Goal: Task Accomplishment & Management: Complete application form

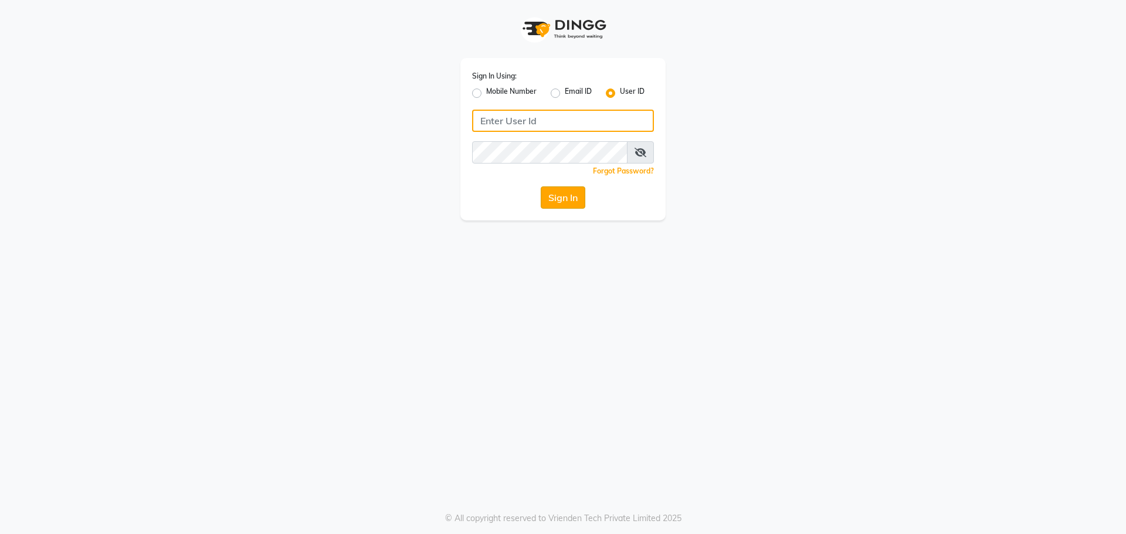
type input "[PERSON_NAME]"
click at [574, 196] on button "Sign In" at bounding box center [563, 198] width 45 height 22
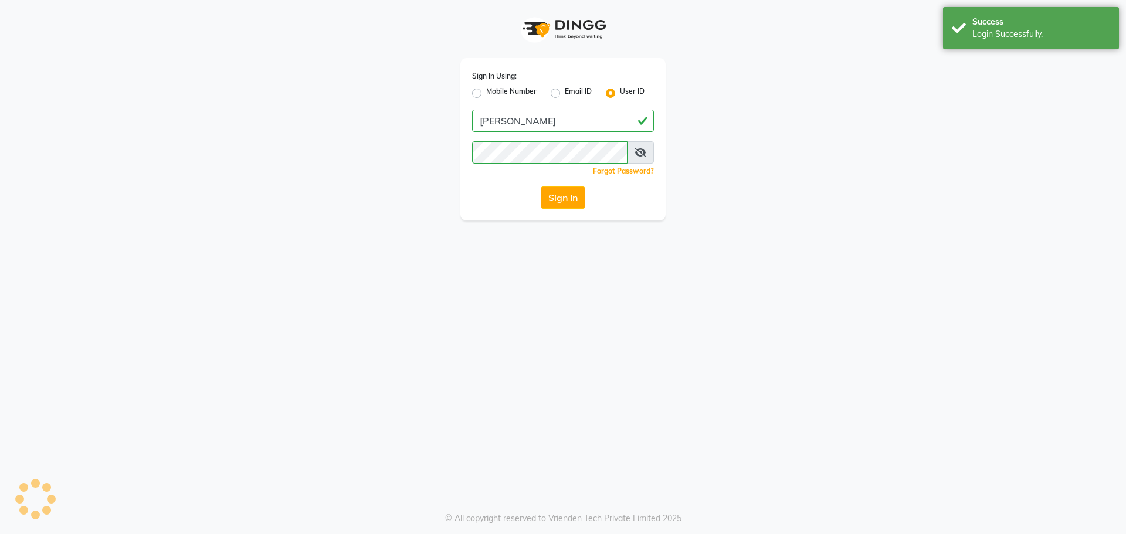
select select "service"
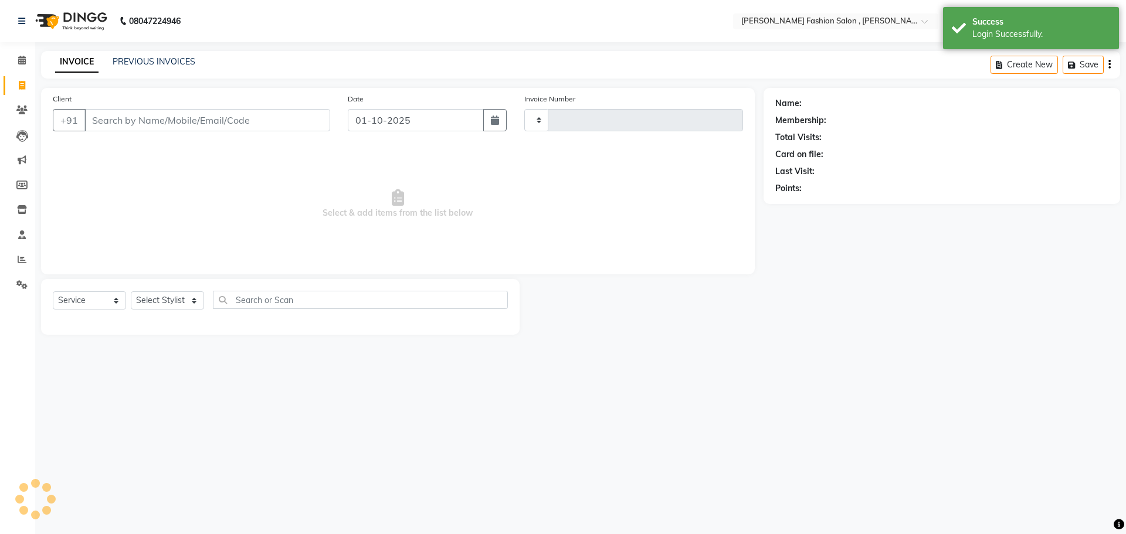
type input "2955"
select select "5233"
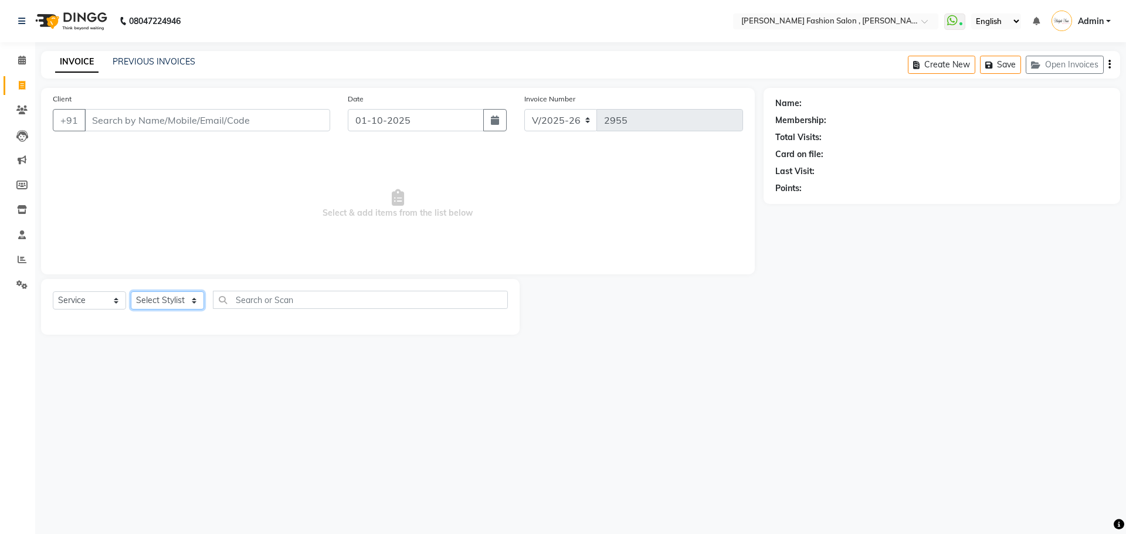
click at [190, 301] on select "Select Stylist [PERSON_NAME] [PERSON_NAME] [PERSON_NAME] [PERSON_NAME] [PERSON_…" at bounding box center [167, 301] width 73 height 18
select select "33875"
click at [131, 292] on select "Select Stylist [PERSON_NAME] [PERSON_NAME] [PERSON_NAME] [PERSON_NAME] [PERSON_…" at bounding box center [167, 301] width 73 height 18
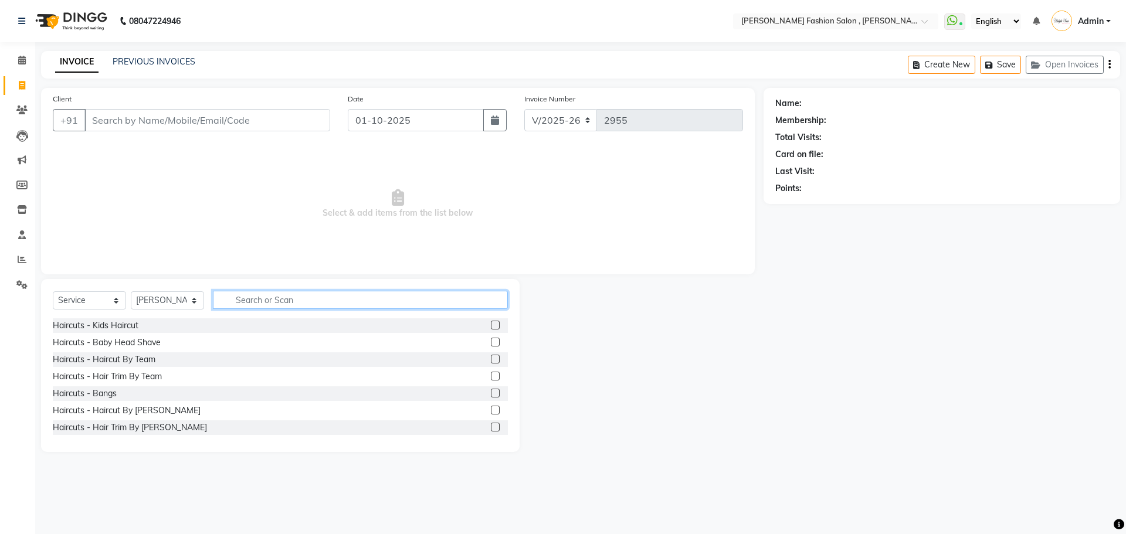
click at [257, 297] on input "text" at bounding box center [360, 300] width 295 height 18
type input "shampoo"
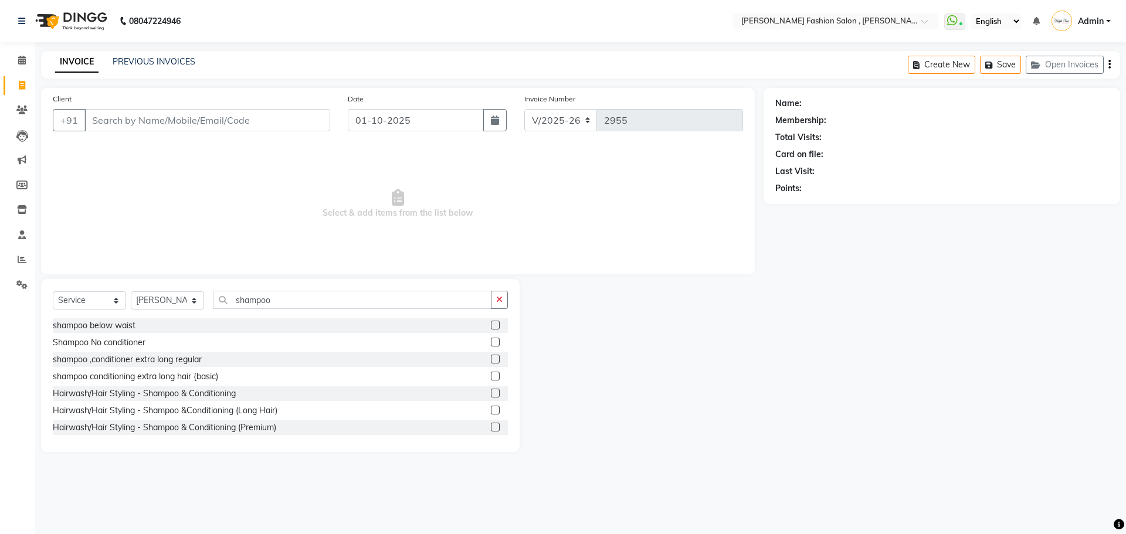
click at [491, 424] on label at bounding box center [495, 427] width 9 height 9
click at [491, 424] on input "checkbox" at bounding box center [495, 428] width 8 height 8
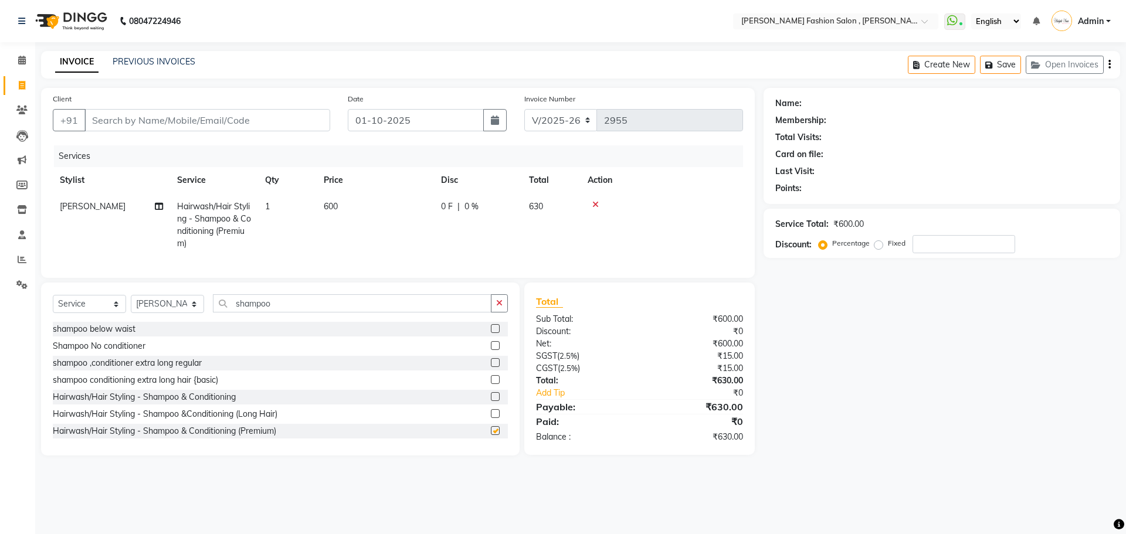
checkbox input "false"
click at [193, 313] on select "Select Stylist [PERSON_NAME] [PERSON_NAME] [PERSON_NAME] [PERSON_NAME] [PERSON_…" at bounding box center [167, 304] width 73 height 18
select select "33872"
click at [131, 304] on select "Select Stylist [PERSON_NAME] [PERSON_NAME] [PERSON_NAME] [PERSON_NAME] [PERSON_…" at bounding box center [167, 304] width 73 height 18
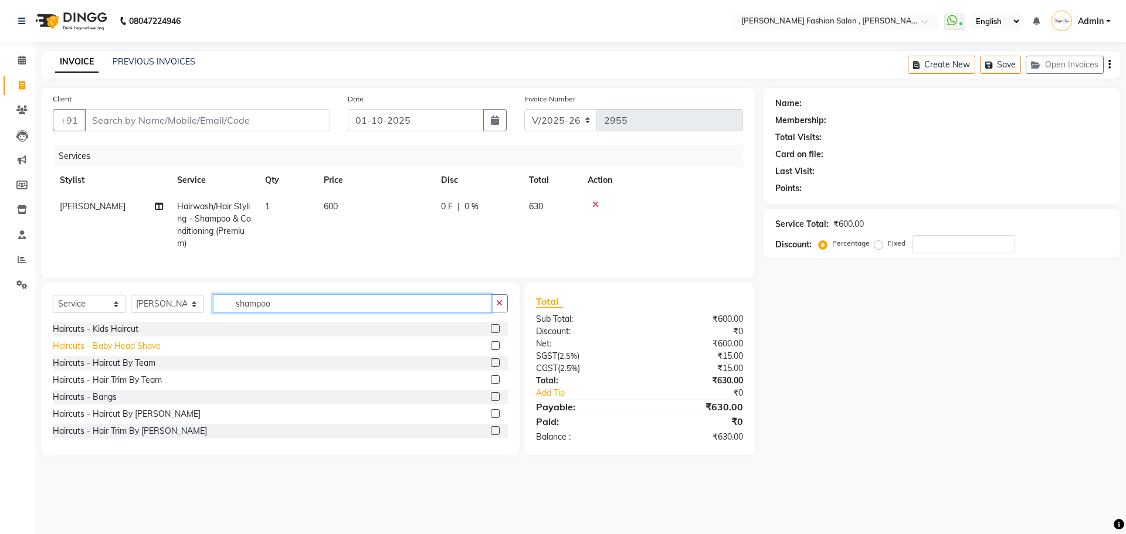
drag, startPoint x: 284, startPoint y: 310, endPoint x: 70, endPoint y: 360, distance: 219.3
click at [70, 360] on div "Select Service Product Membership Package Voucher Prepaid Gift Card Select Styl…" at bounding box center [280, 369] width 479 height 173
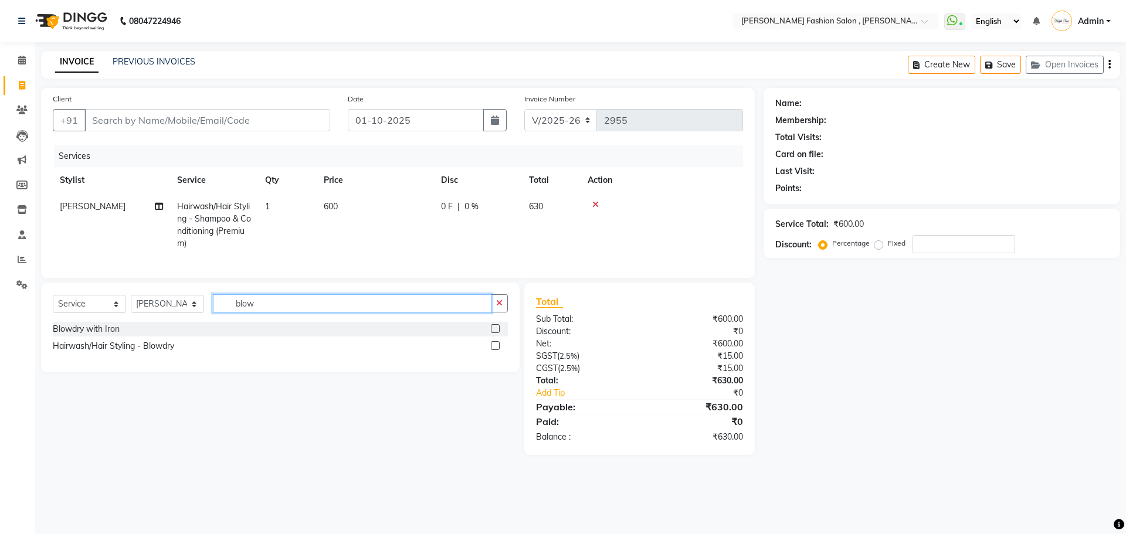
type input "blow"
click at [494, 350] on label at bounding box center [495, 345] width 9 height 9
click at [494, 350] on input "checkbox" at bounding box center [495, 347] width 8 height 8
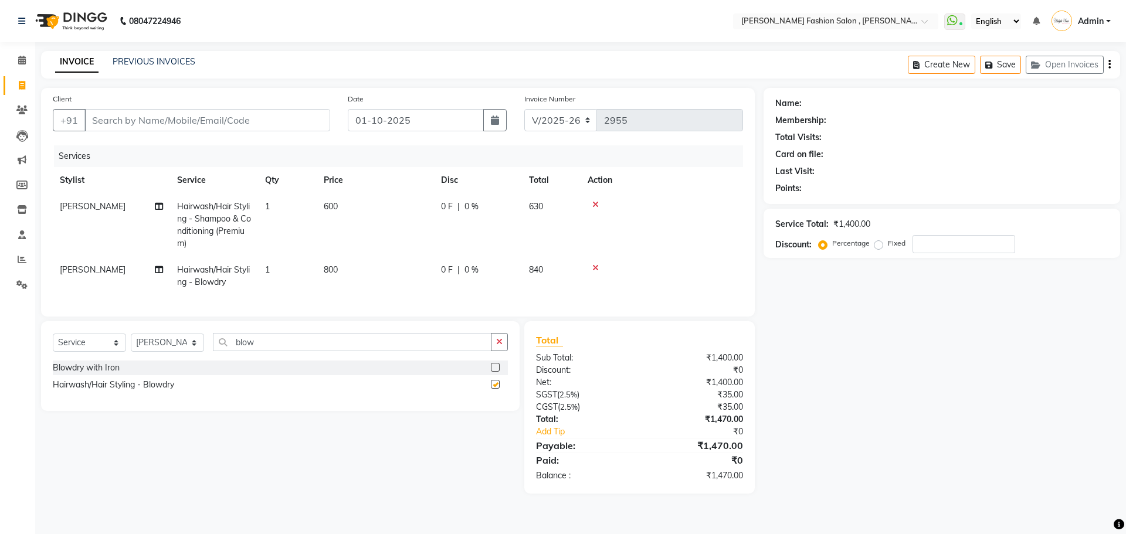
checkbox input "false"
click at [330, 277] on td "800" at bounding box center [375, 276] width 117 height 39
select select "33872"
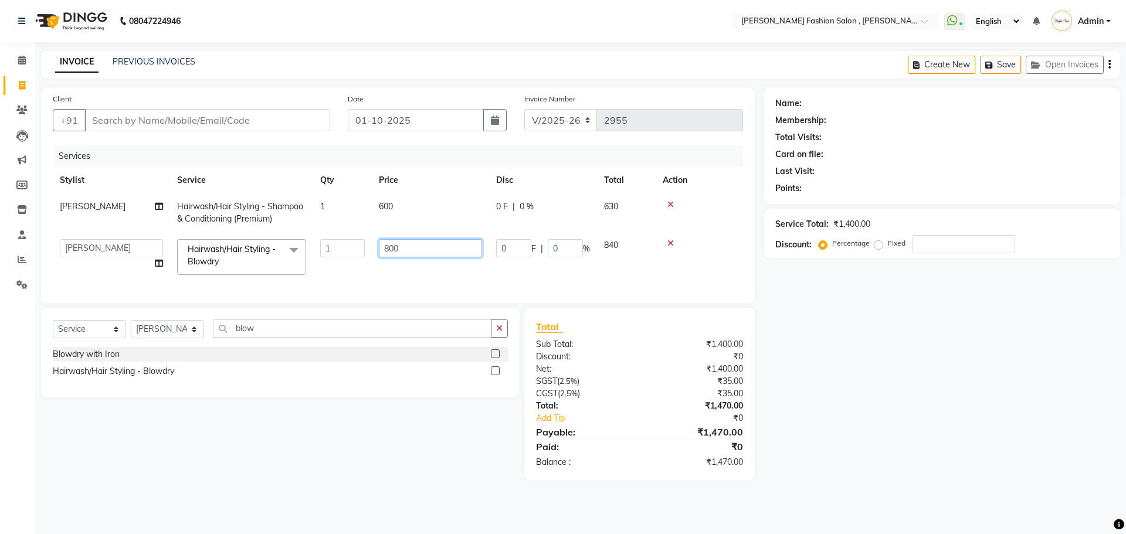
drag, startPoint x: 409, startPoint y: 254, endPoint x: 331, endPoint y: 271, distance: 79.3
click at [331, 271] on tr "[PERSON_NAME] [PERSON_NAME] Babu [PERSON_NAME] [PERSON_NAME] [PERSON_NAME] [PER…" at bounding box center [398, 257] width 690 height 50
type input "1000"
click at [331, 271] on tr "[PERSON_NAME] [PERSON_NAME] Babu [PERSON_NAME] [PERSON_NAME] [PERSON_NAME] [PER…" at bounding box center [398, 257] width 690 height 50
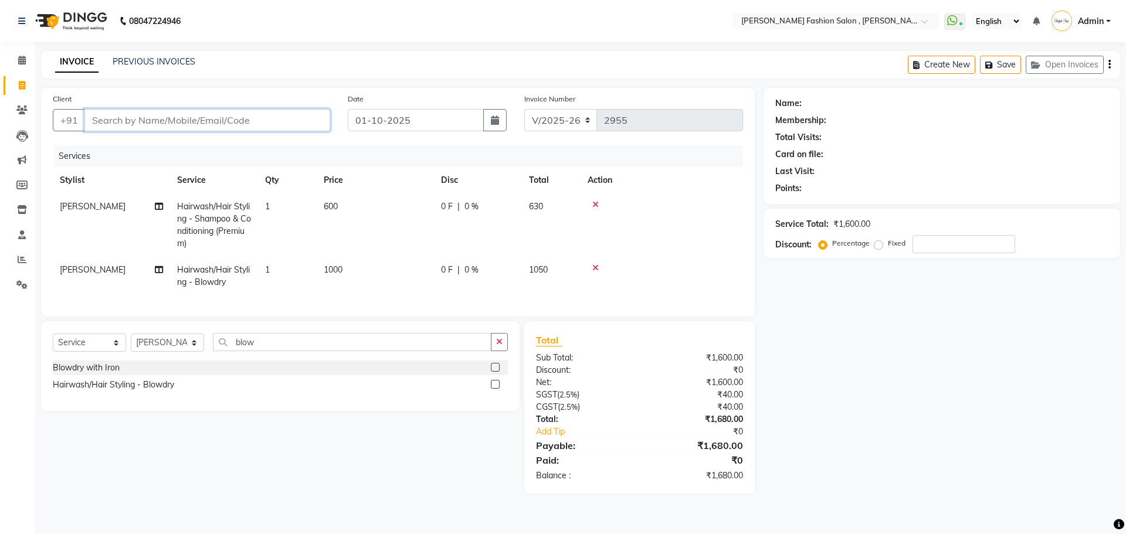
click at [109, 120] on input "Client" at bounding box center [207, 120] width 246 height 22
type input "8"
type input "0"
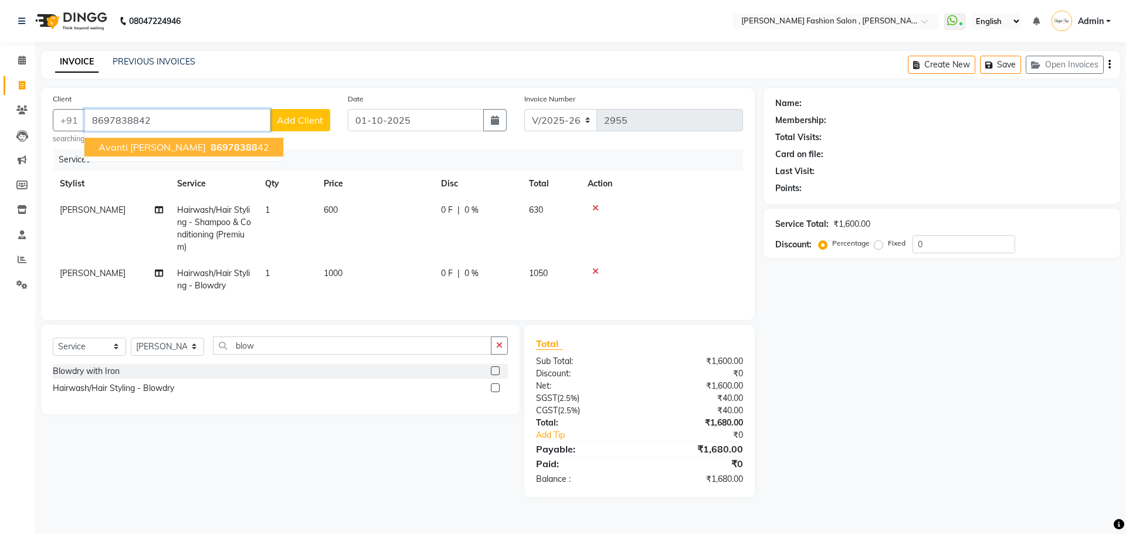
type input "8697838842"
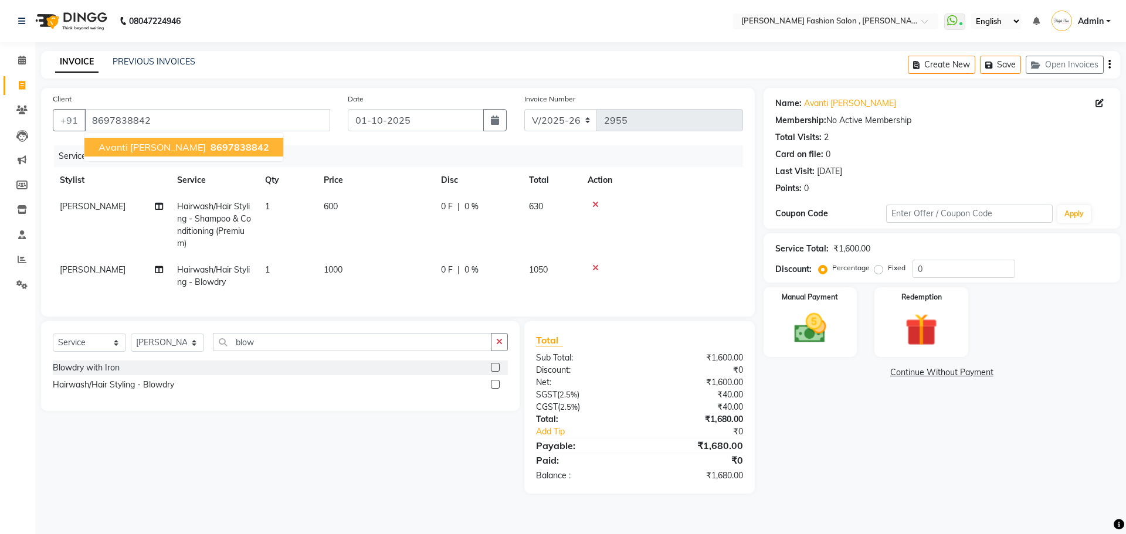
click at [117, 145] on span "avanti [PERSON_NAME]" at bounding box center [152, 147] width 107 height 12
click at [813, 331] on img at bounding box center [810, 328] width 55 height 39
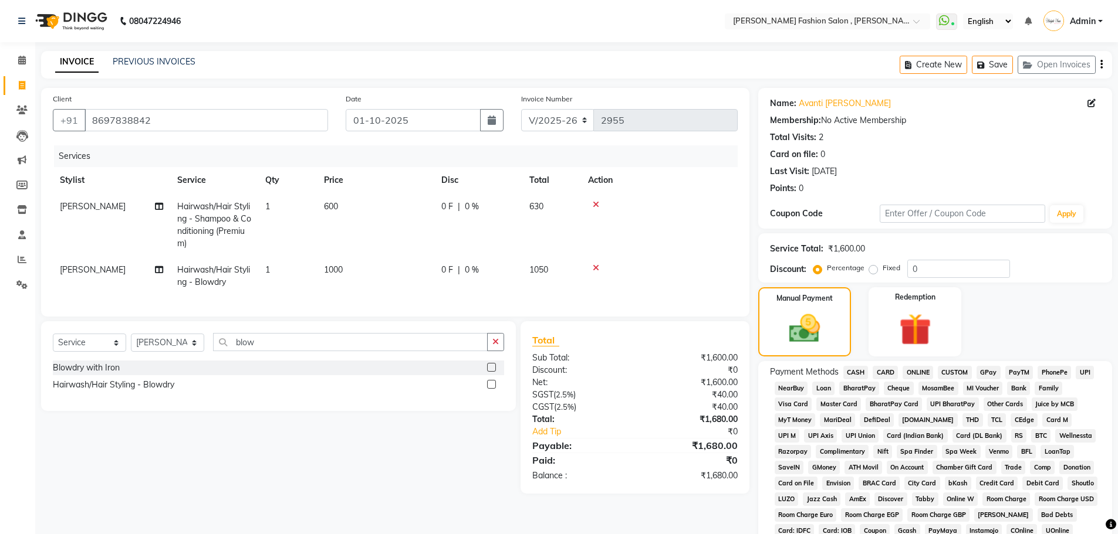
click at [882, 368] on span "CARD" at bounding box center [884, 372] width 25 height 13
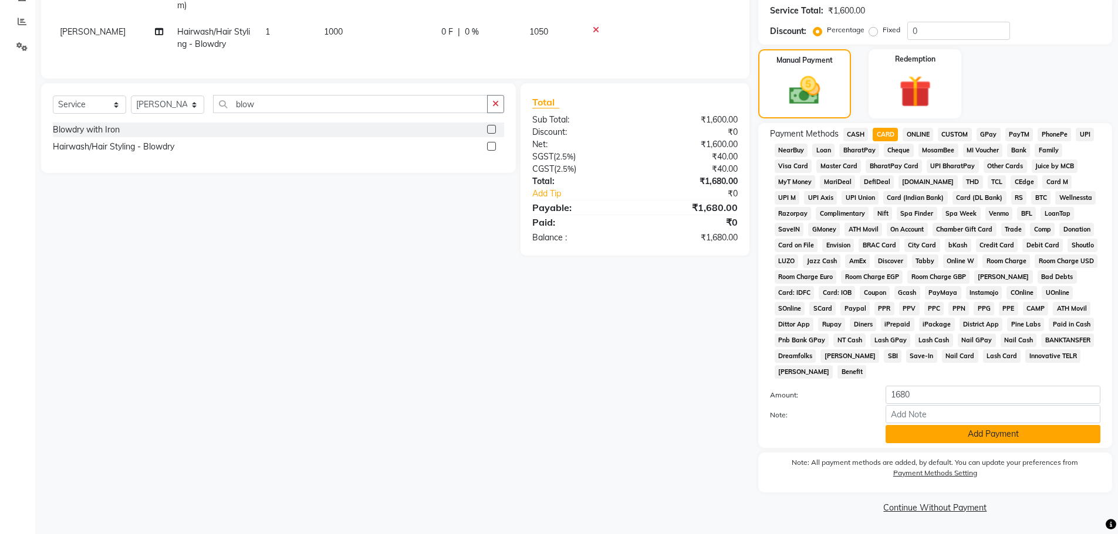
click at [1014, 428] on button "Add Payment" at bounding box center [992, 434] width 215 height 18
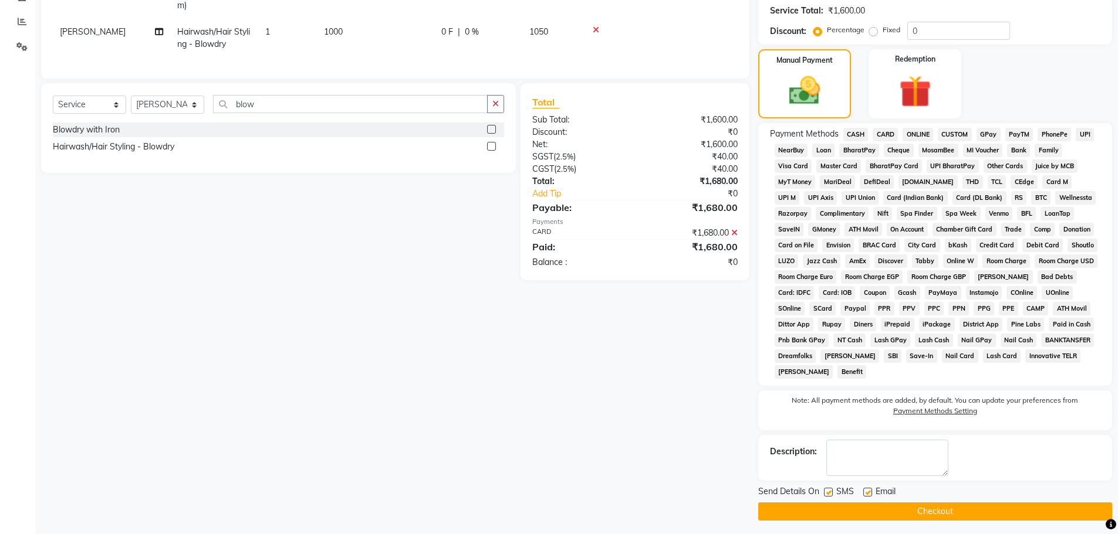
click at [993, 505] on button "Checkout" at bounding box center [935, 512] width 354 height 18
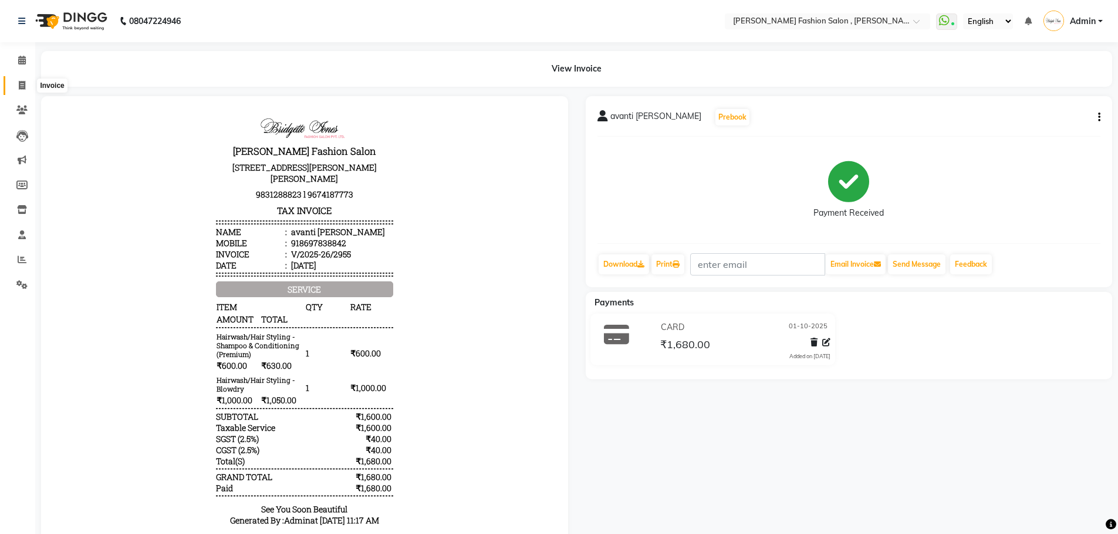
click at [19, 83] on icon at bounding box center [22, 85] width 6 height 9
select select "5233"
select select "service"
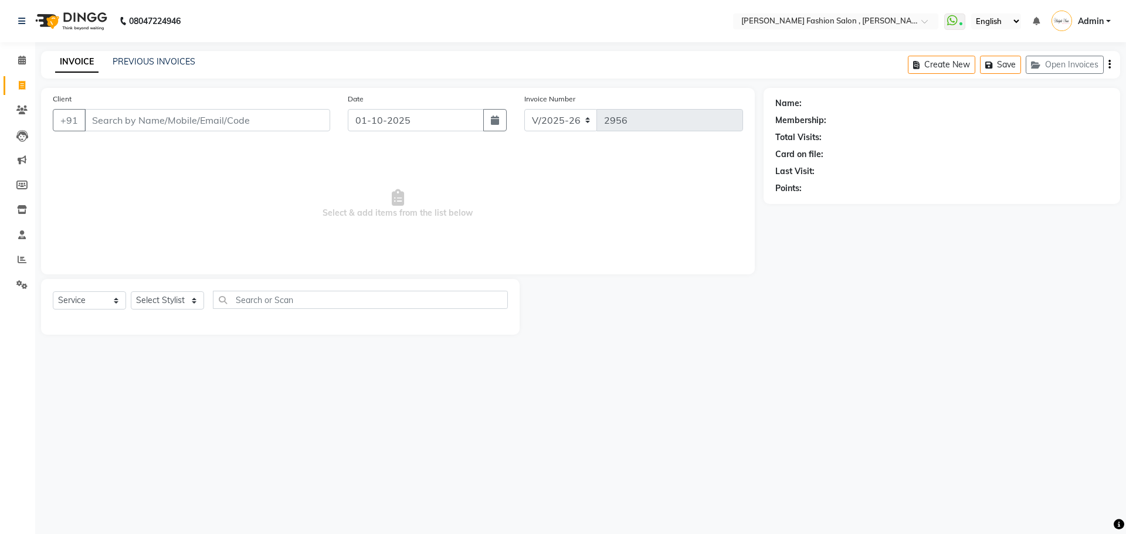
click at [103, 120] on input "Client" at bounding box center [207, 120] width 246 height 22
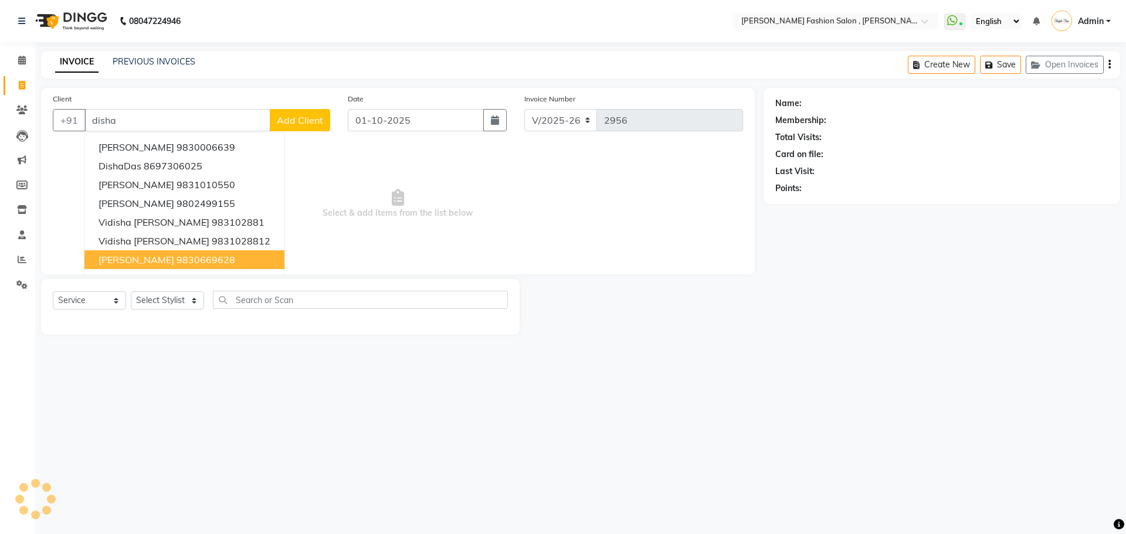
type input "disha"
click at [116, 300] on select "Select Service Product Membership Package Voucher Prepaid Gift Card" at bounding box center [89, 301] width 73 height 18
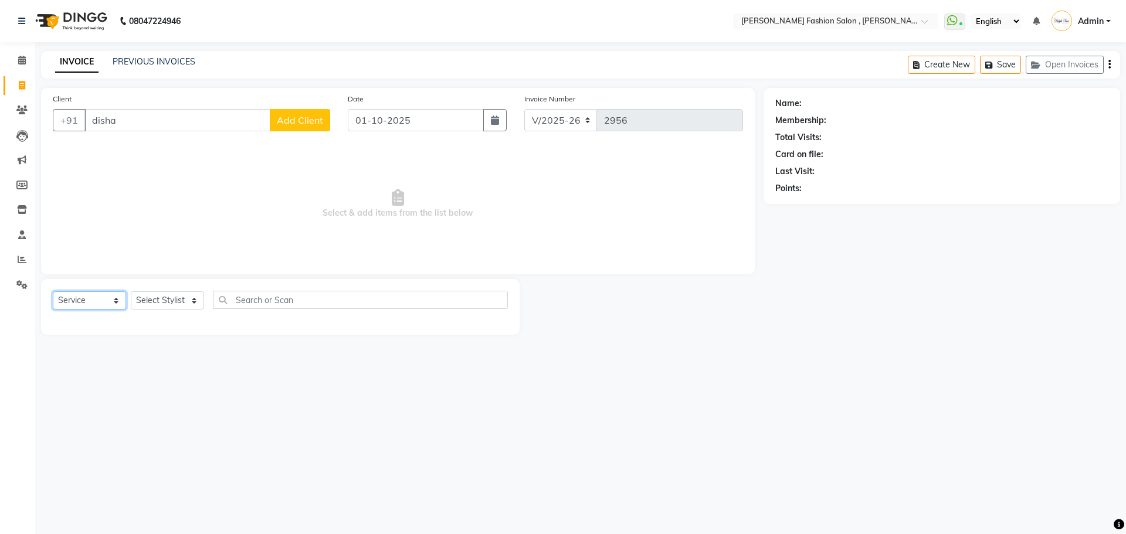
select select "product"
click at [53, 292] on select "Select Service Product Membership Package Voucher Prepaid Gift Card" at bounding box center [89, 301] width 73 height 18
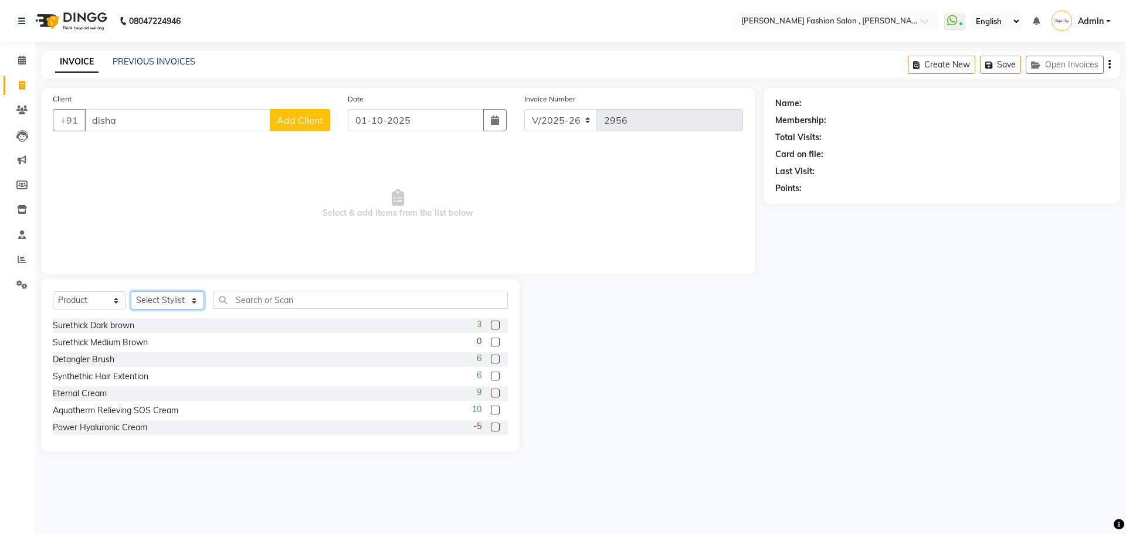
click at [199, 303] on select "Select Stylist [PERSON_NAME] [PERSON_NAME] [PERSON_NAME] [PERSON_NAME] [PERSON_…" at bounding box center [167, 301] width 73 height 18
select select "33871"
click at [131, 292] on select "Select Stylist [PERSON_NAME] [PERSON_NAME] [PERSON_NAME] [PERSON_NAME] [PERSON_…" at bounding box center [167, 301] width 73 height 18
click at [266, 295] on input "text" at bounding box center [360, 300] width 295 height 18
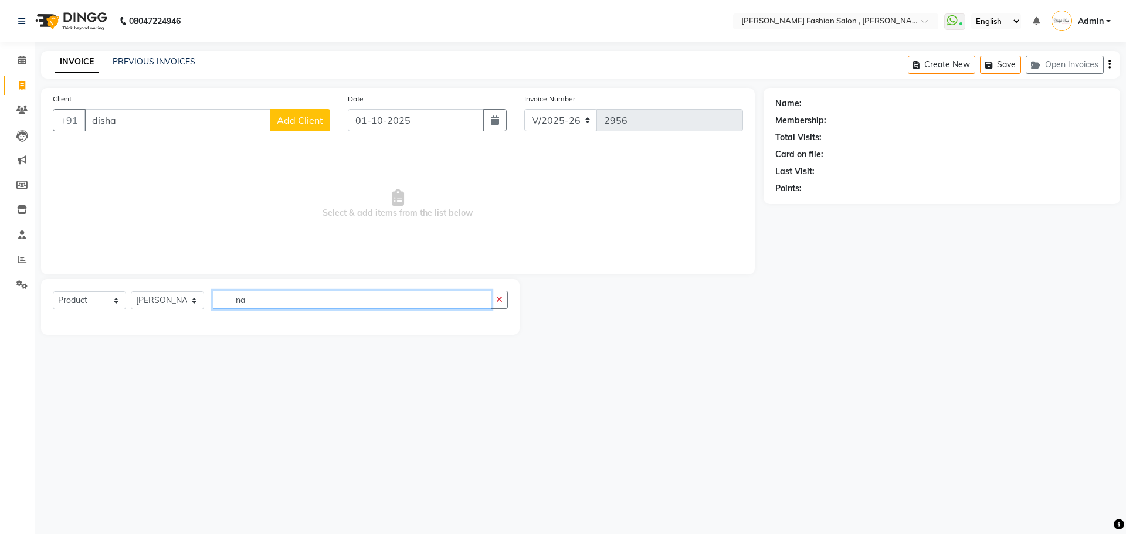
type input "n"
type input "nour"
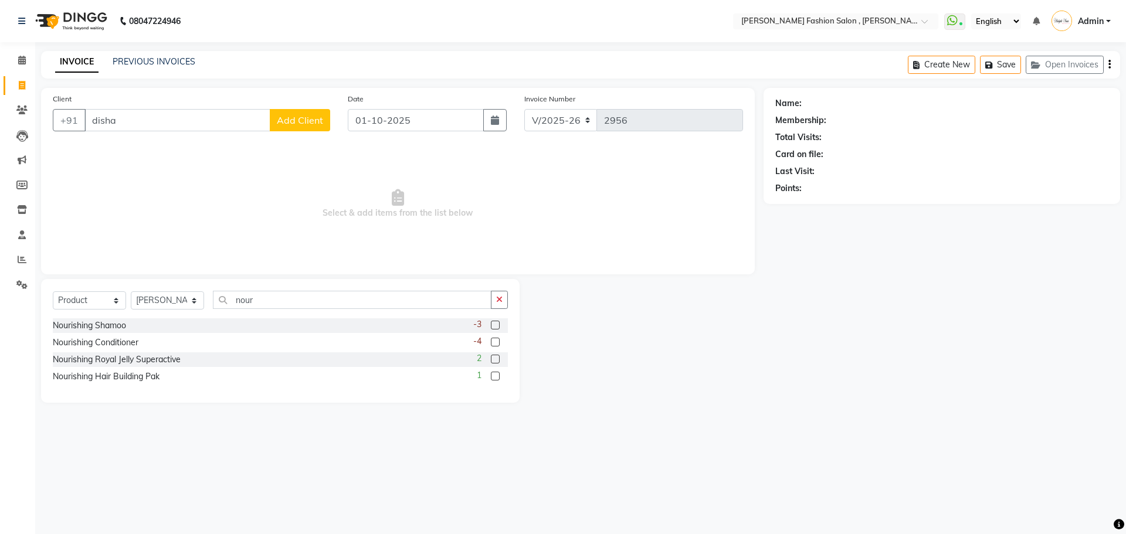
click at [497, 326] on label at bounding box center [495, 325] width 9 height 9
click at [497, 326] on input "checkbox" at bounding box center [495, 326] width 8 height 8
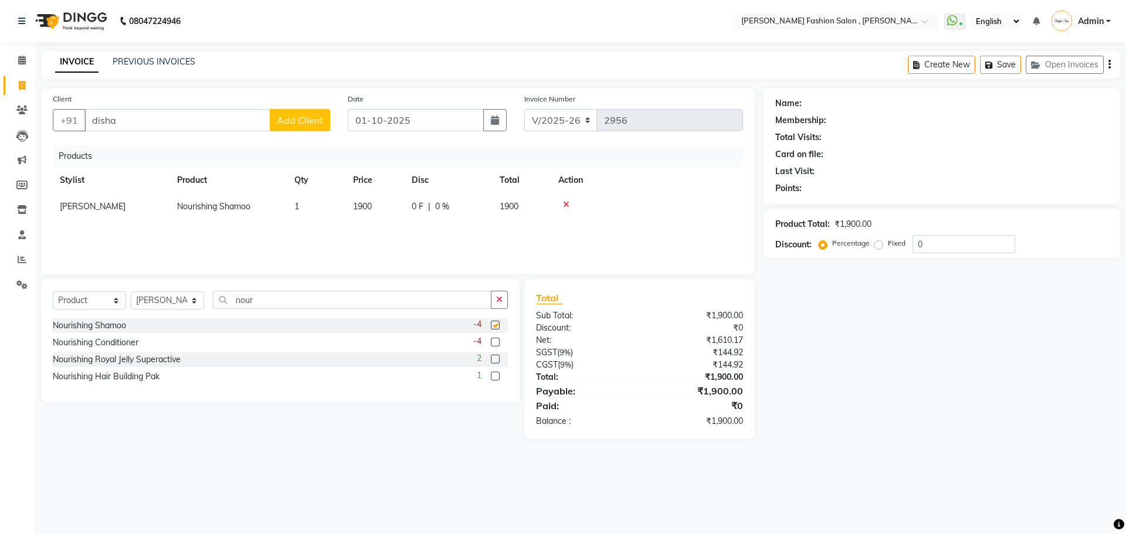
checkbox input "false"
drag, startPoint x: 259, startPoint y: 305, endPoint x: 412, endPoint y: 260, distance: 159.5
click at [207, 327] on div "Select Service Product Membership Package Voucher Prepaid Gift Card Select Styl…" at bounding box center [280, 341] width 479 height 124
click at [568, 204] on icon at bounding box center [566, 205] width 6 height 8
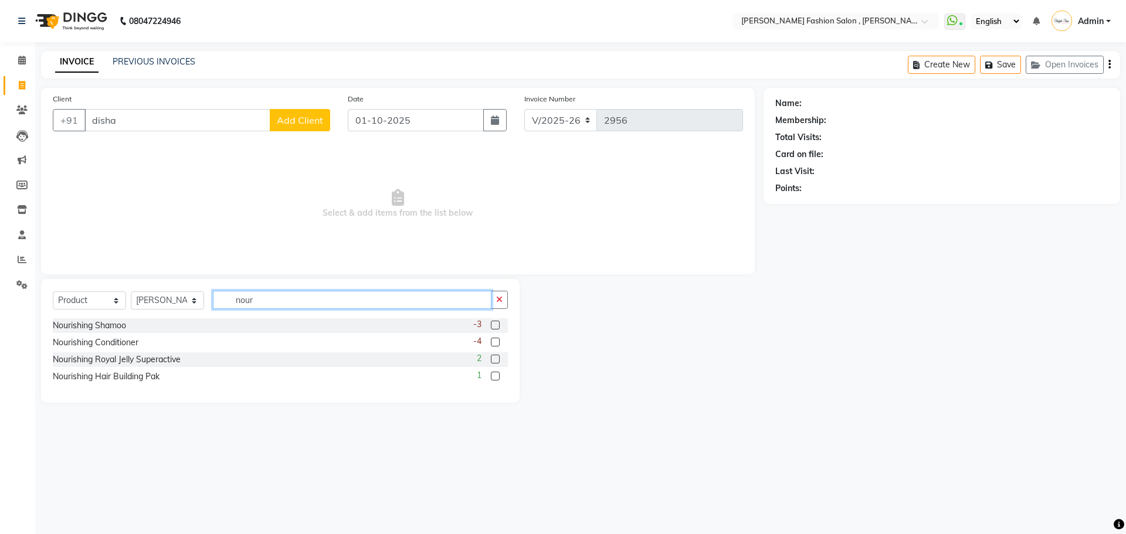
click at [238, 297] on input "nour" at bounding box center [352, 300] width 279 height 18
drag, startPoint x: 279, startPoint y: 302, endPoint x: 195, endPoint y: 324, distance: 86.7
click at [195, 324] on div "Select Service Product Membership Package Voucher Prepaid Gift Card Select Styl…" at bounding box center [280, 341] width 479 height 124
type input "replu"
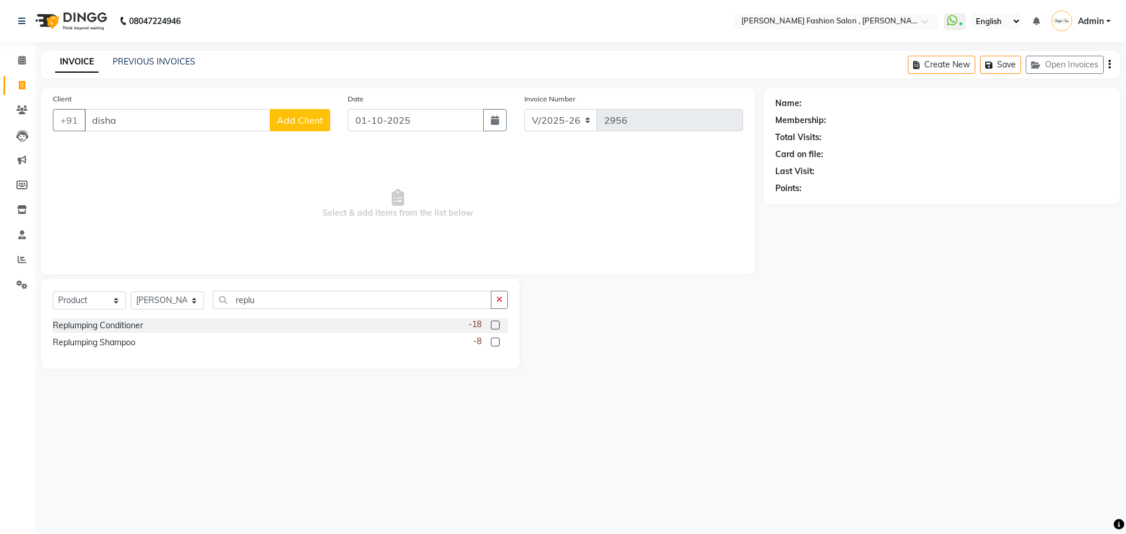
click at [497, 341] on label at bounding box center [495, 342] width 9 height 9
click at [497, 341] on input "checkbox" at bounding box center [495, 343] width 8 height 8
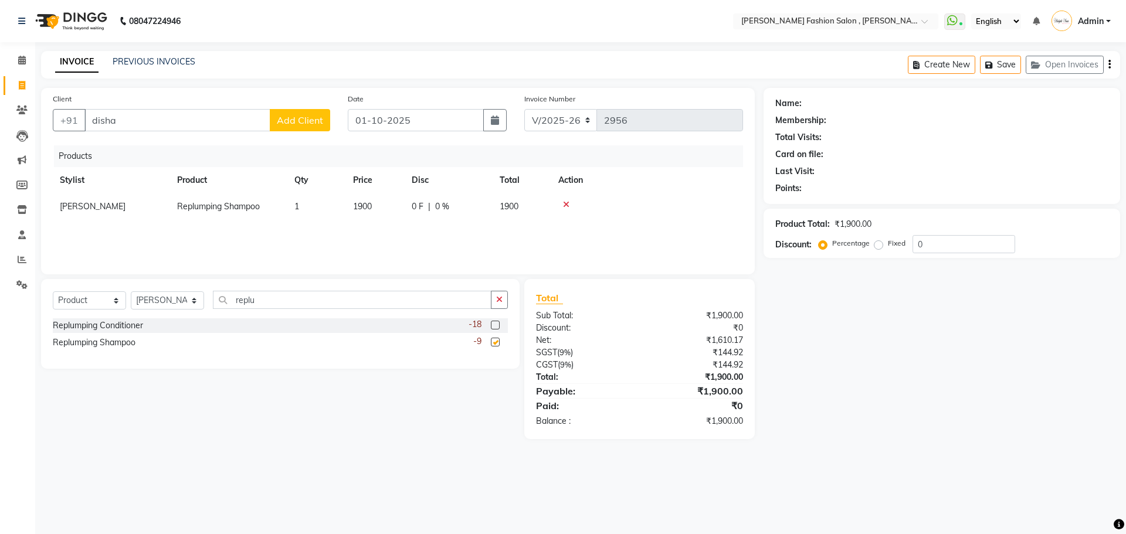
checkbox input "false"
click at [378, 198] on td "1900" at bounding box center [375, 207] width 59 height 26
select select "33871"
drag, startPoint x: 380, startPoint y: 215, endPoint x: 325, endPoint y: 239, distance: 59.9
click at [325, 239] on div "Products Stylist Product Qty Price Disc Total Action [PERSON_NAME] [PERSON_NAME…" at bounding box center [398, 203] width 690 height 117
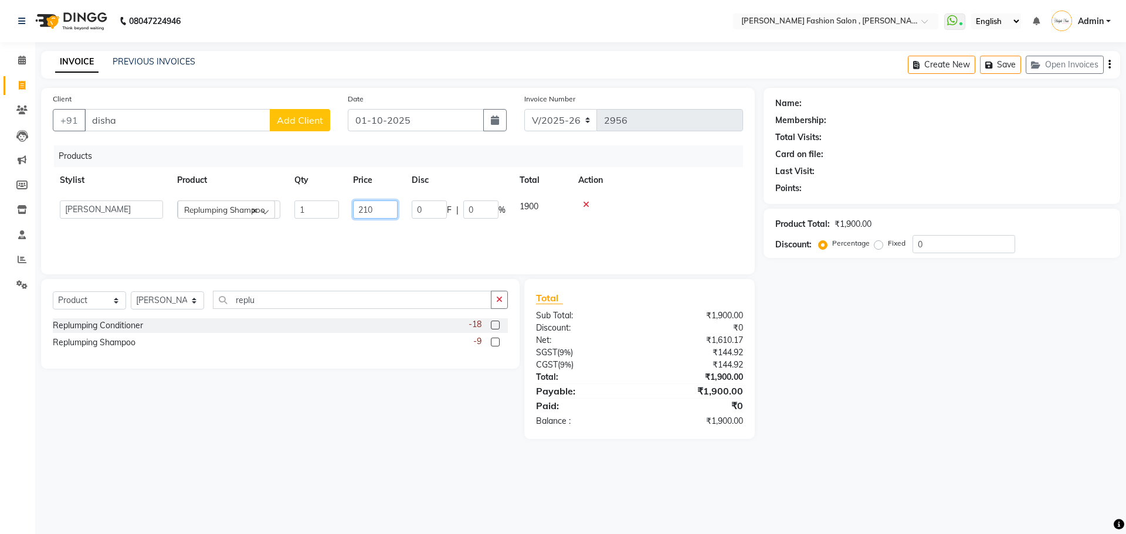
type input "2100"
click at [325, 239] on div "Products Stylist Product Qty Price Disc Total Action [PERSON_NAME] Replumping S…" at bounding box center [398, 203] width 690 height 117
drag, startPoint x: 123, startPoint y: 117, endPoint x: 1, endPoint y: 197, distance: 145.8
click at [1, 197] on app-home "08047224946 Select Location × [PERSON_NAME] Fashion Salon , [PERSON_NAME][GEOGR…" at bounding box center [563, 228] width 1126 height 457
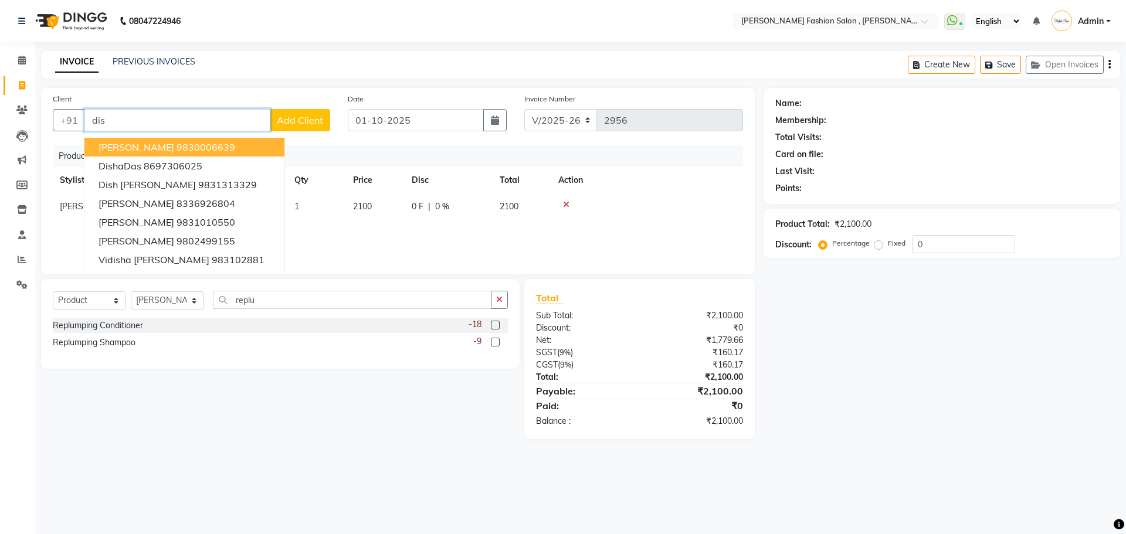
click at [181, 145] on ngb-highlight "9830006639" at bounding box center [206, 147] width 59 height 12
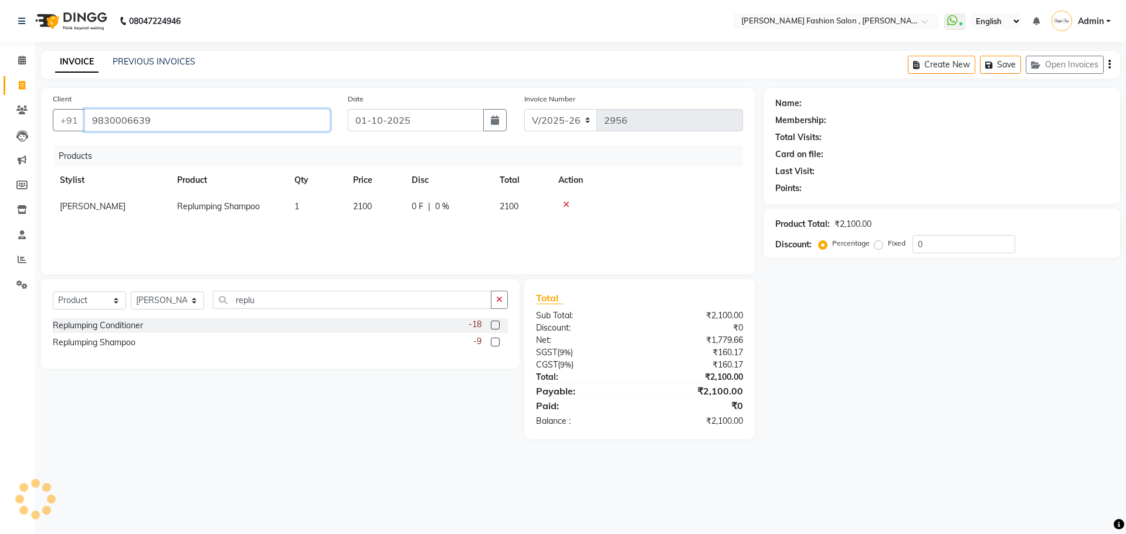
type input "9830006639"
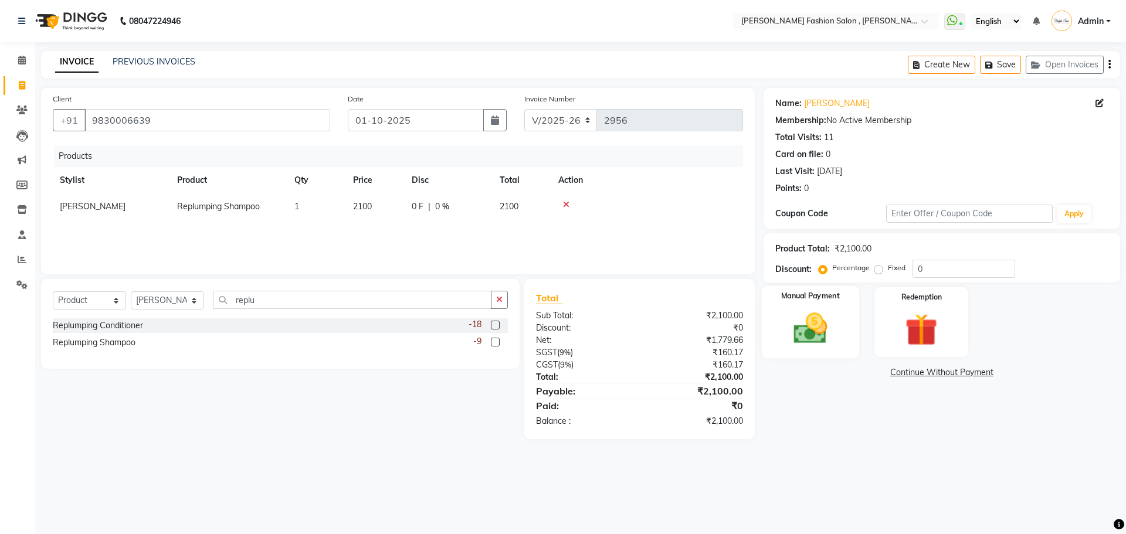
click at [816, 314] on img at bounding box center [810, 328] width 55 height 39
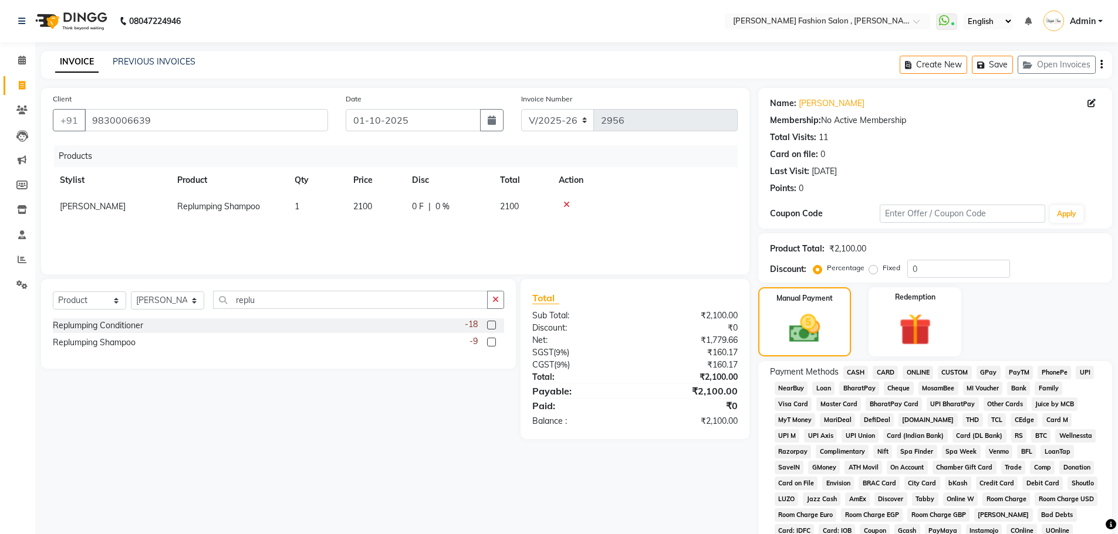
click at [916, 369] on span "ONLINE" at bounding box center [917, 372] width 31 height 13
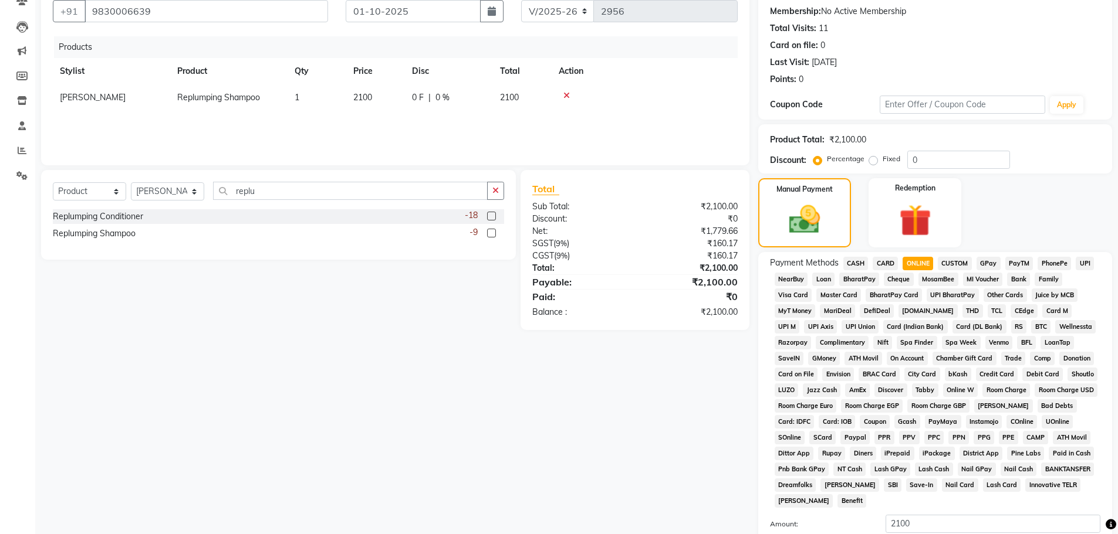
scroll to position [238, 0]
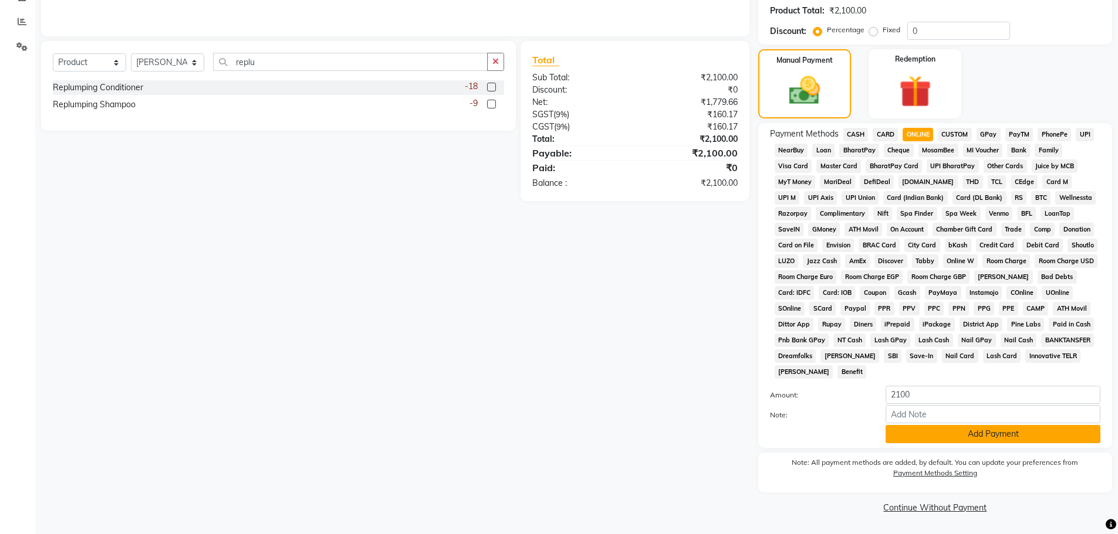
click at [992, 433] on button "Add Payment" at bounding box center [992, 434] width 215 height 18
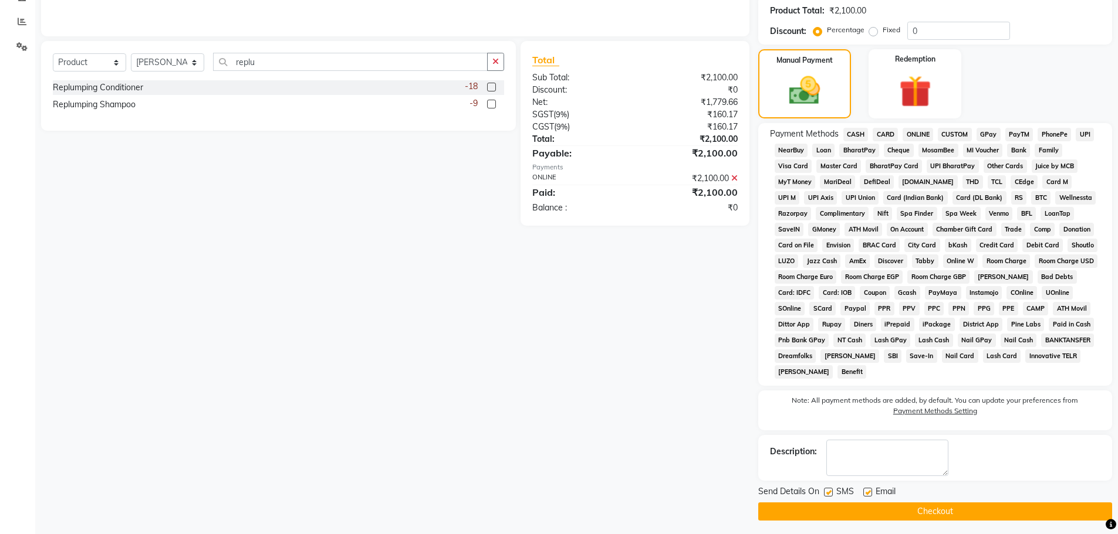
click at [993, 505] on button "Checkout" at bounding box center [935, 512] width 354 height 18
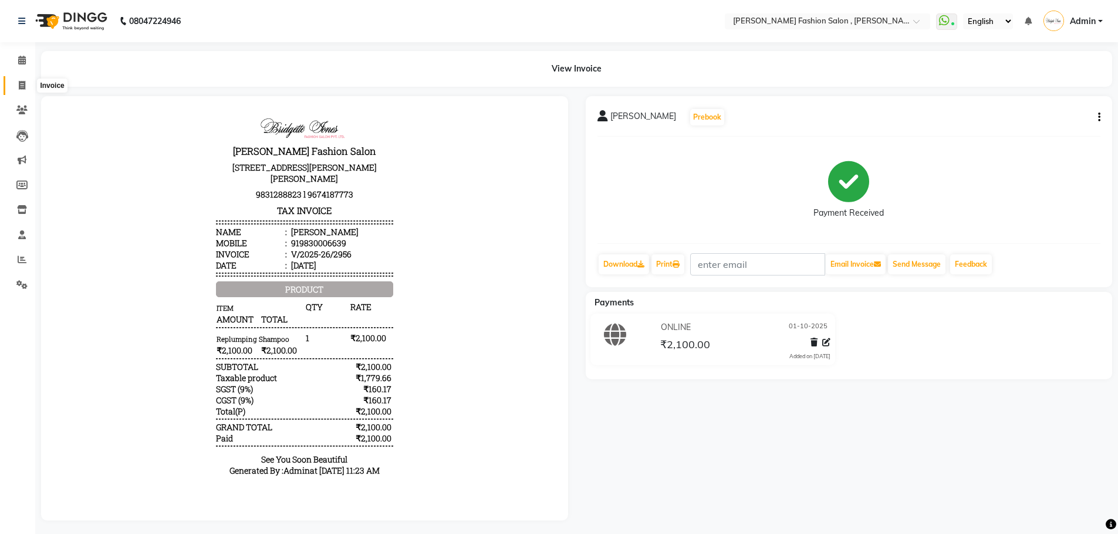
click at [27, 87] on span at bounding box center [22, 85] width 21 height 13
select select "5233"
select select "service"
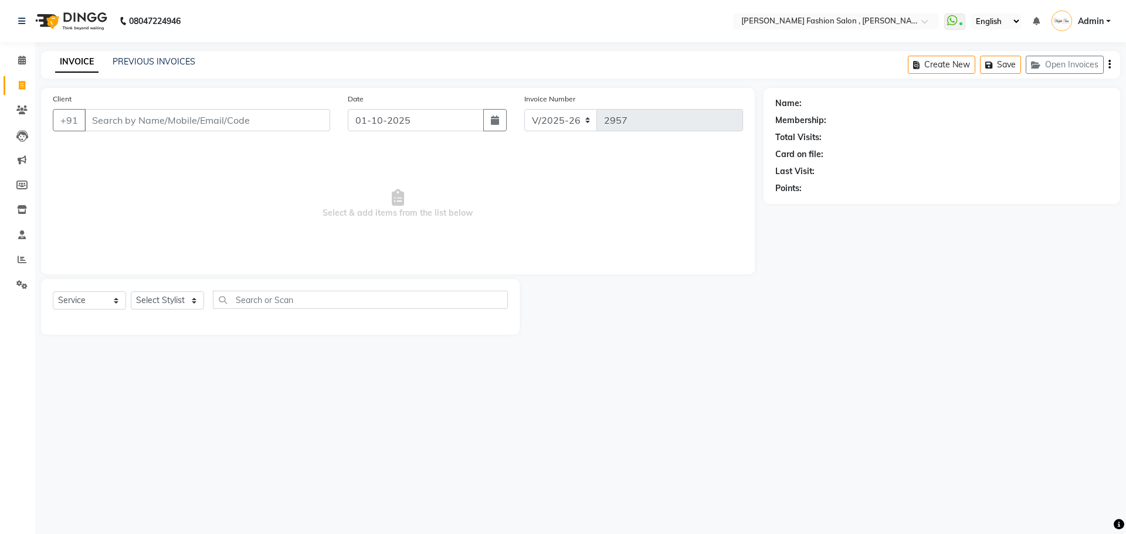
click at [133, 120] on input "Client" at bounding box center [207, 120] width 246 height 22
click at [111, 117] on input "Client" at bounding box center [207, 120] width 246 height 22
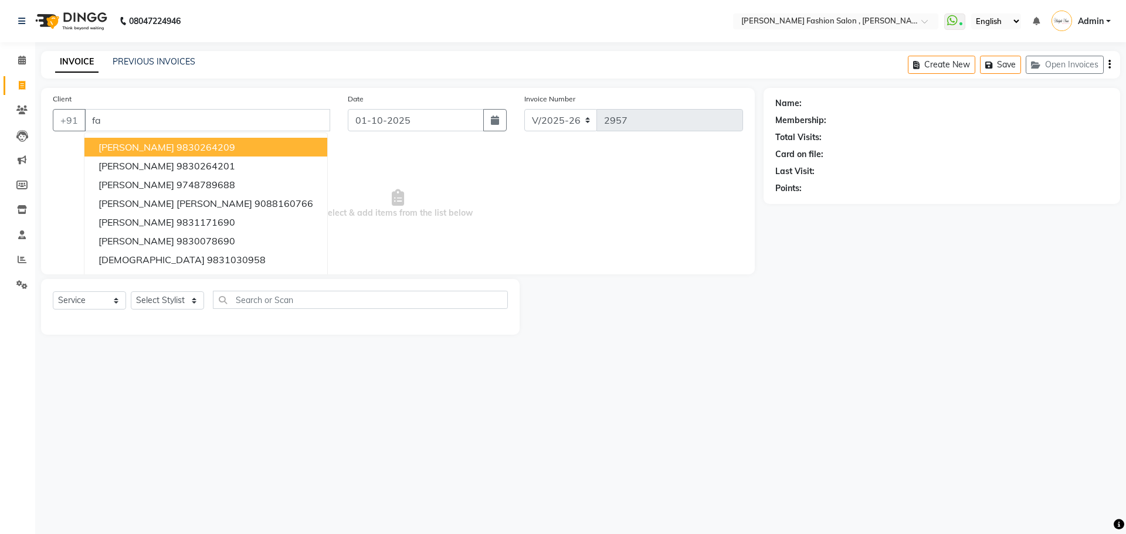
type input "f"
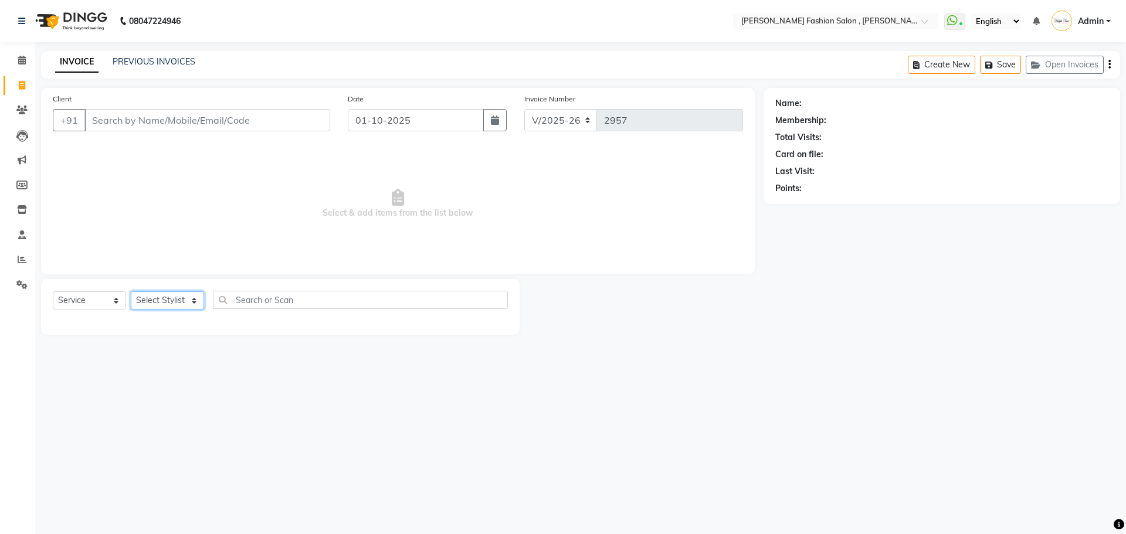
click at [168, 299] on select "Select Stylist [PERSON_NAME] [PERSON_NAME] [PERSON_NAME] [PERSON_NAME] [PERSON_…" at bounding box center [167, 301] width 73 height 18
select select "33874"
click at [131, 292] on select "Select Stylist [PERSON_NAME] [PERSON_NAME] [PERSON_NAME] [PERSON_NAME] [PERSON_…" at bounding box center [167, 301] width 73 height 18
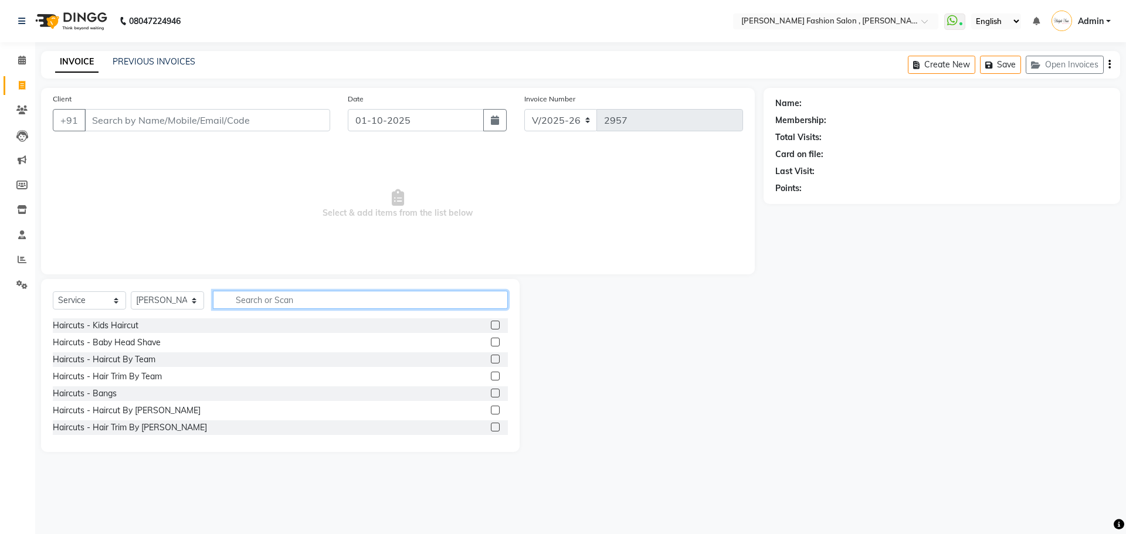
click at [251, 299] on input "text" at bounding box center [360, 300] width 295 height 18
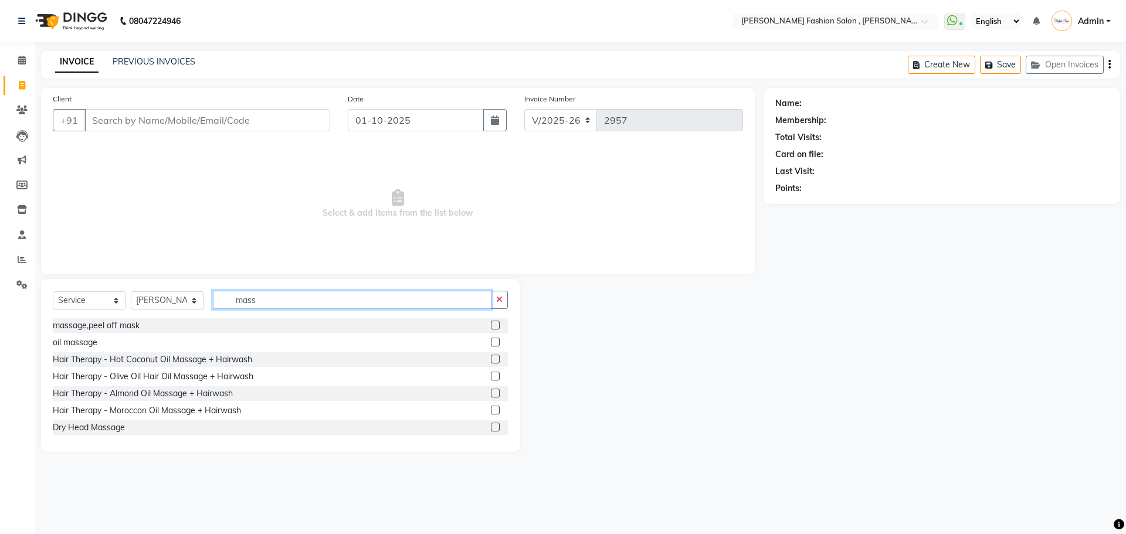
type input "mass"
click at [491, 326] on label at bounding box center [495, 325] width 9 height 9
click at [491, 326] on input "checkbox" at bounding box center [495, 326] width 8 height 8
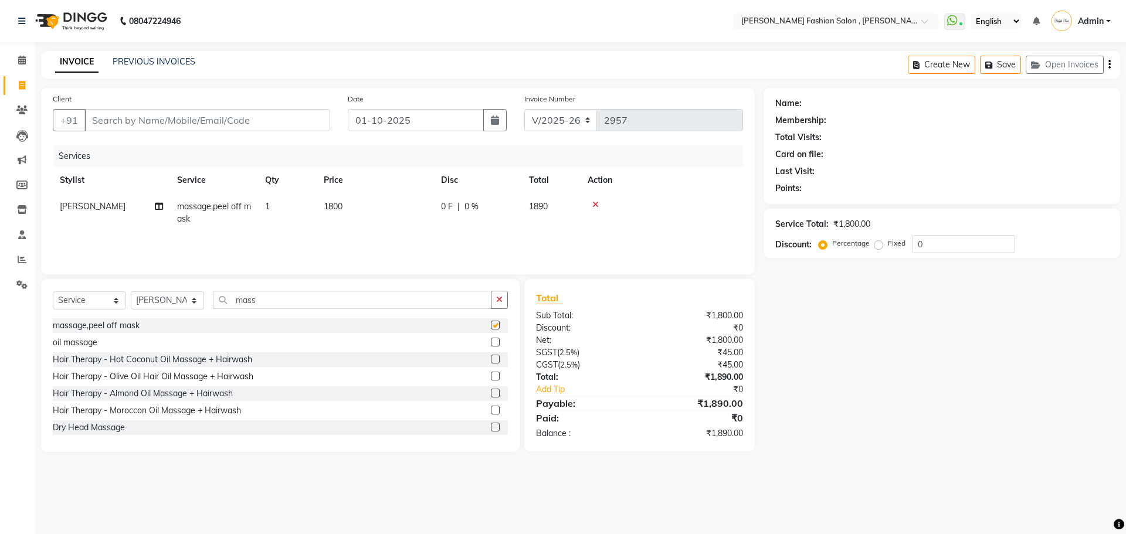
checkbox input "false"
click at [101, 304] on select "Select Service Product Membership Package Voucher Prepaid Gift Card" at bounding box center [89, 301] width 73 height 18
click at [190, 298] on select "Select Stylist [PERSON_NAME] [PERSON_NAME] [PERSON_NAME] [PERSON_NAME] [PERSON_…" at bounding box center [167, 301] width 73 height 18
select select "33867"
click at [131, 292] on select "Select Stylist [PERSON_NAME] [PERSON_NAME] [PERSON_NAME] [PERSON_NAME] [PERSON_…" at bounding box center [167, 301] width 73 height 18
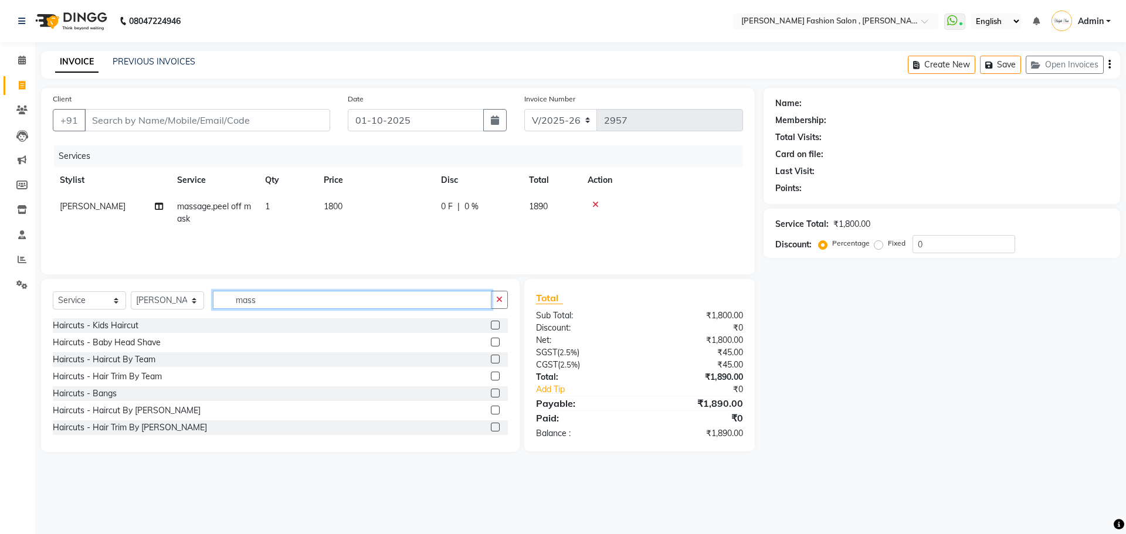
drag, startPoint x: 268, startPoint y: 306, endPoint x: 192, endPoint y: 344, distance: 85.0
click at [192, 344] on div "Select Service Product Membership Package Voucher Prepaid Gift Card Select Styl…" at bounding box center [280, 365] width 479 height 173
type input "ped"
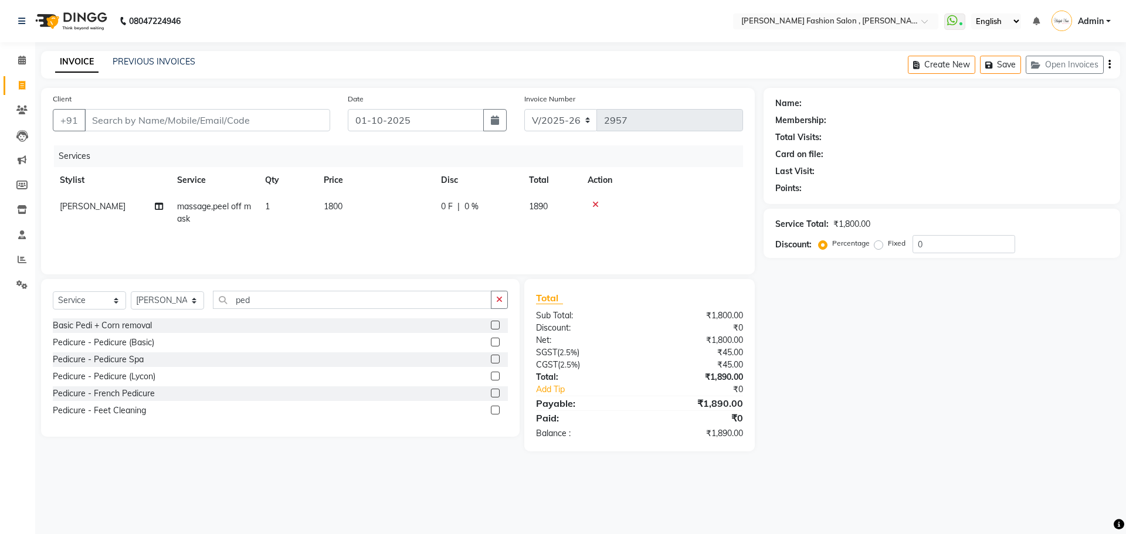
click at [493, 341] on label at bounding box center [495, 342] width 9 height 9
click at [493, 341] on input "checkbox" at bounding box center [495, 343] width 8 height 8
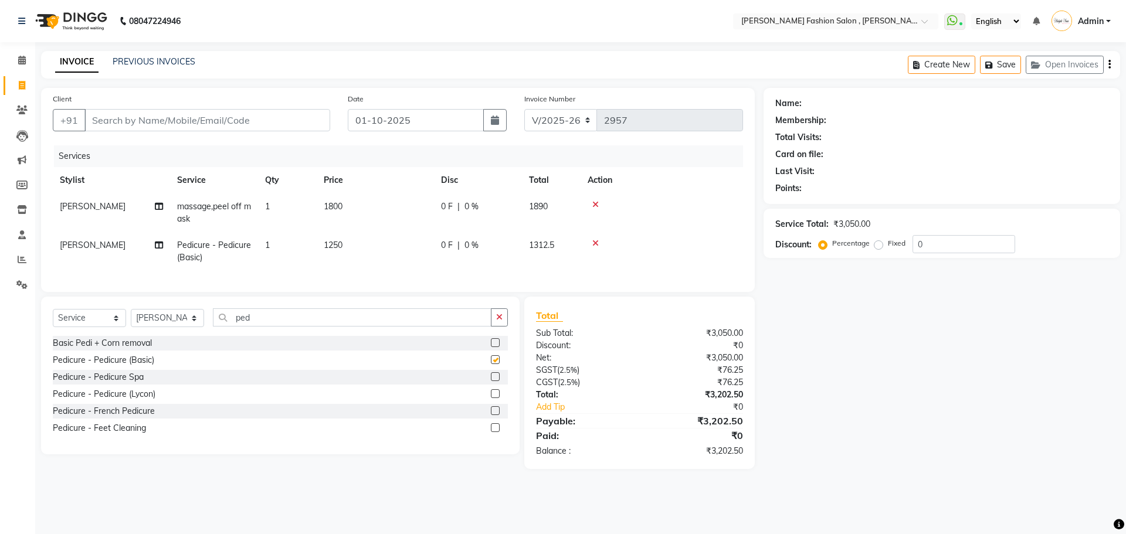
checkbox input "false"
click at [182, 327] on select "Select Stylist [PERSON_NAME] [PERSON_NAME] [PERSON_NAME] [PERSON_NAME] [PERSON_…" at bounding box center [167, 318] width 73 height 18
select select "33881"
click at [131, 318] on select "Select Stylist [PERSON_NAME] [PERSON_NAME] [PERSON_NAME] [PERSON_NAME] [PERSON_…" at bounding box center [167, 318] width 73 height 18
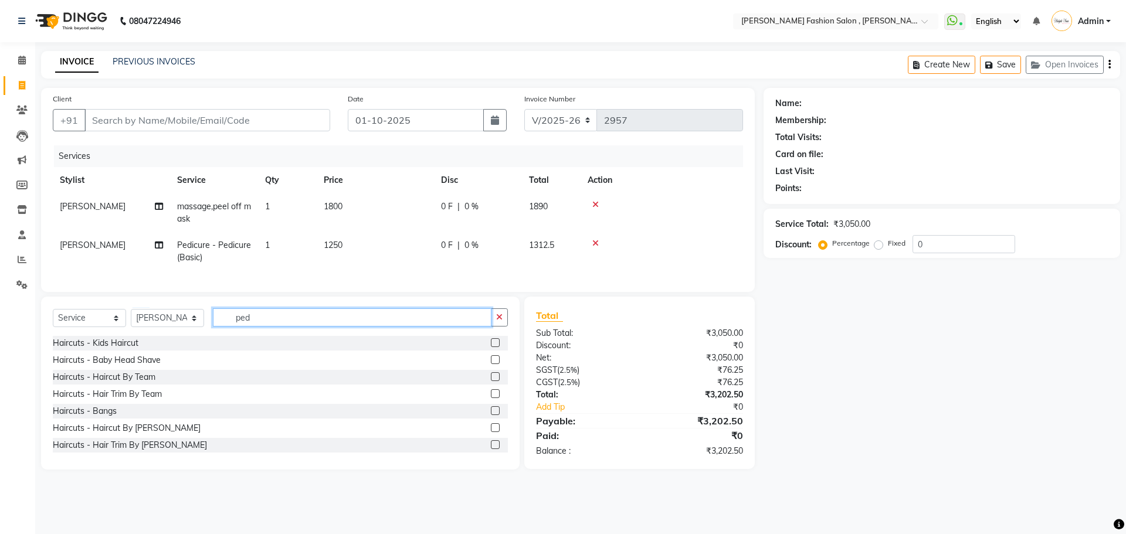
drag, startPoint x: 255, startPoint y: 330, endPoint x: 188, endPoint y: 367, distance: 76.6
click at [188, 367] on div "Select Service Product Membership Package Voucher Prepaid Gift Card Select Styl…" at bounding box center [280, 383] width 479 height 173
type input "ped"
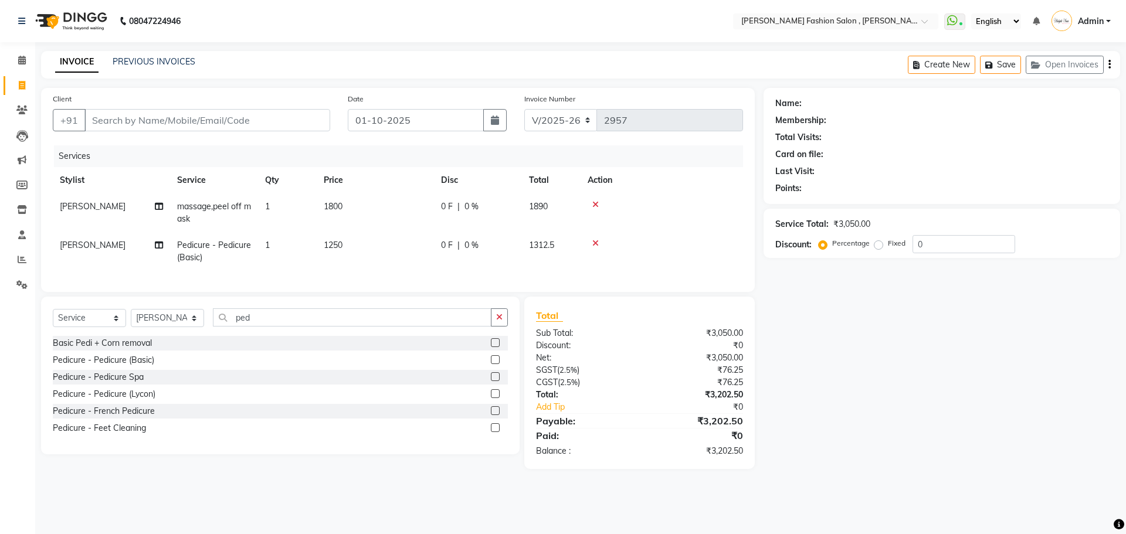
click at [493, 364] on label at bounding box center [495, 360] width 9 height 9
click at [493, 364] on input "checkbox" at bounding box center [495, 361] width 8 height 8
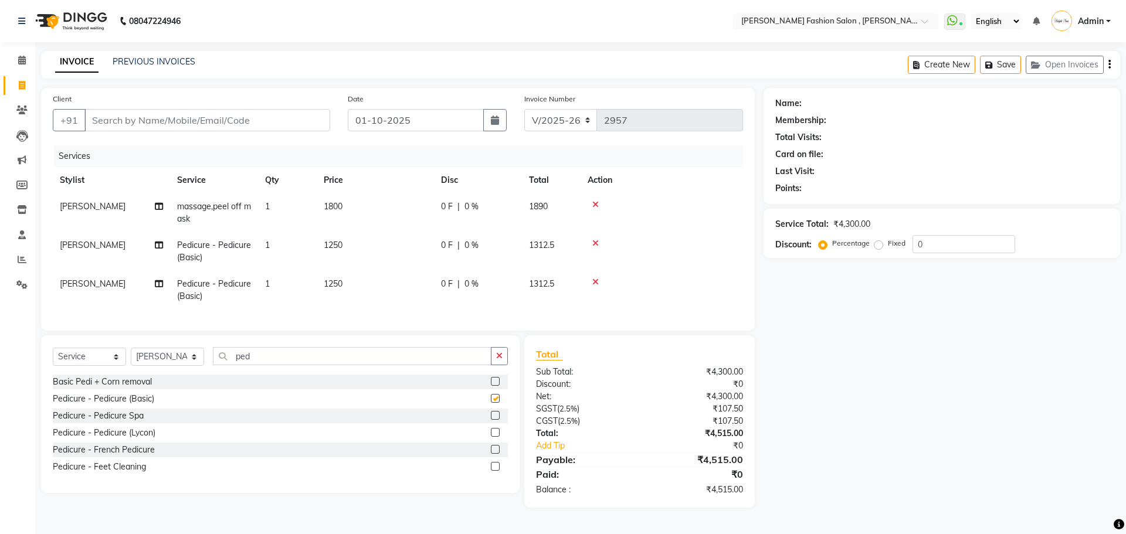
checkbox input "false"
click at [194, 366] on select "Select Stylist [PERSON_NAME] [PERSON_NAME] [PERSON_NAME] [PERSON_NAME] [PERSON_…" at bounding box center [167, 357] width 73 height 18
select select "33870"
click at [131, 357] on select "Select Stylist [PERSON_NAME] [PERSON_NAME] [PERSON_NAME] [PERSON_NAME] [PERSON_…" at bounding box center [167, 357] width 73 height 18
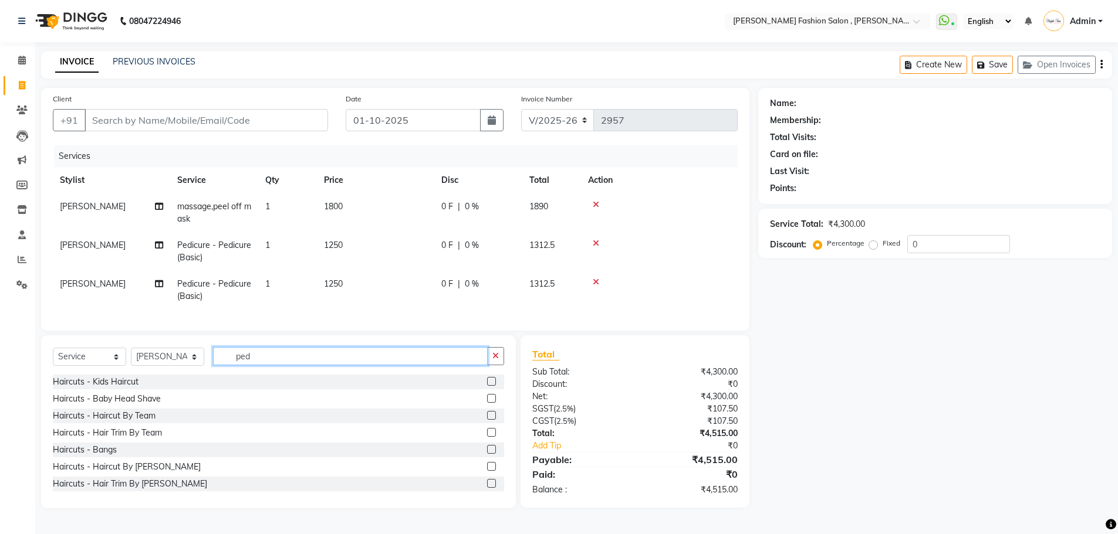
drag, startPoint x: 262, startPoint y: 360, endPoint x: 194, endPoint y: 397, distance: 77.7
click at [194, 397] on div "Select Service Product Membership Package Voucher Prepaid Gift Card Select Styl…" at bounding box center [278, 422] width 475 height 173
type input "shampoo"
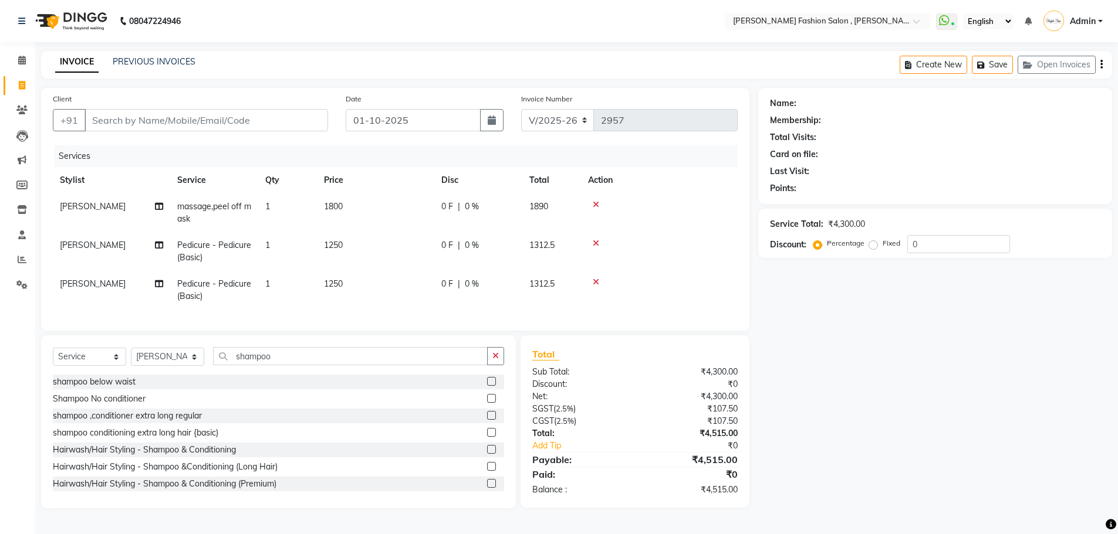
click at [487, 488] on label at bounding box center [491, 483] width 9 height 9
click at [487, 488] on input "checkbox" at bounding box center [491, 484] width 8 height 8
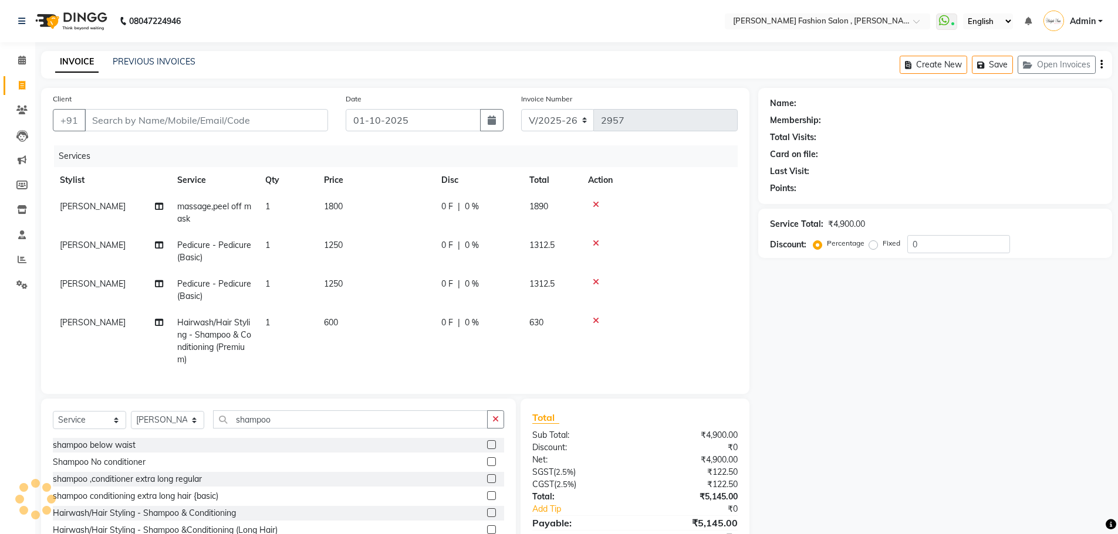
checkbox input "false"
drag, startPoint x: 281, startPoint y: 429, endPoint x: 160, endPoint y: 468, distance: 127.3
click at [172, 470] on div "Select Service Product Membership Package Voucher Prepaid Gift Card Select Styl…" at bounding box center [278, 485] width 475 height 173
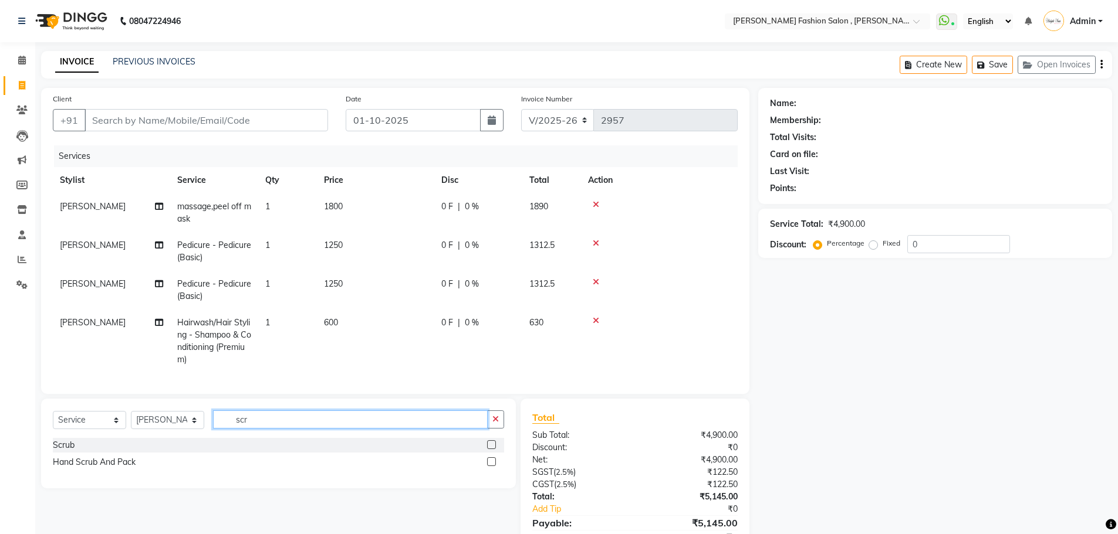
type input "scr"
click at [492, 449] on label at bounding box center [491, 445] width 9 height 9
click at [492, 449] on input "checkbox" at bounding box center [491, 446] width 8 height 8
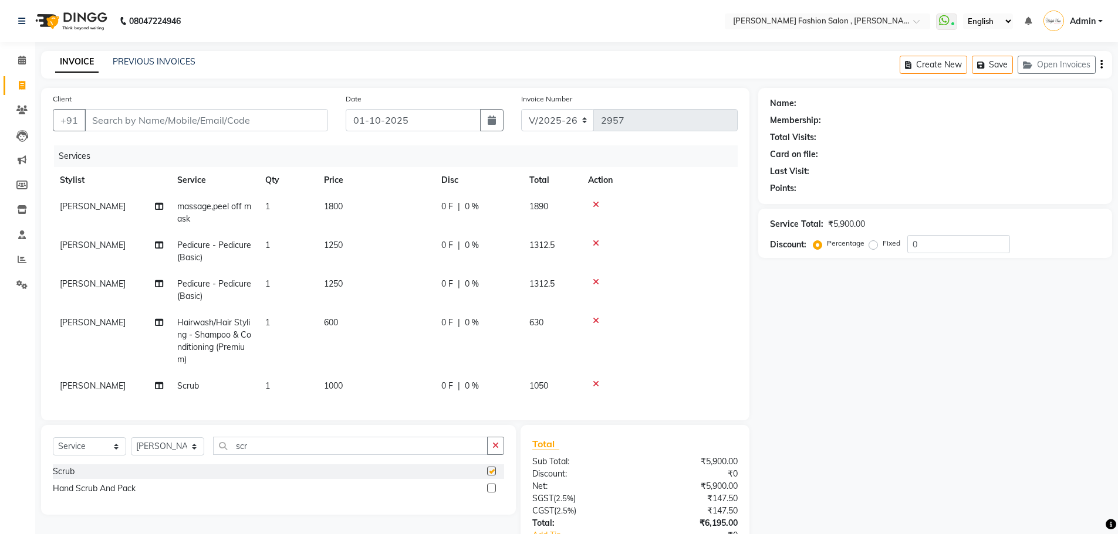
checkbox input "false"
click at [198, 456] on select "Select Stylist [PERSON_NAME] [PERSON_NAME] [PERSON_NAME] [PERSON_NAME] [PERSON_…" at bounding box center [167, 447] width 73 height 18
select select "84147"
click at [131, 446] on select "Select Stylist [PERSON_NAME] [PERSON_NAME] [PERSON_NAME] [PERSON_NAME] [PERSON_…" at bounding box center [167, 447] width 73 height 18
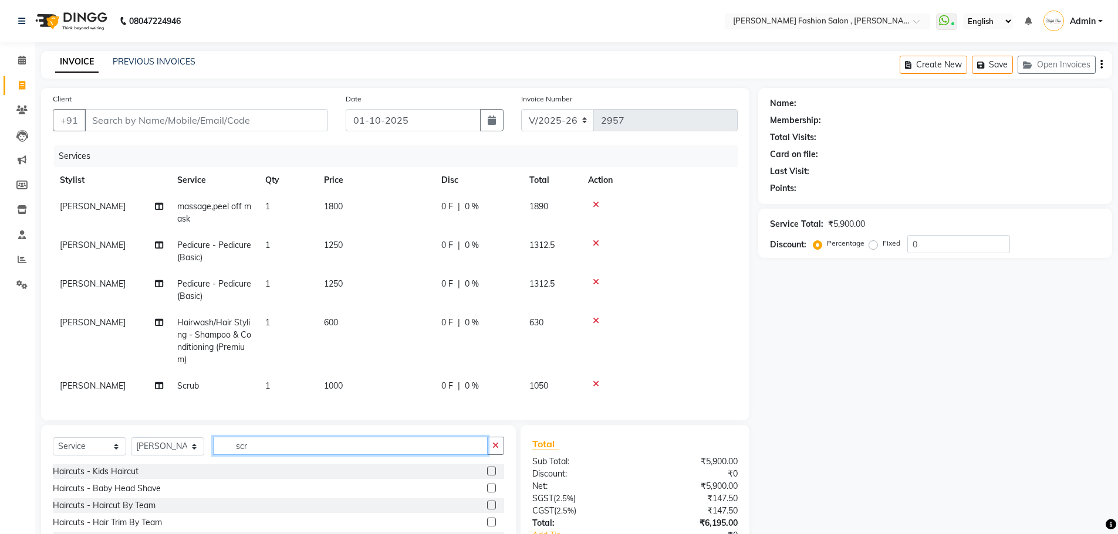
drag, startPoint x: 256, startPoint y: 461, endPoint x: 229, endPoint y: 479, distance: 32.2
click at [229, 479] on div "Select Service Product Membership Package Voucher Prepaid Gift Card Select Styl…" at bounding box center [278, 511] width 475 height 173
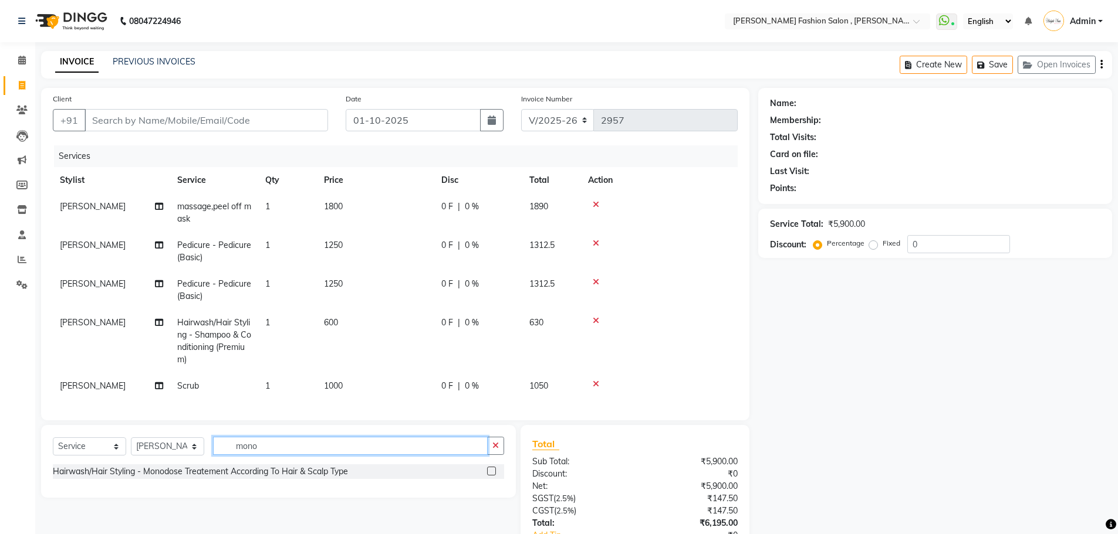
type input "mono"
click at [492, 476] on label at bounding box center [491, 471] width 9 height 9
click at [492, 476] on input "checkbox" at bounding box center [491, 472] width 8 height 8
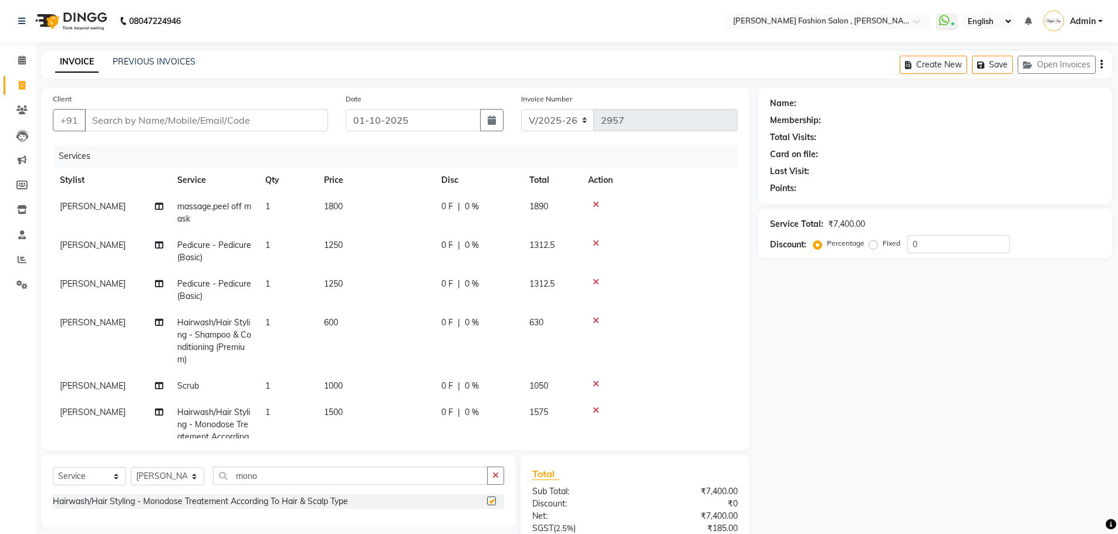
checkbox input "false"
click at [191, 478] on select "Select Stylist [PERSON_NAME] [PERSON_NAME] [PERSON_NAME] [PERSON_NAME] [PERSON_…" at bounding box center [167, 477] width 73 height 18
click at [597, 320] on icon at bounding box center [596, 321] width 6 height 8
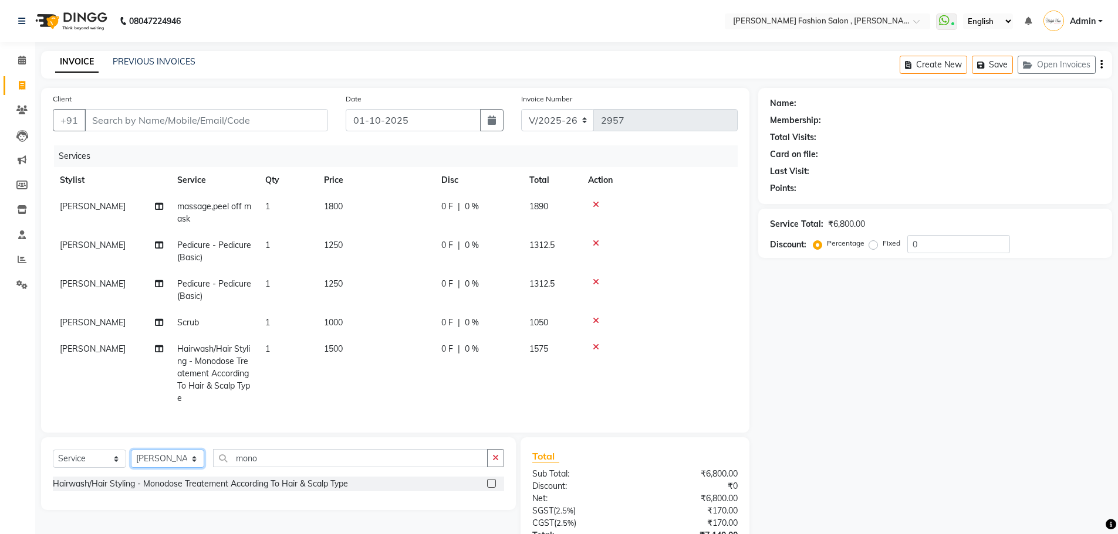
click at [192, 462] on select "Select Stylist [PERSON_NAME] [PERSON_NAME] [PERSON_NAME] [PERSON_NAME] [PERSON_…" at bounding box center [167, 459] width 73 height 18
select select "33870"
click at [131, 450] on select "Select Stylist [PERSON_NAME] [PERSON_NAME] [PERSON_NAME] [PERSON_NAME] [PERSON_…" at bounding box center [167, 459] width 73 height 18
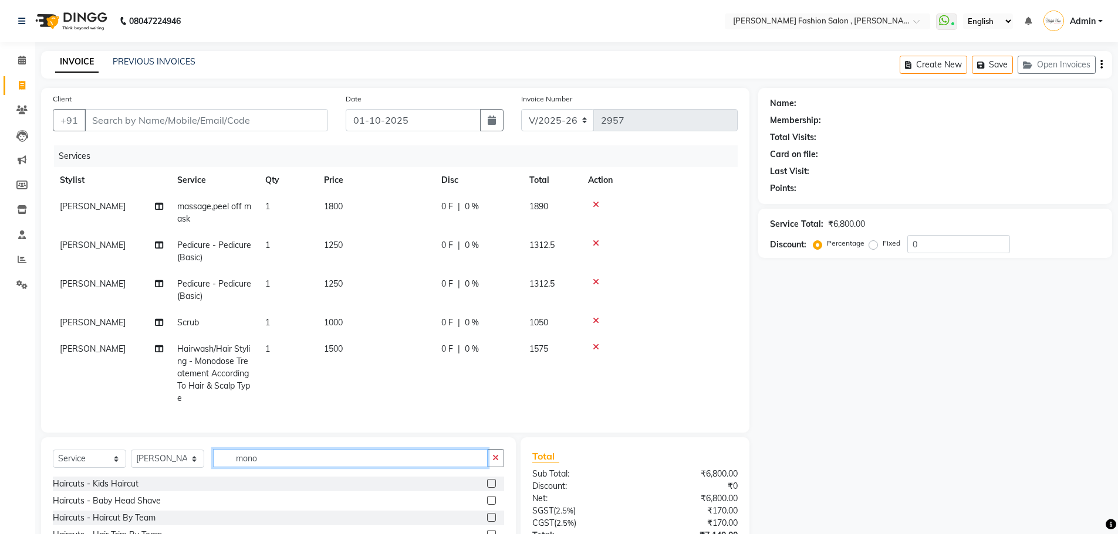
drag, startPoint x: 265, startPoint y: 457, endPoint x: 194, endPoint y: 485, distance: 76.2
click at [194, 485] on div "Select Service Product Membership Package Voucher Prepaid Gift Card Select Styl…" at bounding box center [278, 524] width 475 height 173
type input "mono"
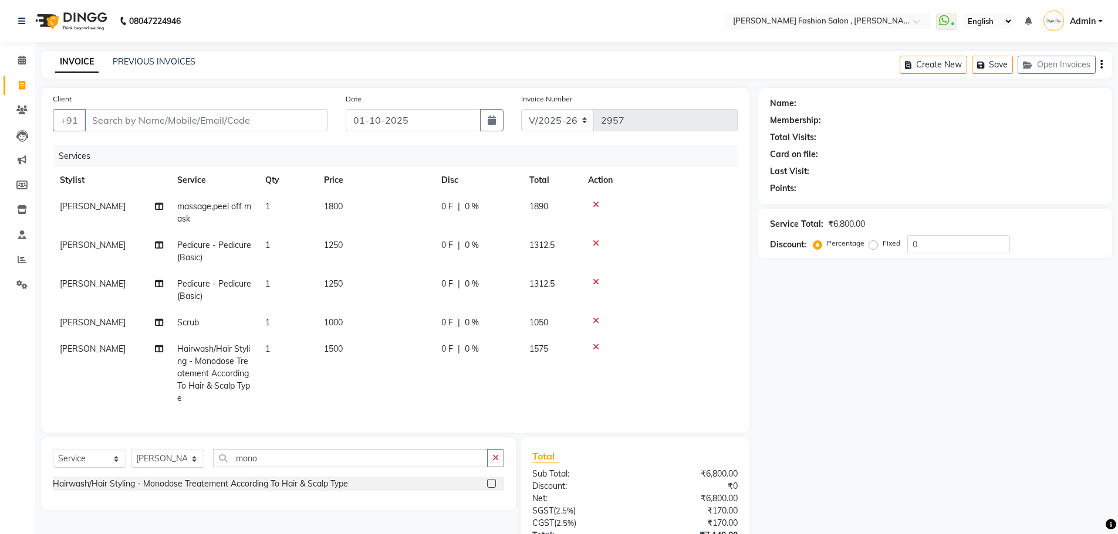
click at [490, 487] on label at bounding box center [491, 483] width 9 height 9
click at [490, 487] on input "checkbox" at bounding box center [491, 484] width 8 height 8
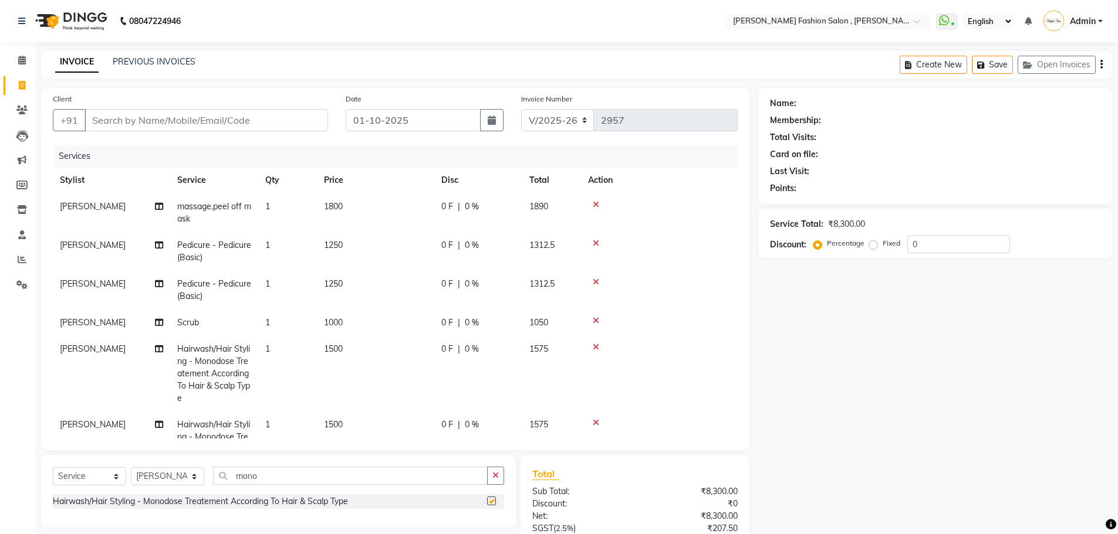
checkbox input "false"
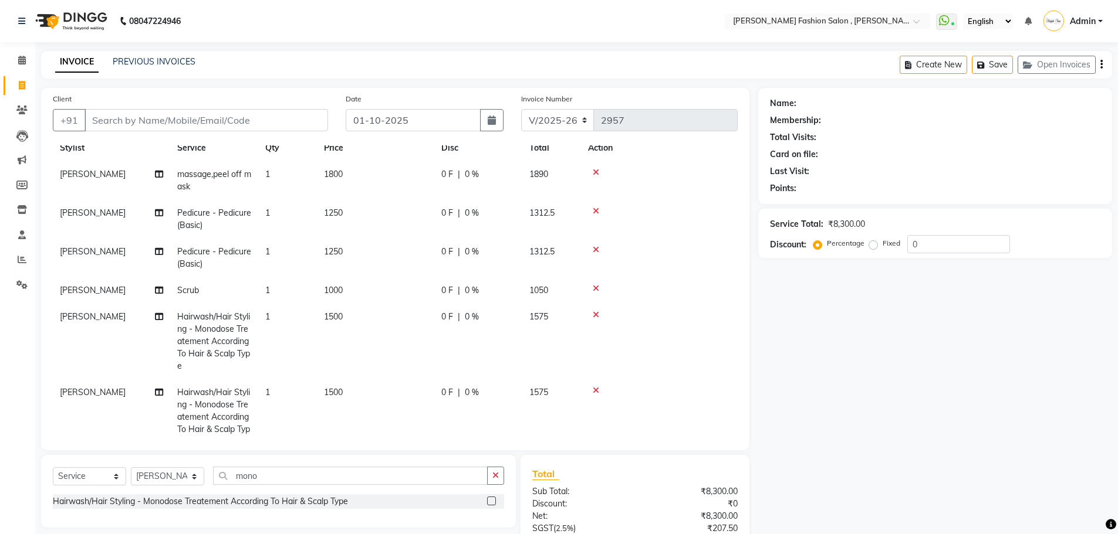
scroll to position [67, 0]
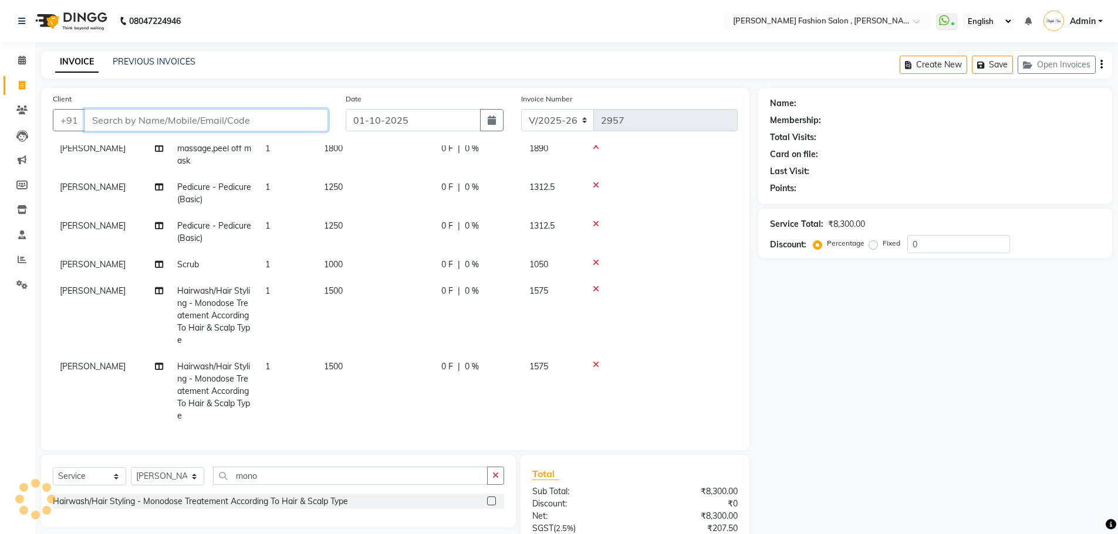
click at [164, 127] on input "Client" at bounding box center [205, 120] width 243 height 22
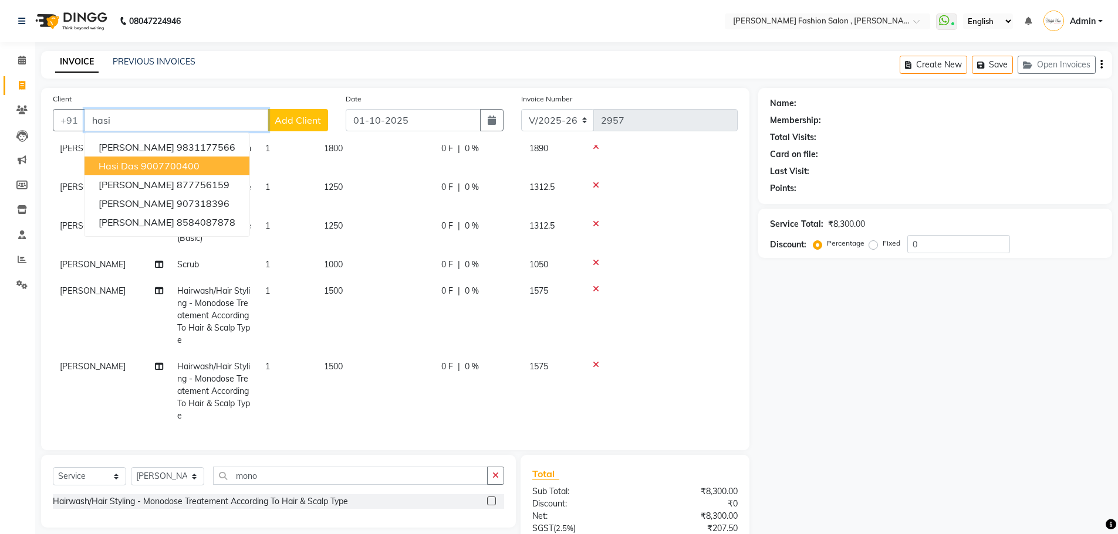
click at [177, 167] on ngb-highlight "9007700400" at bounding box center [170, 166] width 59 height 12
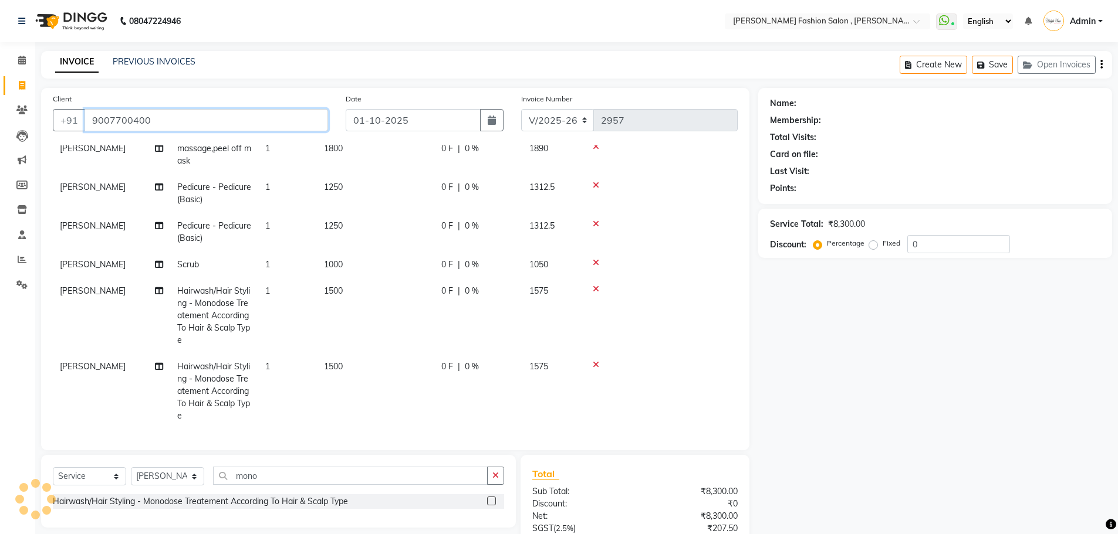
type input "9007700400"
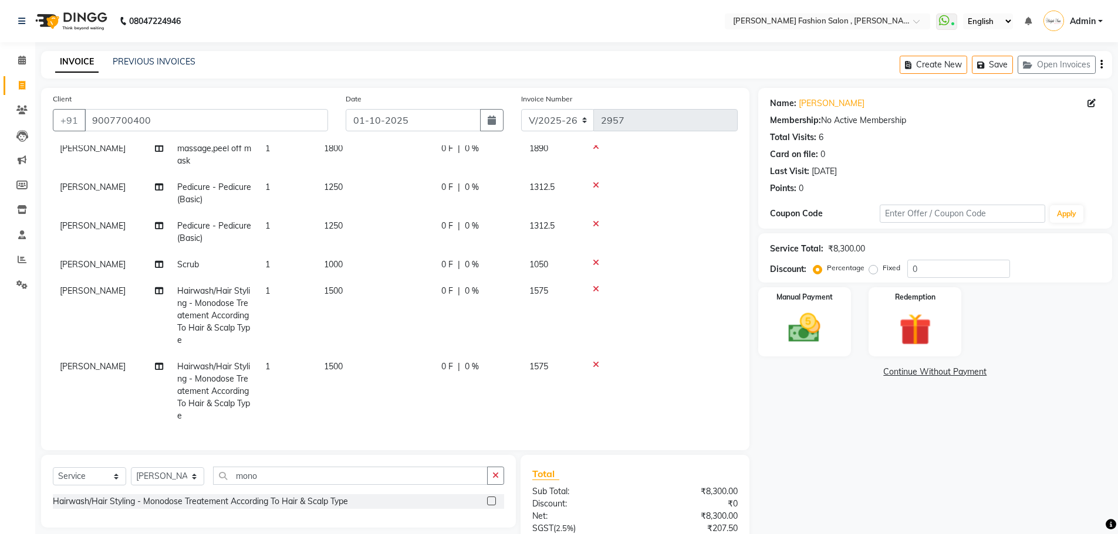
scroll to position [111, 0]
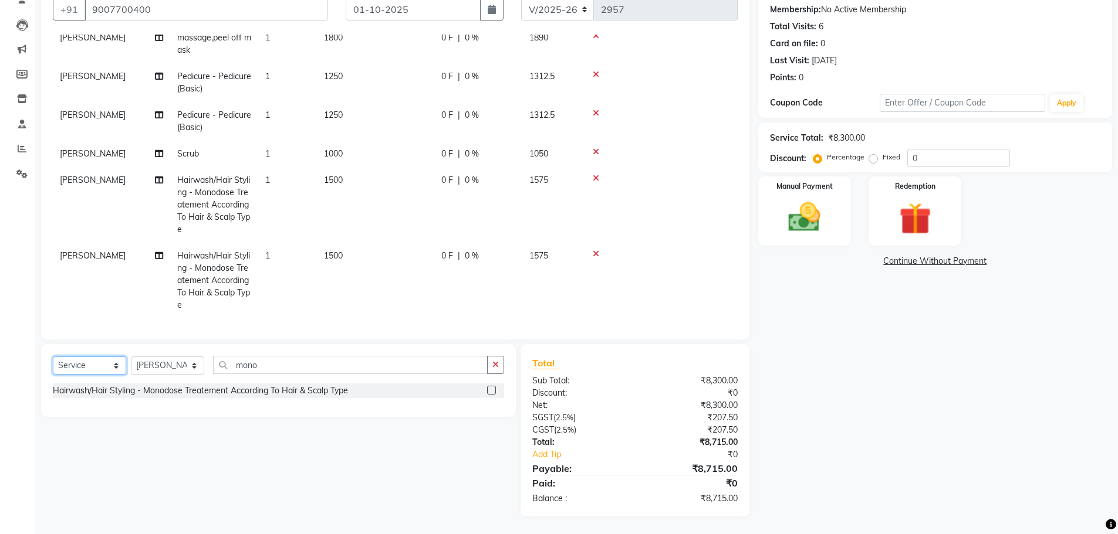
click at [123, 361] on select "Select Service Product Membership Package Voucher Prepaid Gift Card" at bounding box center [89, 366] width 73 height 18
select select "product"
click at [53, 357] on select "Select Service Product Membership Package Voucher Prepaid Gift Card" at bounding box center [89, 366] width 73 height 18
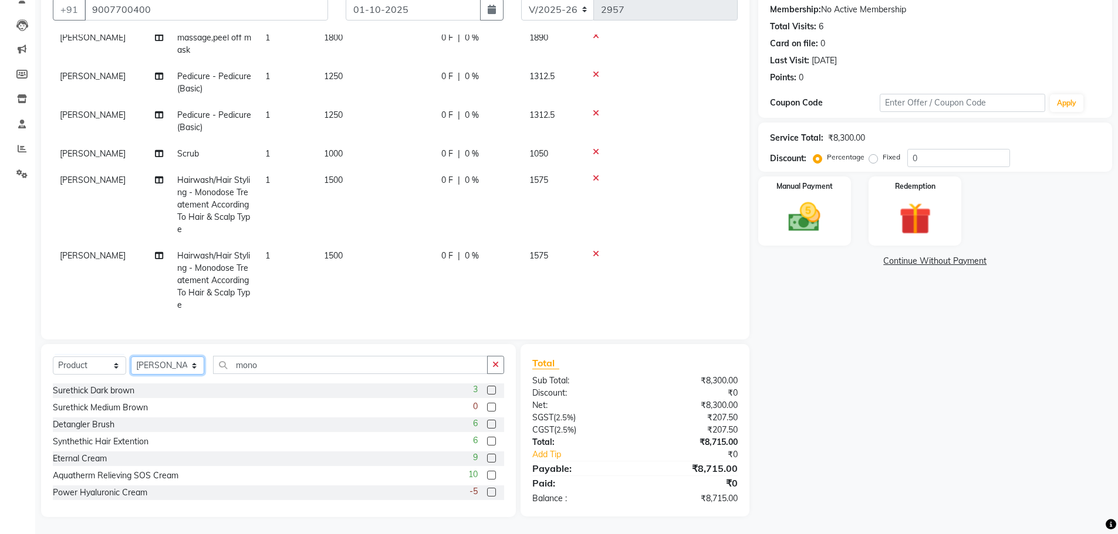
click at [186, 370] on select "Select Stylist [PERSON_NAME] [PERSON_NAME] [PERSON_NAME] [PERSON_NAME] [PERSON_…" at bounding box center [167, 366] width 73 height 18
select select "33874"
click at [131, 357] on select "Select Stylist [PERSON_NAME] [PERSON_NAME] [PERSON_NAME] [PERSON_NAME] [PERSON_…" at bounding box center [167, 366] width 73 height 18
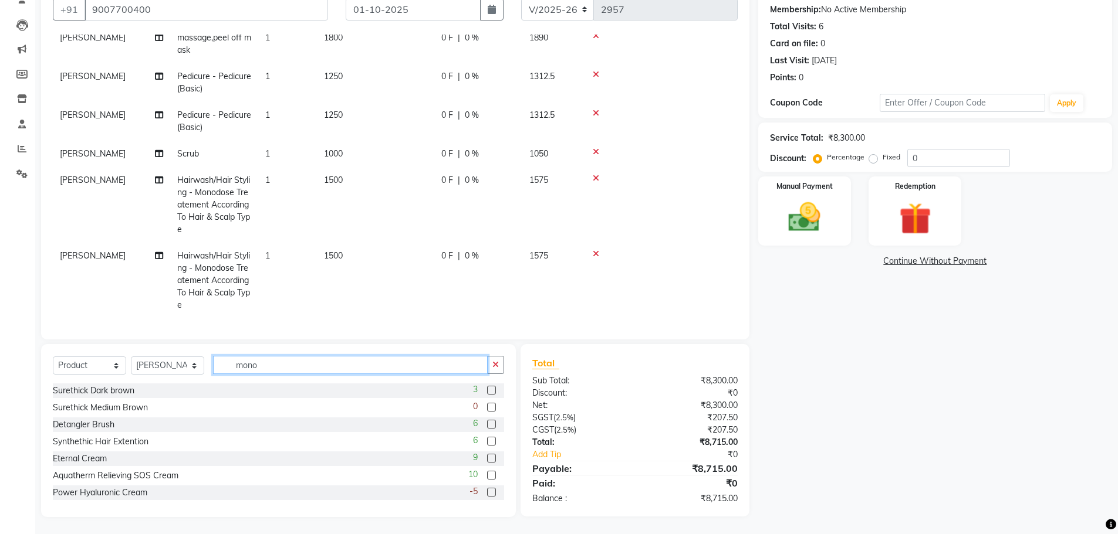
drag, startPoint x: 266, startPoint y: 361, endPoint x: 207, endPoint y: 380, distance: 62.2
click at [207, 380] on div "Select Service Product Membership Package Voucher Prepaid Gift Card Select Styl…" at bounding box center [278, 370] width 451 height 28
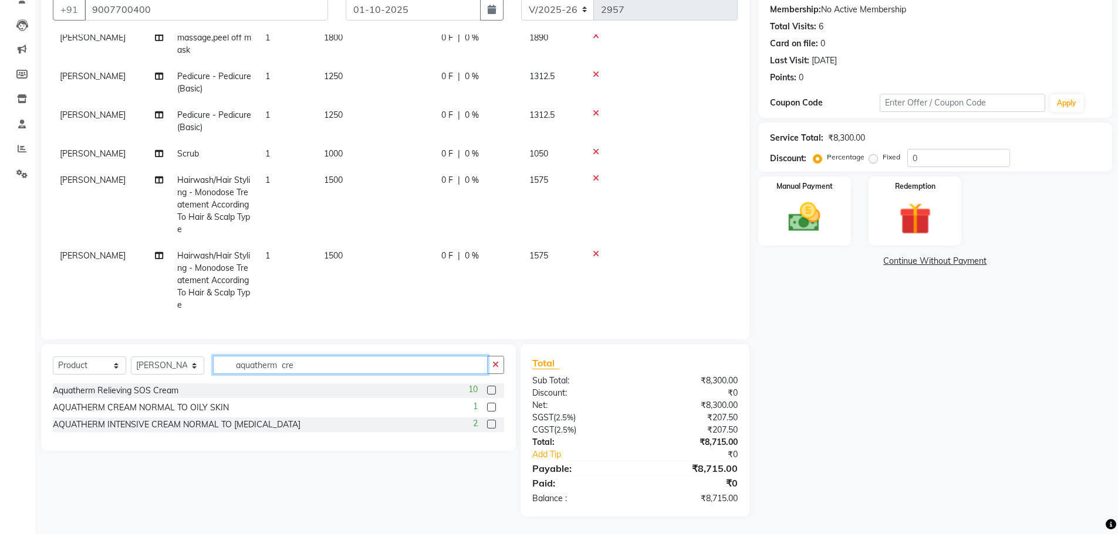
type input "aquatherm cre"
click at [494, 391] on label at bounding box center [491, 390] width 9 height 9
click at [494, 391] on input "checkbox" at bounding box center [491, 391] width 8 height 8
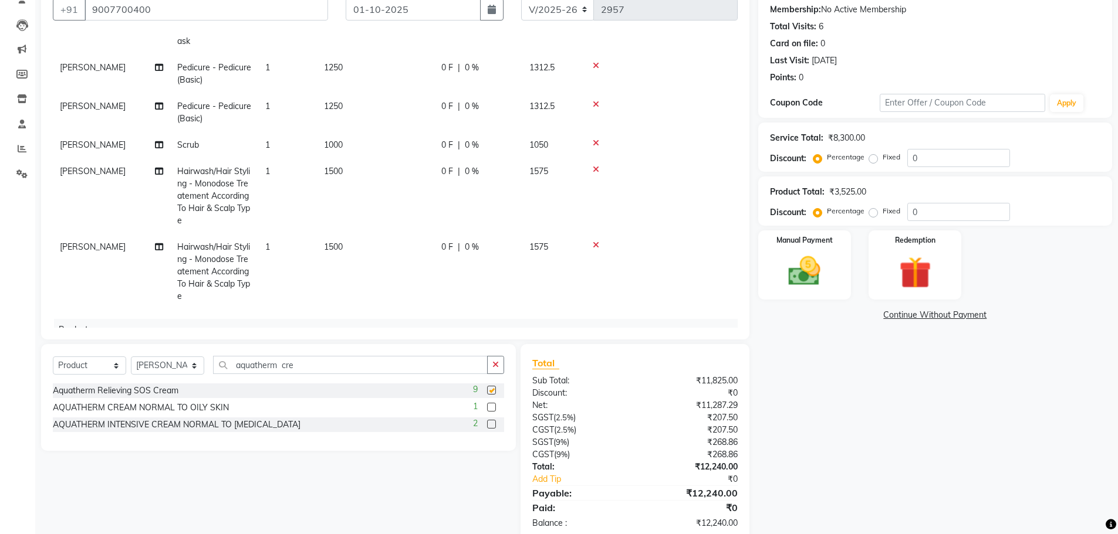
checkbox input "false"
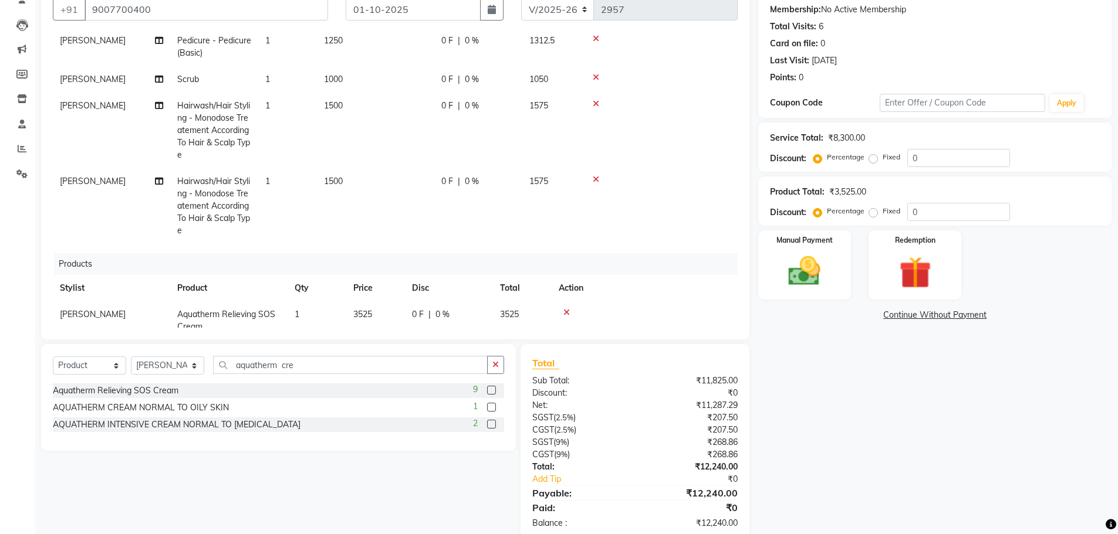
scroll to position [163, 0]
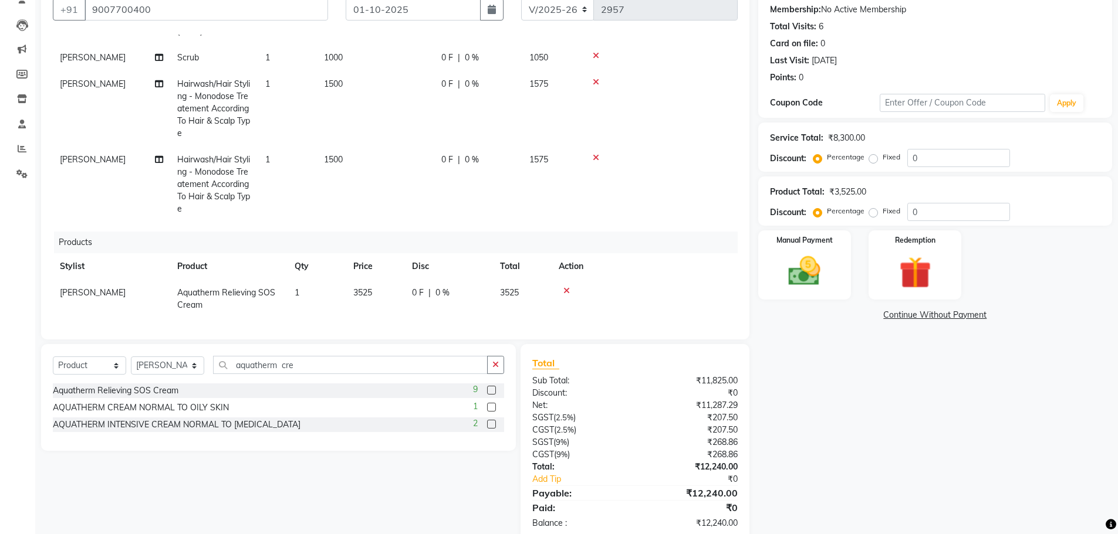
click at [381, 282] on td "3525" at bounding box center [375, 299] width 59 height 39
select select "33874"
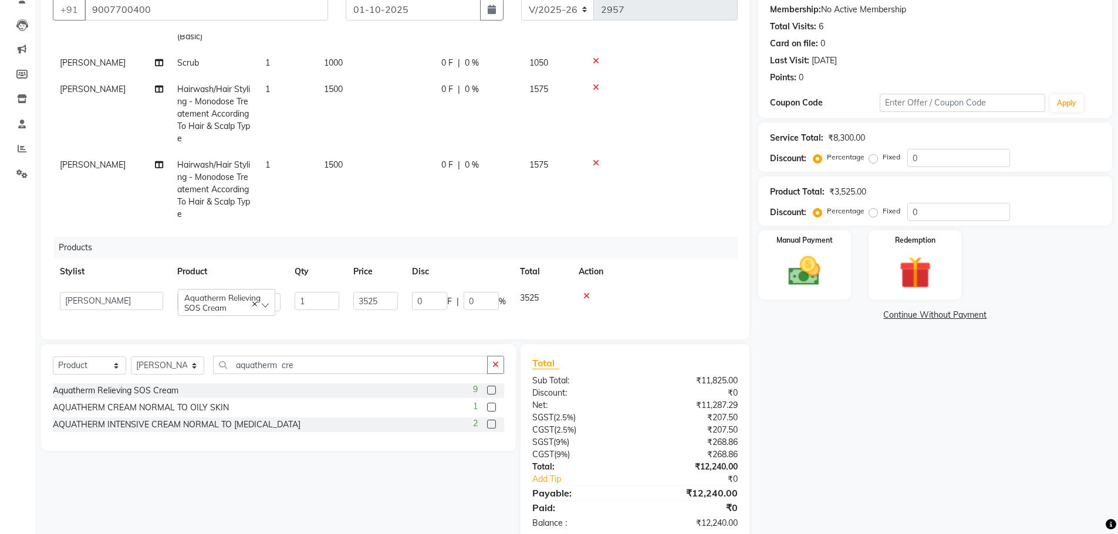
scroll to position [158, 0]
drag, startPoint x: 380, startPoint y: 293, endPoint x: 251, endPoint y: 343, distance: 138.2
click at [251, 343] on div "Client [PHONE_NUMBER] Date [DATE] Invoice Number V/2025 V/[PHONE_NUMBER] Servic…" at bounding box center [395, 259] width 726 height 564
type input "4160"
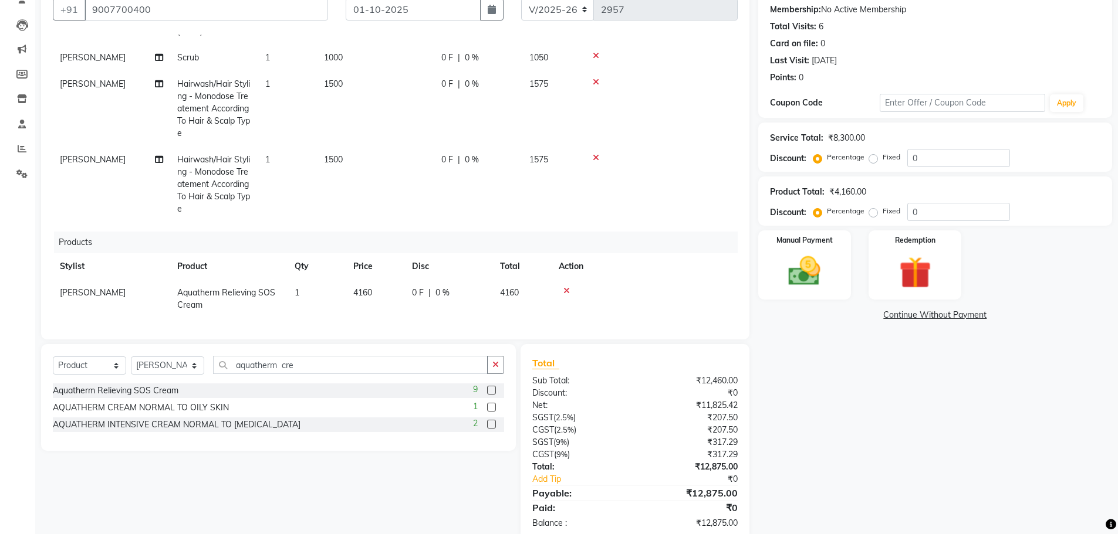
click at [336, 312] on div "Services Stylist Service Qty Price Disc Total Action [PERSON_NAME] massage,peel…" at bounding box center [395, 181] width 685 height 293
click at [193, 366] on select "Select Stylist [PERSON_NAME] [PERSON_NAME] [PERSON_NAME] [PERSON_NAME] [PERSON_…" at bounding box center [167, 366] width 73 height 18
select select "33870"
click at [131, 357] on select "Select Stylist [PERSON_NAME] [PERSON_NAME] [PERSON_NAME] [PERSON_NAME] [PERSON_…" at bounding box center [167, 366] width 73 height 18
drag, startPoint x: 317, startPoint y: 364, endPoint x: 127, endPoint y: 390, distance: 191.9
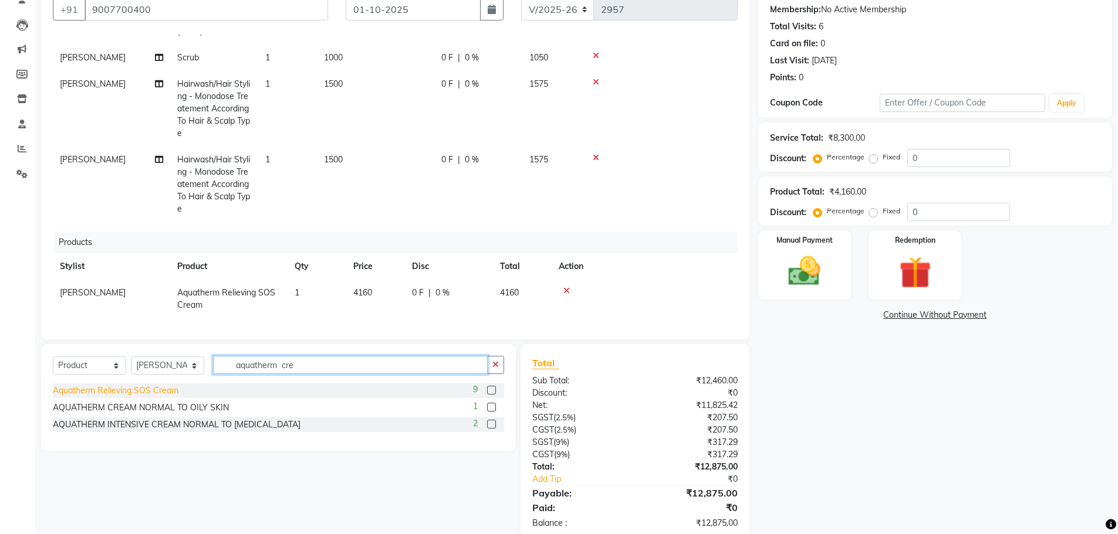
click at [127, 390] on div "Select Service Product Membership Package Voucher Prepaid Gift Card Select Styl…" at bounding box center [278, 397] width 475 height 107
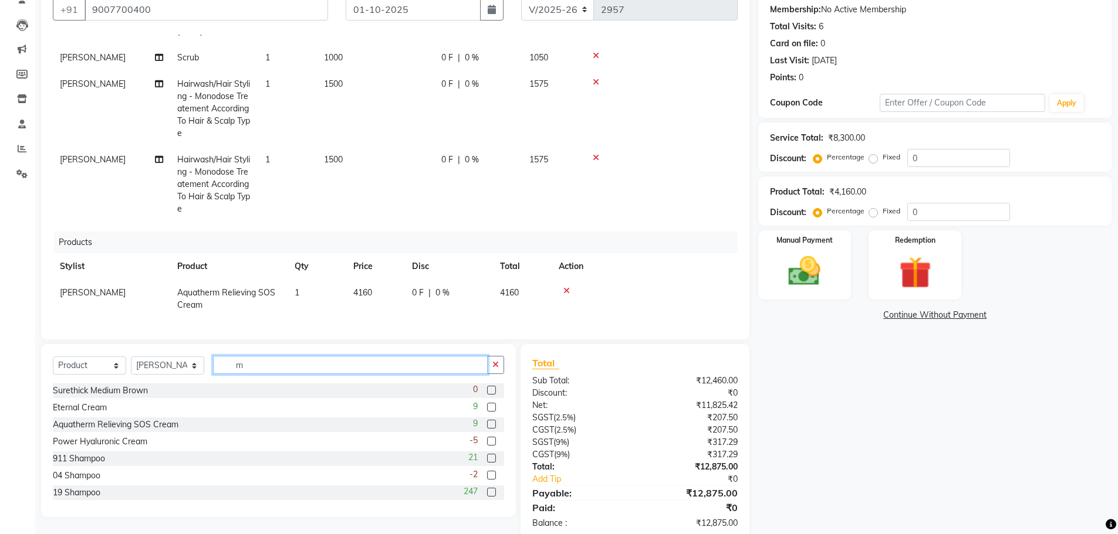
type input "m"
click at [106, 360] on select "Select Service Product Membership Package Voucher Prepaid Gift Card" at bounding box center [89, 366] width 73 height 18
select select "service"
click at [53, 357] on select "Select Service Product Membership Package Voucher Prepaid Gift Card" at bounding box center [89, 366] width 73 height 18
click at [244, 367] on input "m" at bounding box center [350, 365] width 275 height 18
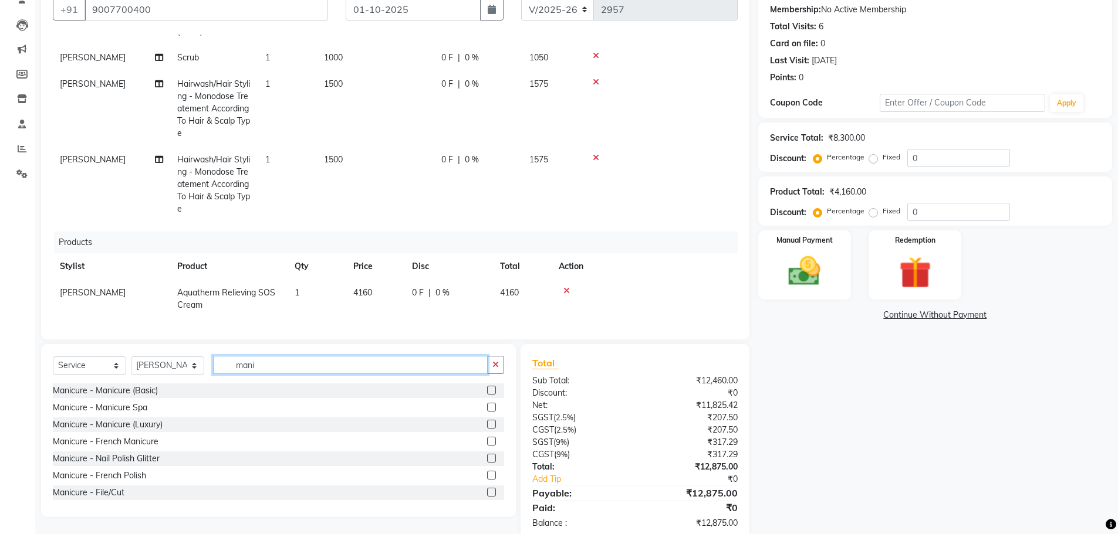
type input "mani"
click at [487, 390] on label at bounding box center [491, 390] width 9 height 9
click at [487, 390] on input "checkbox" at bounding box center [491, 391] width 8 height 8
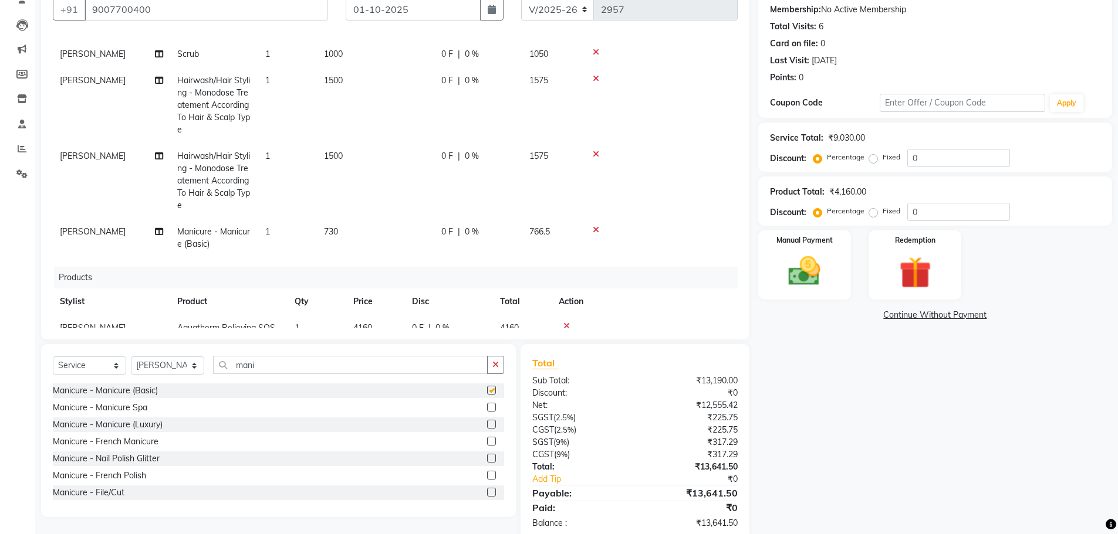
checkbox input "false"
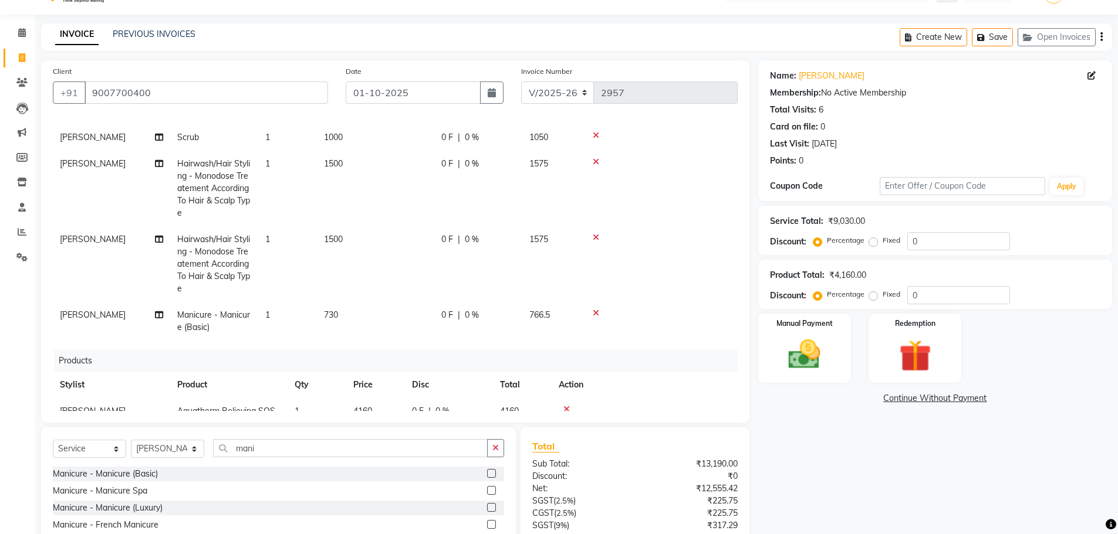
scroll to position [23, 0]
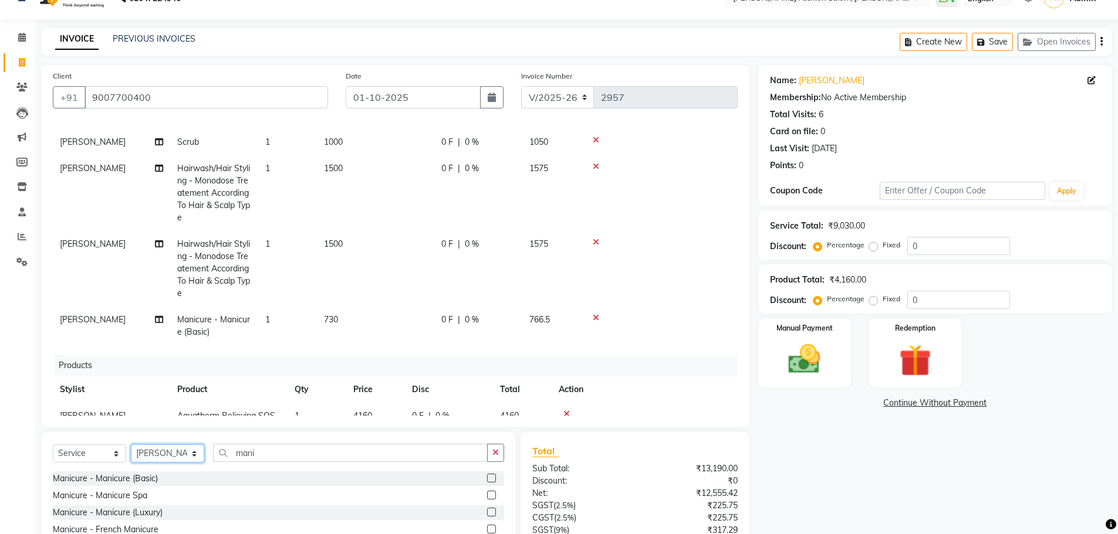
click at [194, 451] on select "Select Stylist [PERSON_NAME] [PERSON_NAME] [PERSON_NAME] [PERSON_NAME] [PERSON_…" at bounding box center [167, 454] width 73 height 18
select select "33869"
click at [131, 445] on select "Select Stylist [PERSON_NAME] [PERSON_NAME] [PERSON_NAME] [PERSON_NAME] [PERSON_…" at bounding box center [167, 454] width 73 height 18
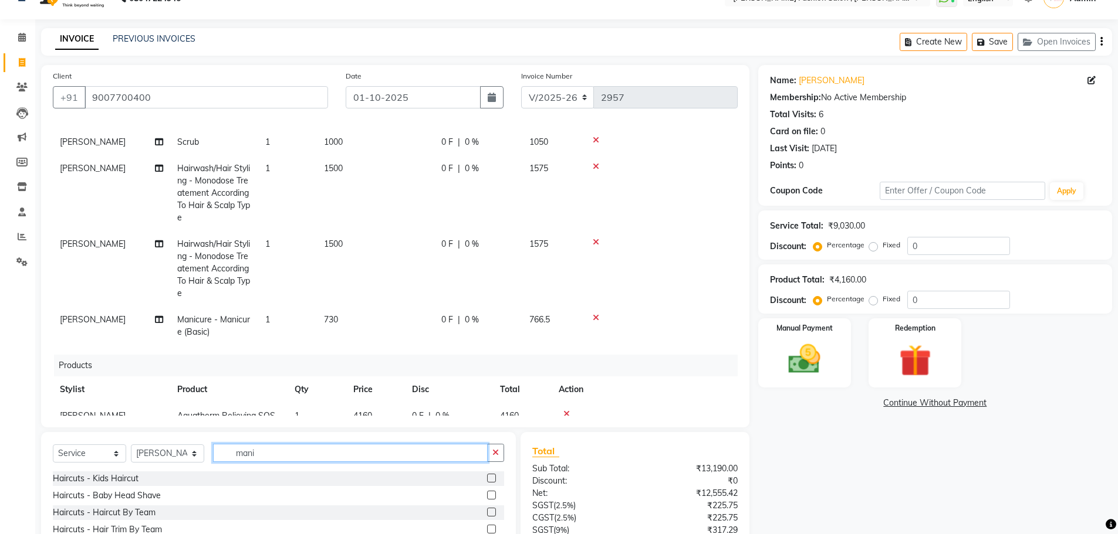
drag, startPoint x: 264, startPoint y: 449, endPoint x: 208, endPoint y: 475, distance: 62.2
click at [208, 473] on div "Select Service Product Membership Package Voucher Prepaid Gift Card Select Styl…" at bounding box center [278, 518] width 475 height 173
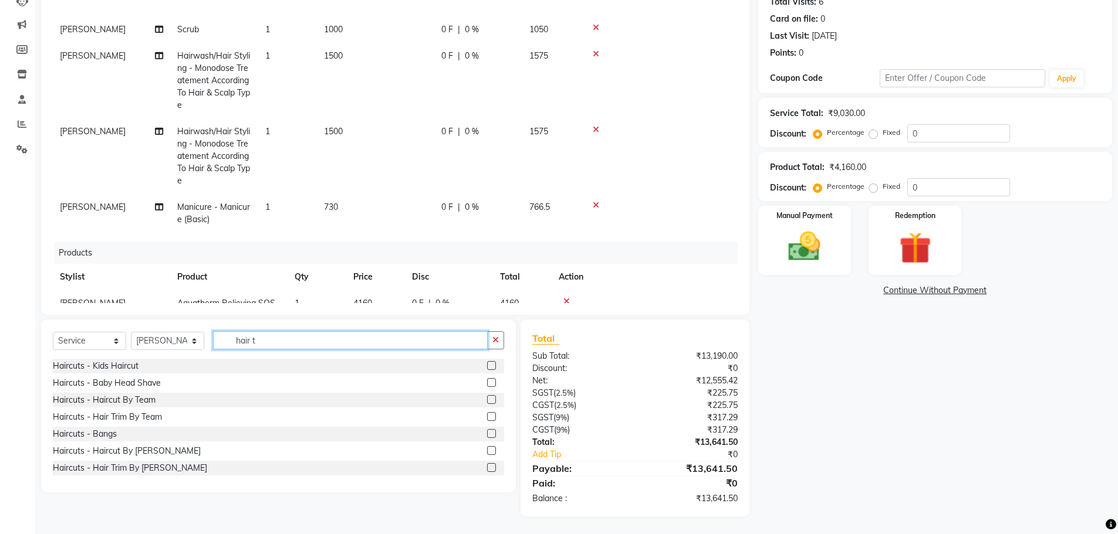
type input "hair t"
click at [487, 415] on label at bounding box center [491, 416] width 9 height 9
click at [487, 415] on input "checkbox" at bounding box center [491, 418] width 8 height 8
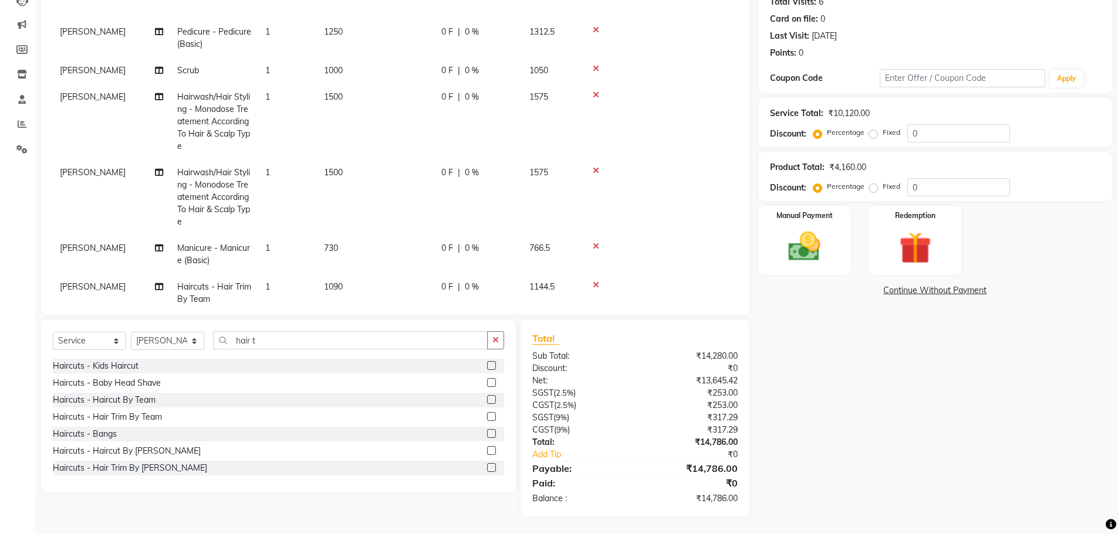
scroll to position [99, 0]
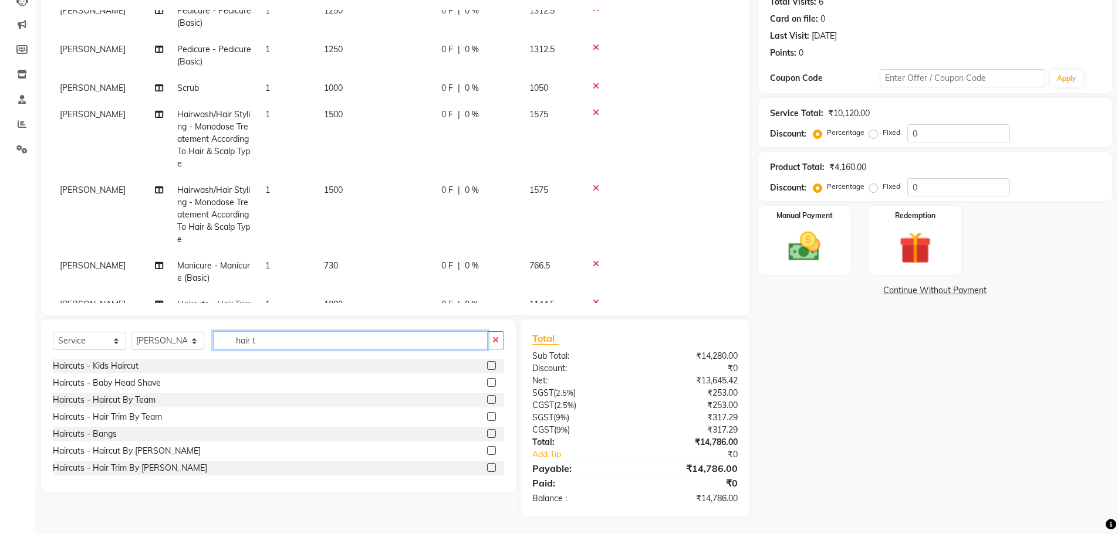
drag, startPoint x: 269, startPoint y: 342, endPoint x: 191, endPoint y: 366, distance: 81.6
click at [191, 366] on div "Select Service Product Membership Package Voucher Prepaid Gift Card Select Styl…" at bounding box center [278, 406] width 475 height 173
click at [487, 417] on label at bounding box center [491, 416] width 9 height 9
click at [487, 417] on input "checkbox" at bounding box center [491, 418] width 8 height 8
checkbox input "false"
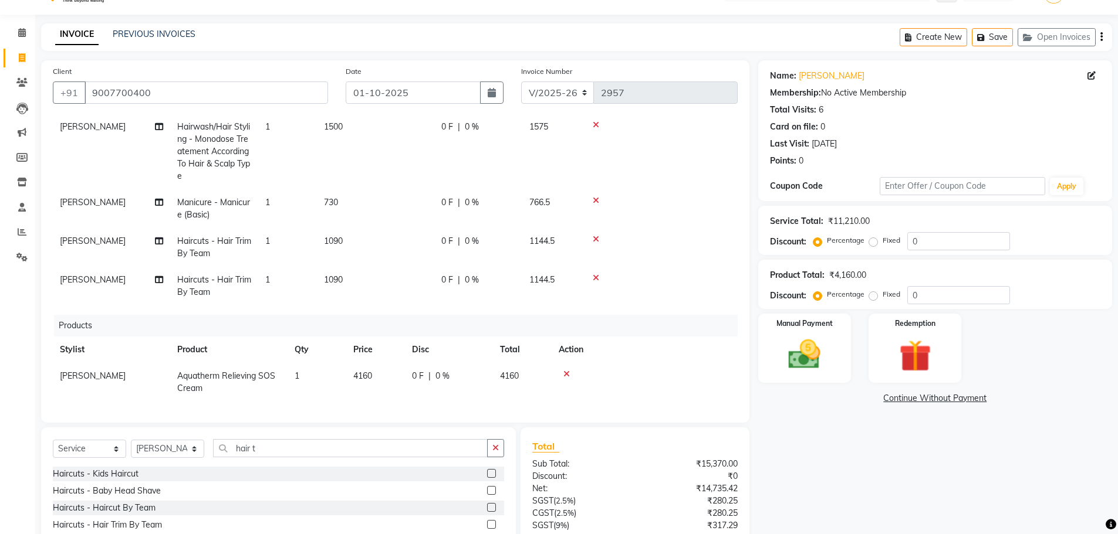
scroll to position [9, 0]
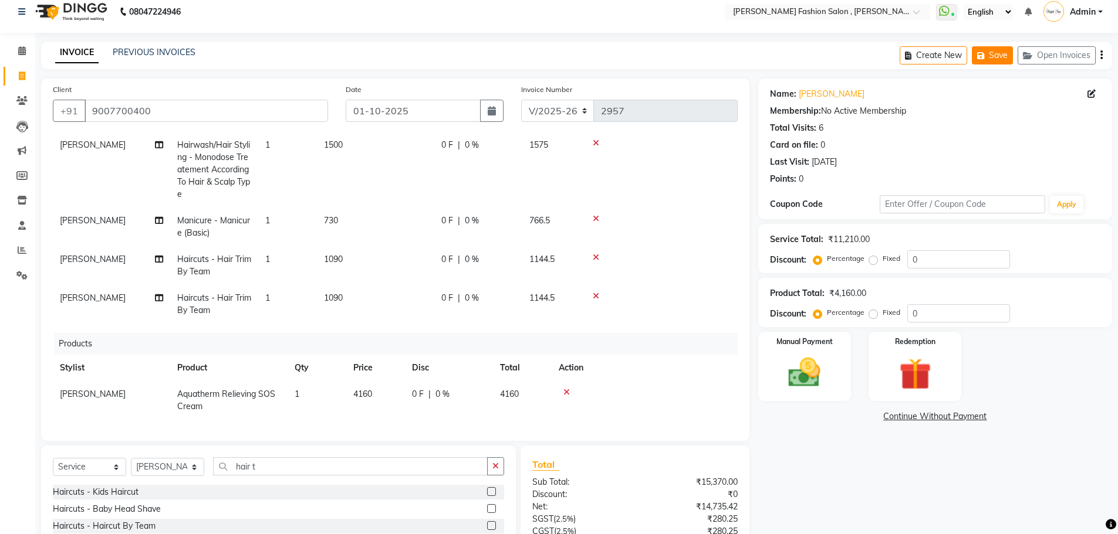
click at [994, 56] on button "Save" at bounding box center [991, 55] width 41 height 18
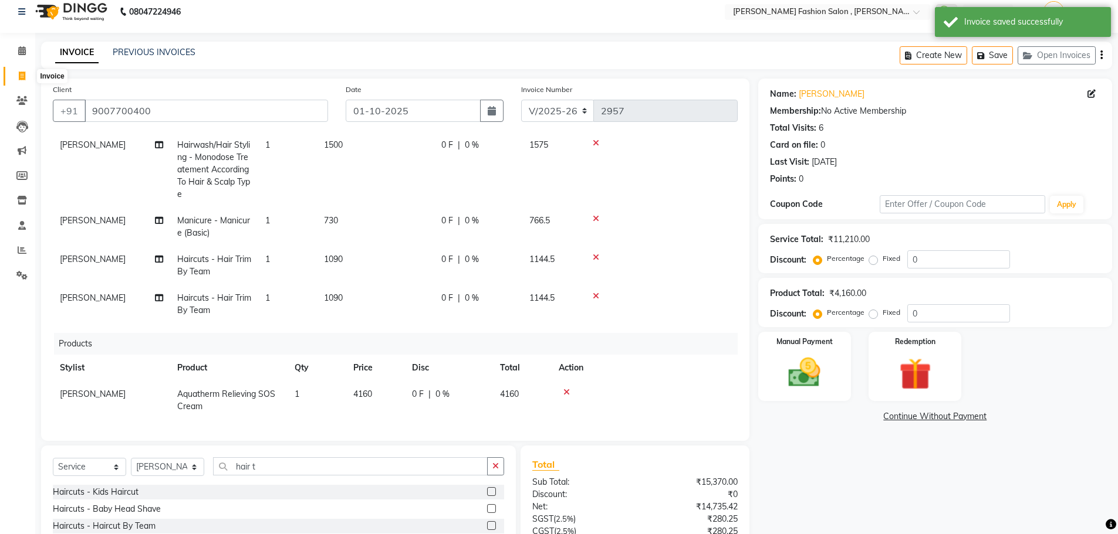
click at [19, 75] on icon at bounding box center [22, 76] width 6 height 9
select select "5233"
select select "service"
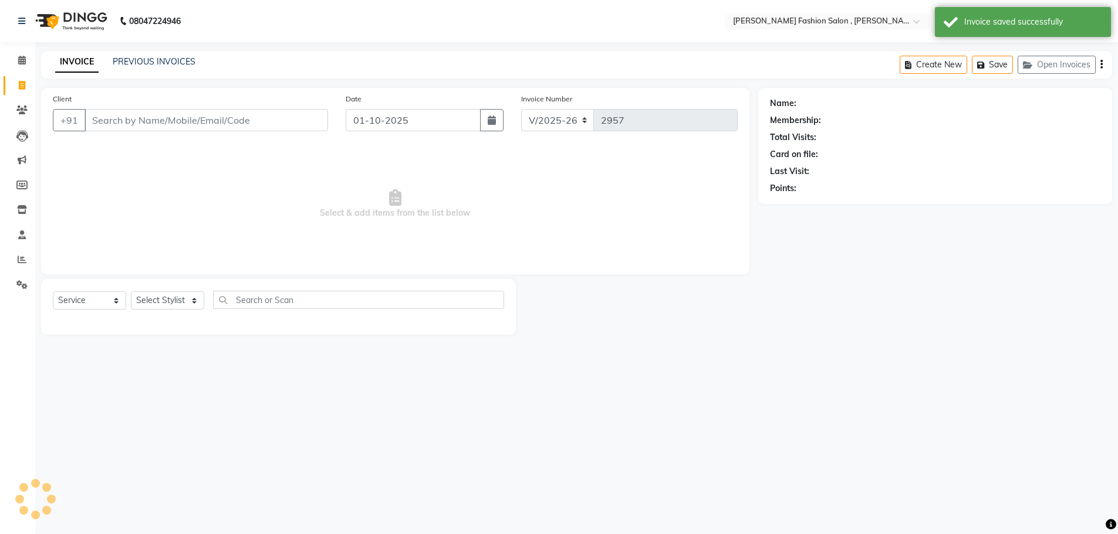
scroll to position [0, 0]
click at [100, 120] on input "Client" at bounding box center [207, 120] width 246 height 22
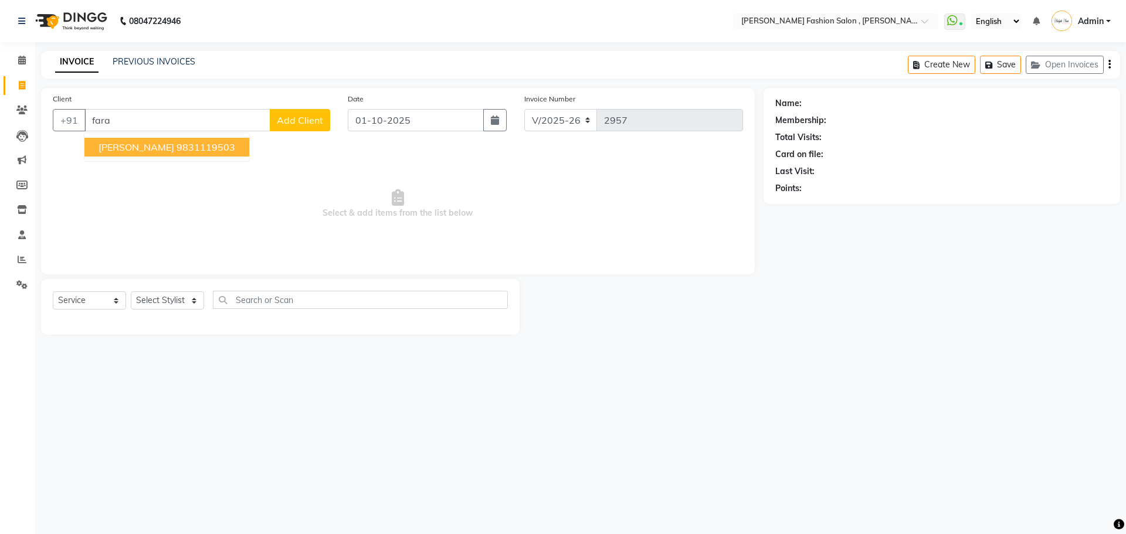
click at [121, 152] on span "[PERSON_NAME]" at bounding box center [137, 147] width 76 height 12
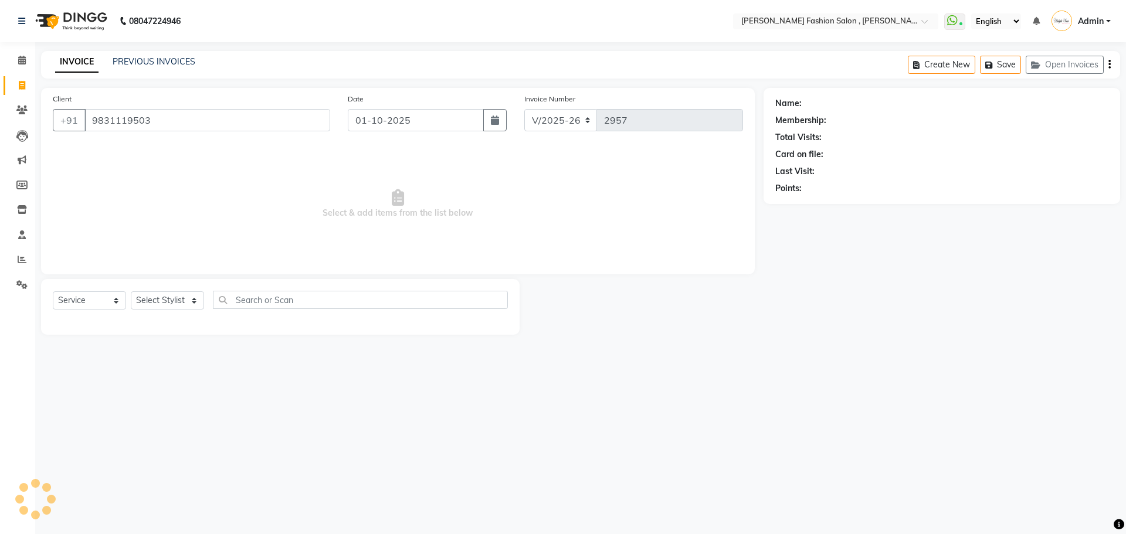
type input "9831119503"
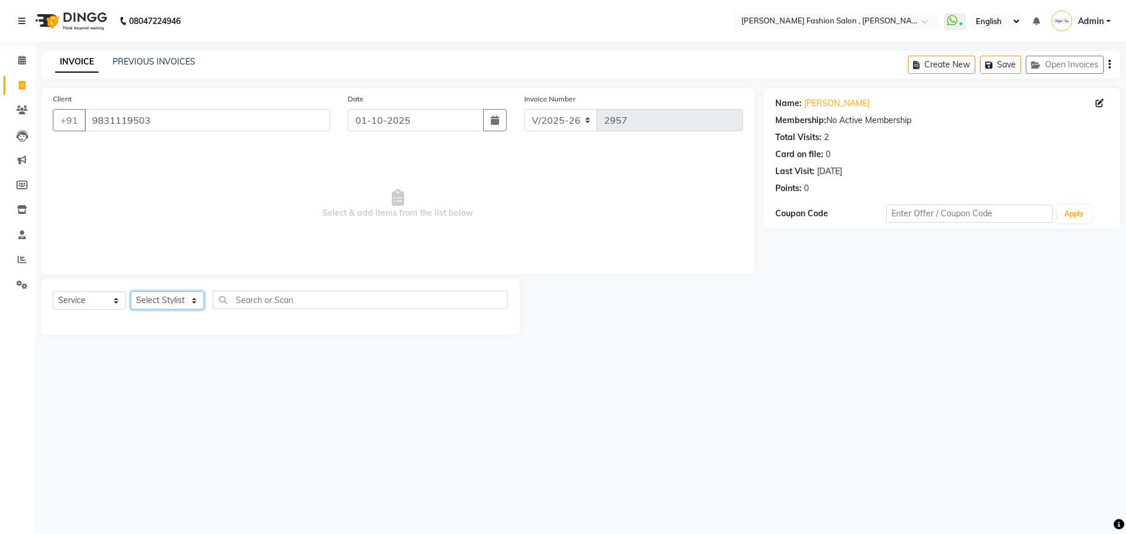
click at [168, 293] on select "Select Stylist [PERSON_NAME] [PERSON_NAME] [PERSON_NAME] [PERSON_NAME] [PERSON_…" at bounding box center [167, 301] width 73 height 18
select select "33874"
click at [131, 292] on select "Select Stylist [PERSON_NAME] [PERSON_NAME] [PERSON_NAME] [PERSON_NAME] [PERSON_…" at bounding box center [167, 301] width 73 height 18
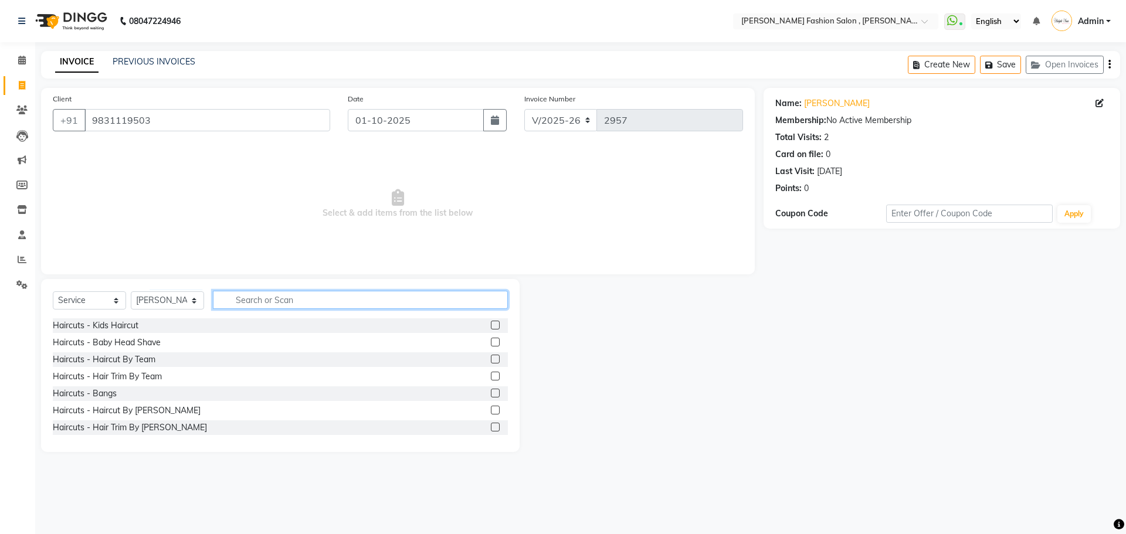
click at [274, 299] on input "text" at bounding box center [360, 300] width 295 height 18
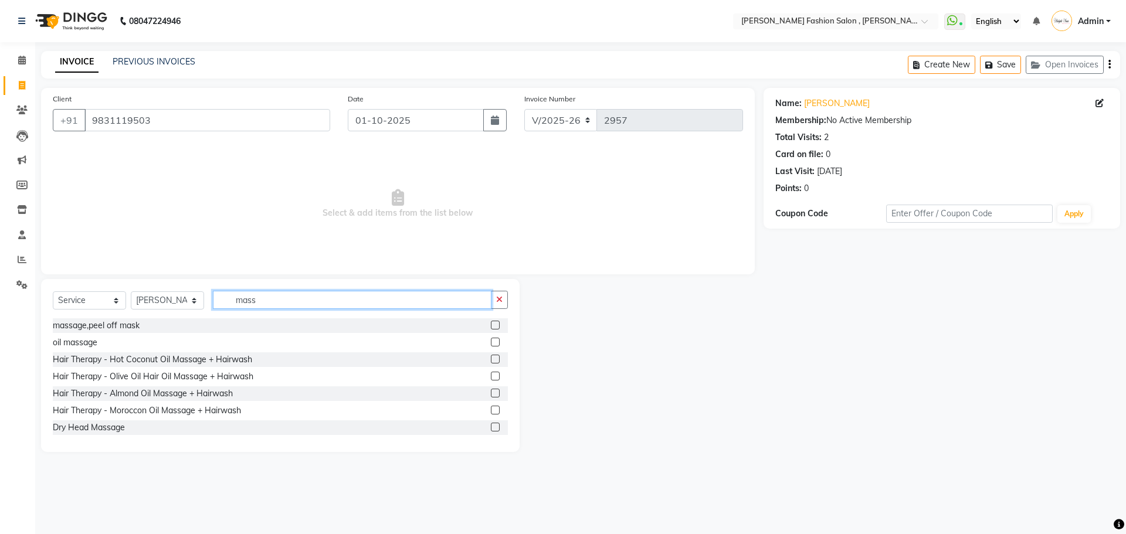
type input "mass"
drag, startPoint x: 485, startPoint y: 324, endPoint x: 480, endPoint y: 319, distance: 7.1
click at [491, 324] on label at bounding box center [495, 325] width 9 height 9
click at [491, 324] on input "checkbox" at bounding box center [495, 326] width 8 height 8
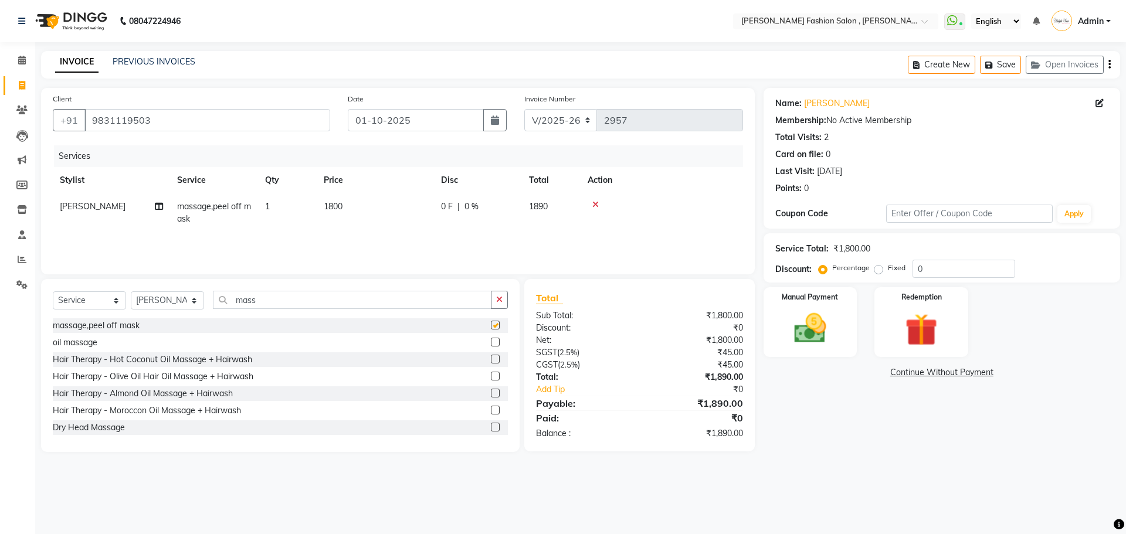
checkbox input "false"
drag, startPoint x: 266, startPoint y: 301, endPoint x: 212, endPoint y: 324, distance: 58.9
click at [212, 324] on div "Select Service Product Membership Package Voucher Prepaid Gift Card Select Styl…" at bounding box center [280, 365] width 479 height 173
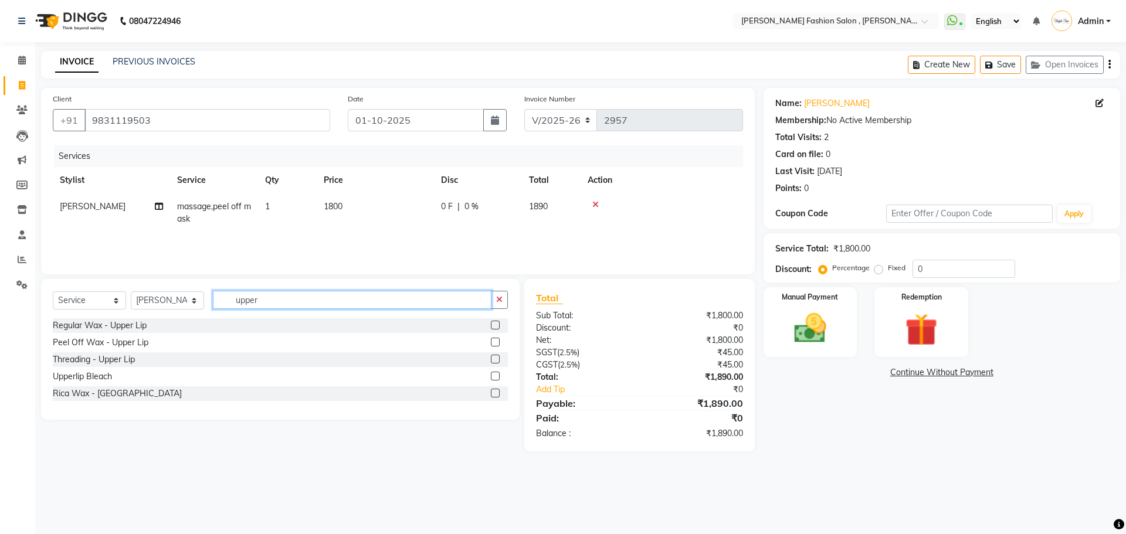
type input "upper"
click at [496, 358] on label at bounding box center [495, 359] width 9 height 9
click at [496, 358] on input "checkbox" at bounding box center [495, 360] width 8 height 8
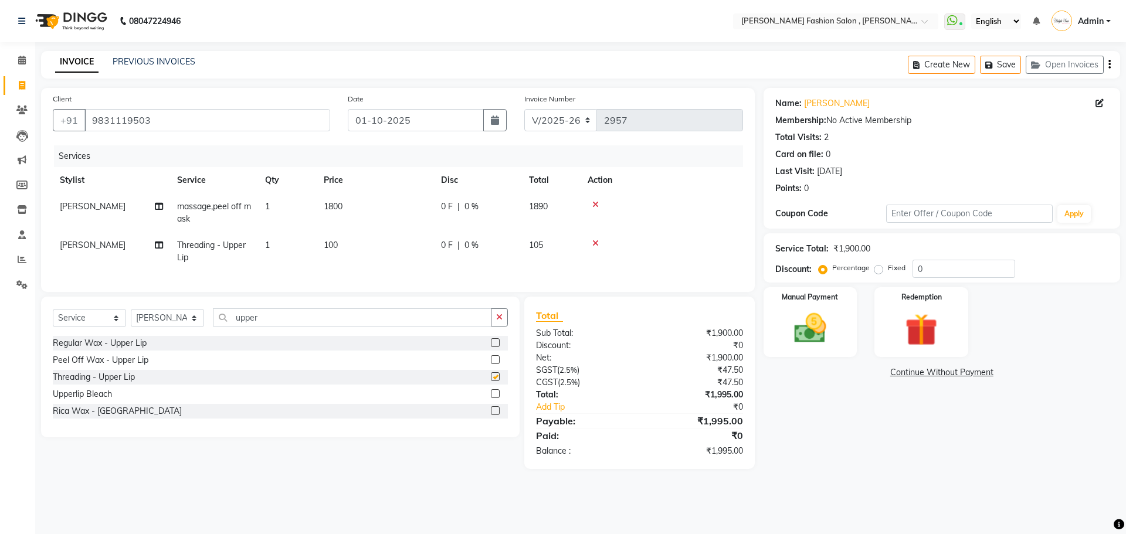
checkbox input "false"
click at [334, 253] on td "100" at bounding box center [375, 251] width 117 height 39
select select "33874"
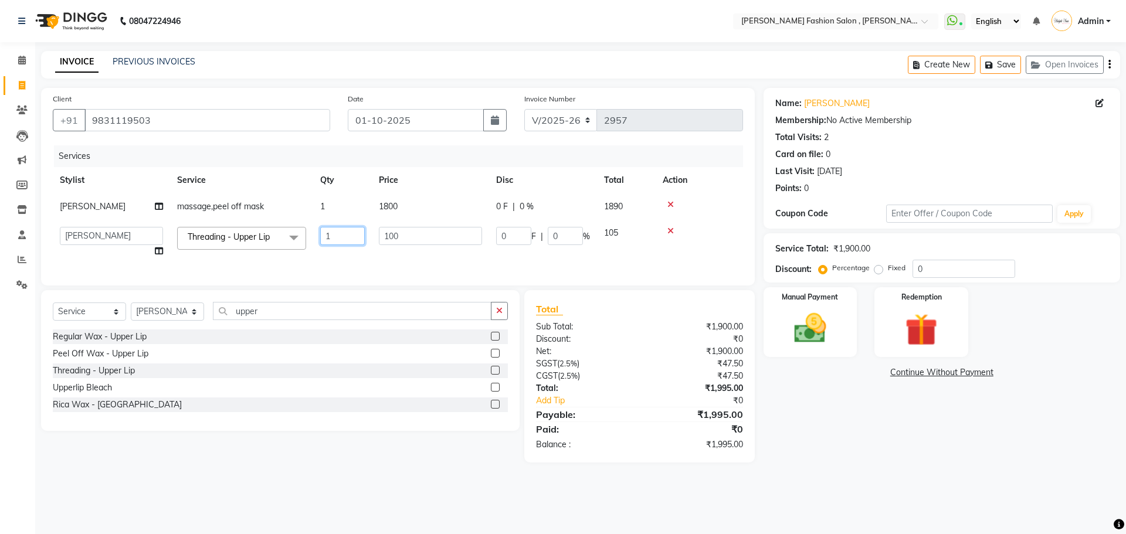
drag, startPoint x: 339, startPoint y: 238, endPoint x: 312, endPoint y: 253, distance: 31.2
click at [312, 253] on tr "[PERSON_NAME] [PERSON_NAME] Babu [PERSON_NAME] [PERSON_NAME] [PERSON_NAME] [PER…" at bounding box center [398, 242] width 690 height 45
type input "2"
click at [308, 262] on tr "[PERSON_NAME] [PERSON_NAME] Babu [PERSON_NAME] [PERSON_NAME] [PERSON_NAME] [PER…" at bounding box center [398, 242] width 690 height 45
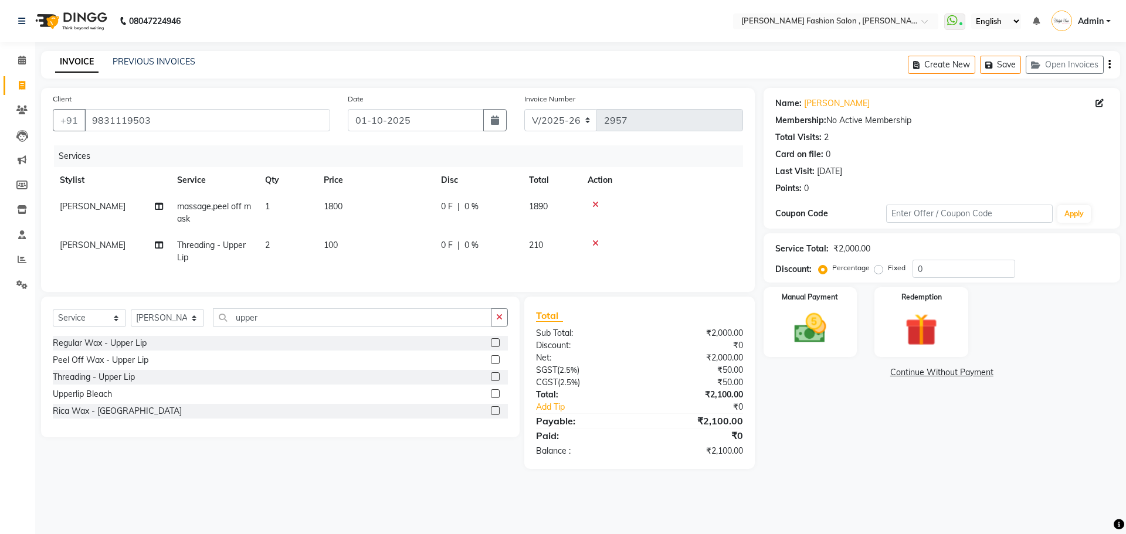
click at [351, 215] on td "1800" at bounding box center [375, 213] width 117 height 39
select select "33874"
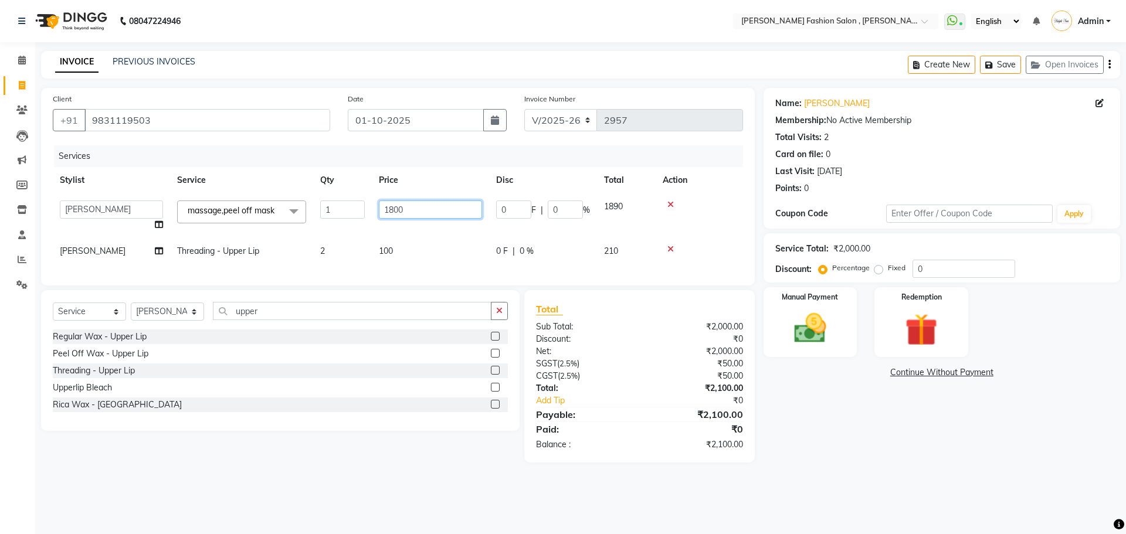
drag, startPoint x: 421, startPoint y: 212, endPoint x: 368, endPoint y: 227, distance: 54.8
click at [368, 227] on tr "[PERSON_NAME] [PERSON_NAME] Babu [PERSON_NAME] [PERSON_NAME] [PERSON_NAME] [PER…" at bounding box center [398, 216] width 690 height 45
type input "1500"
click at [368, 228] on tr "[PERSON_NAME] [PERSON_NAME] Babu [PERSON_NAME] [PERSON_NAME] [PERSON_NAME] [PER…" at bounding box center [398, 216] width 690 height 45
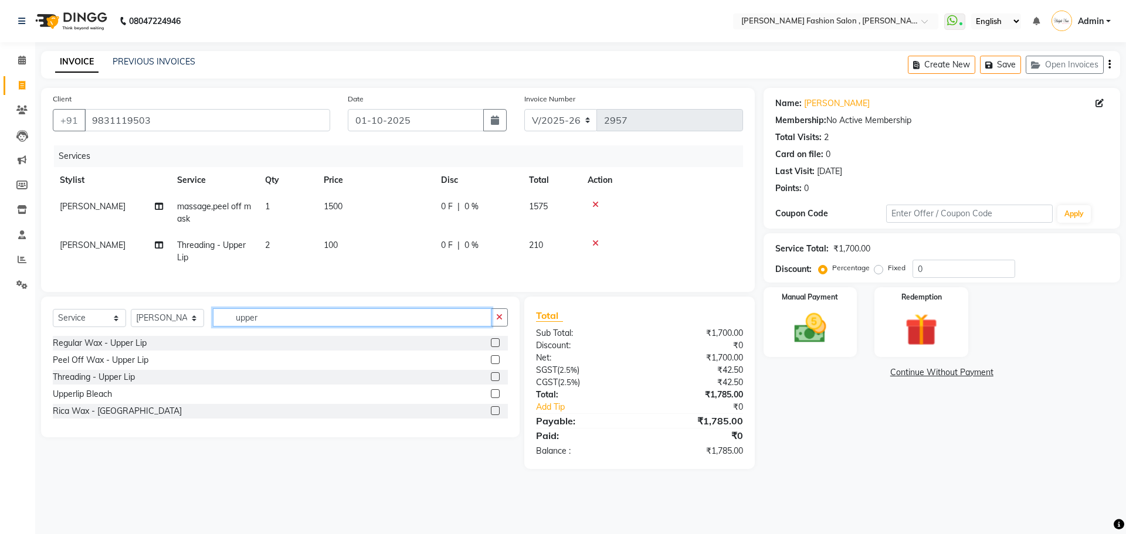
drag, startPoint x: 224, startPoint y: 340, endPoint x: 178, endPoint y: 348, distance: 47.0
click at [178, 348] on div "Select Service Product Membership Package Voucher Prepaid Gift Card Select Styl…" at bounding box center [280, 367] width 479 height 141
type input "side"
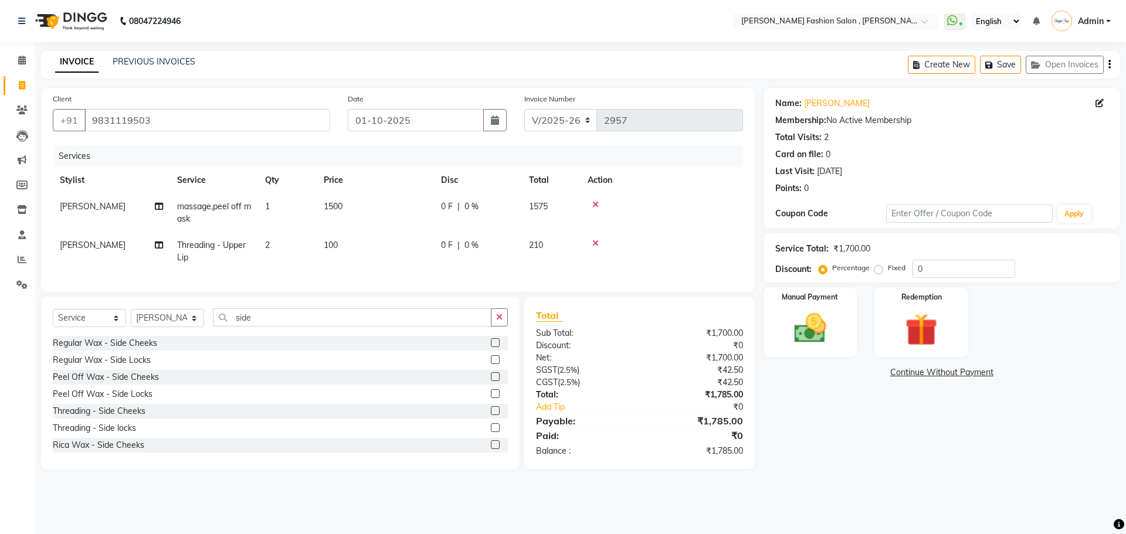
click at [491, 432] on label at bounding box center [495, 428] width 9 height 9
click at [491, 432] on input "checkbox" at bounding box center [495, 429] width 8 height 8
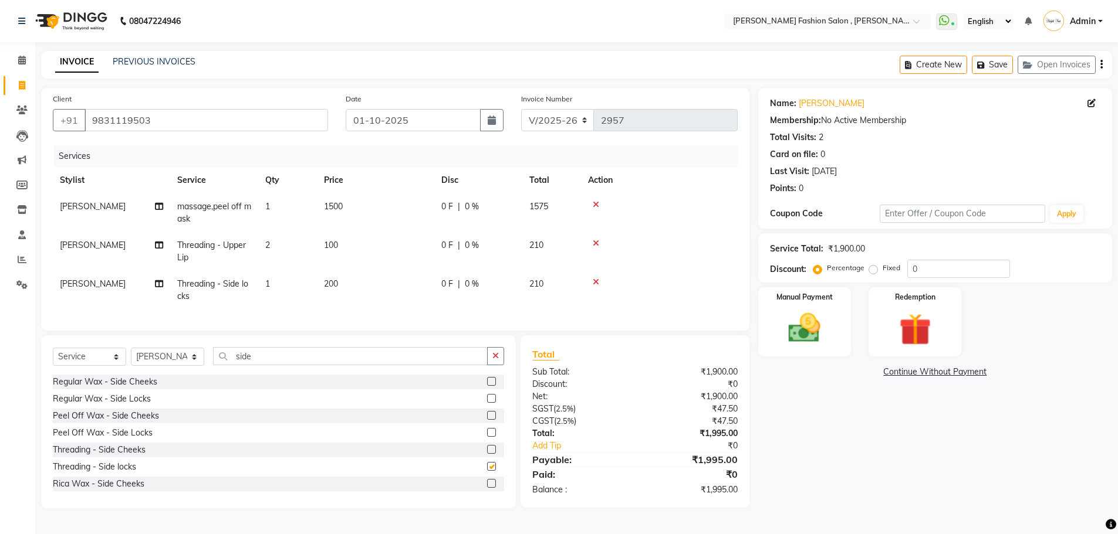
checkbox input "false"
click at [336, 300] on td "200" at bounding box center [375, 290] width 117 height 39
select select "33874"
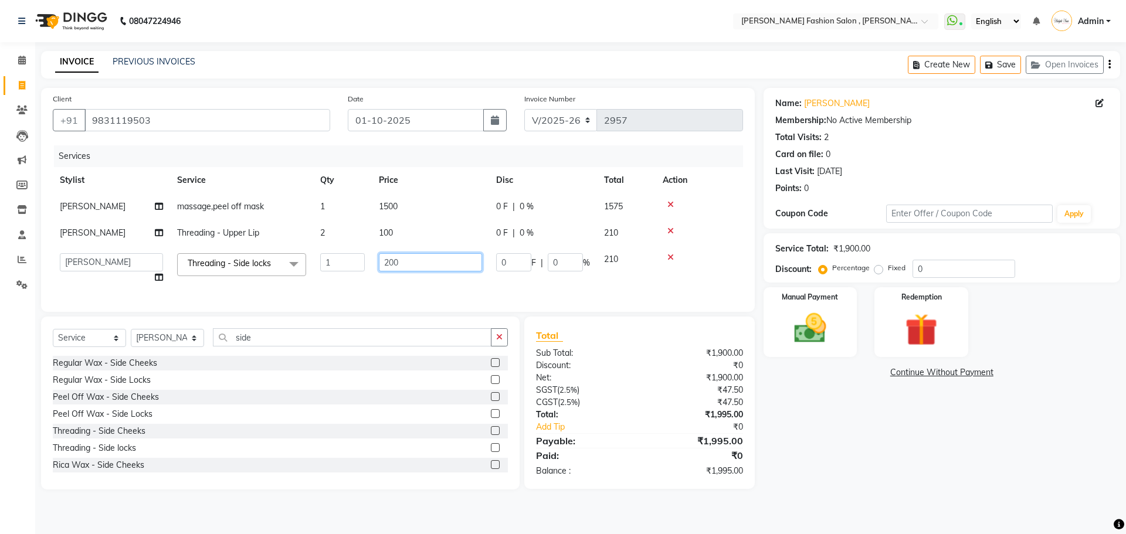
drag, startPoint x: 407, startPoint y: 263, endPoint x: 344, endPoint y: 292, distance: 68.8
click at [354, 290] on tr "[PERSON_NAME] [PERSON_NAME] Babu [PERSON_NAME] [PERSON_NAME] [PERSON_NAME] [PER…" at bounding box center [398, 268] width 690 height 45
type input "250"
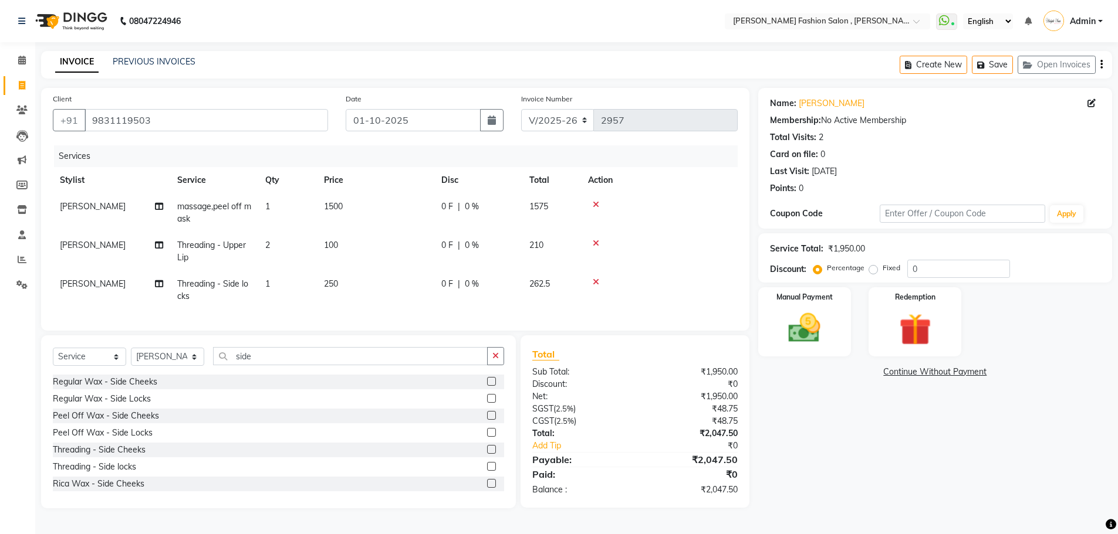
click at [344, 292] on div "Services Stylist Service Qty Price Disc Total Action [PERSON_NAME] massage,peel…" at bounding box center [395, 232] width 685 height 174
click at [202, 363] on select "Select Stylist [PERSON_NAME] [PERSON_NAME] [PERSON_NAME] [PERSON_NAME] [PERSON_…" at bounding box center [167, 357] width 73 height 18
select select "84147"
click at [131, 357] on select "Select Stylist [PERSON_NAME] [PERSON_NAME] [PERSON_NAME] [PERSON_NAME] [PERSON_…" at bounding box center [167, 357] width 73 height 18
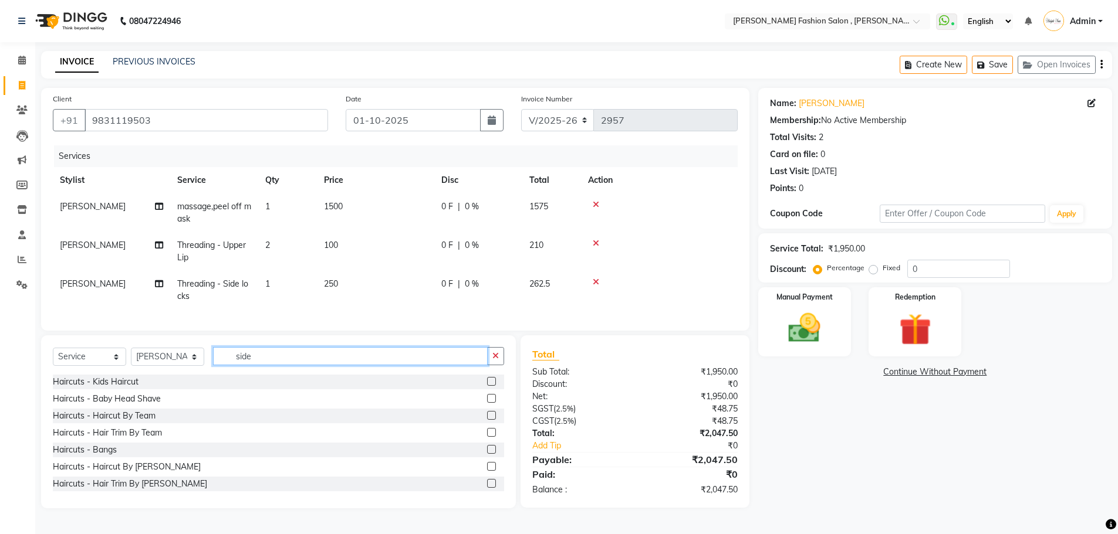
drag, startPoint x: 256, startPoint y: 365, endPoint x: 197, endPoint y: 402, distance: 70.1
click at [198, 402] on div "Select Service Product Membership Package Voucher Prepaid Gift Card Select Styl…" at bounding box center [278, 422] width 475 height 173
type input "shampoo"
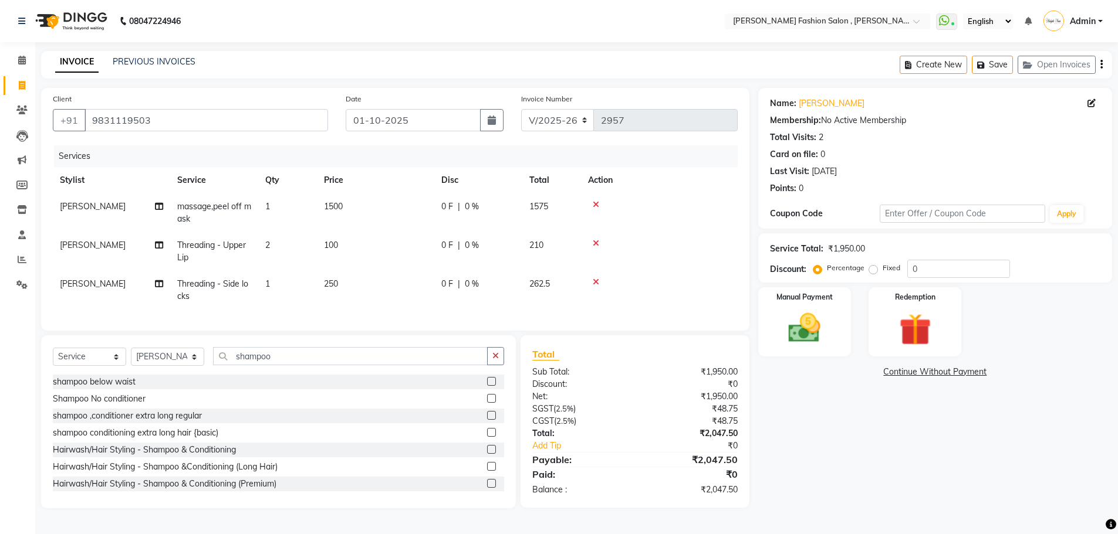
click at [487, 454] on label at bounding box center [491, 449] width 9 height 9
click at [487, 454] on input "checkbox" at bounding box center [491, 450] width 8 height 8
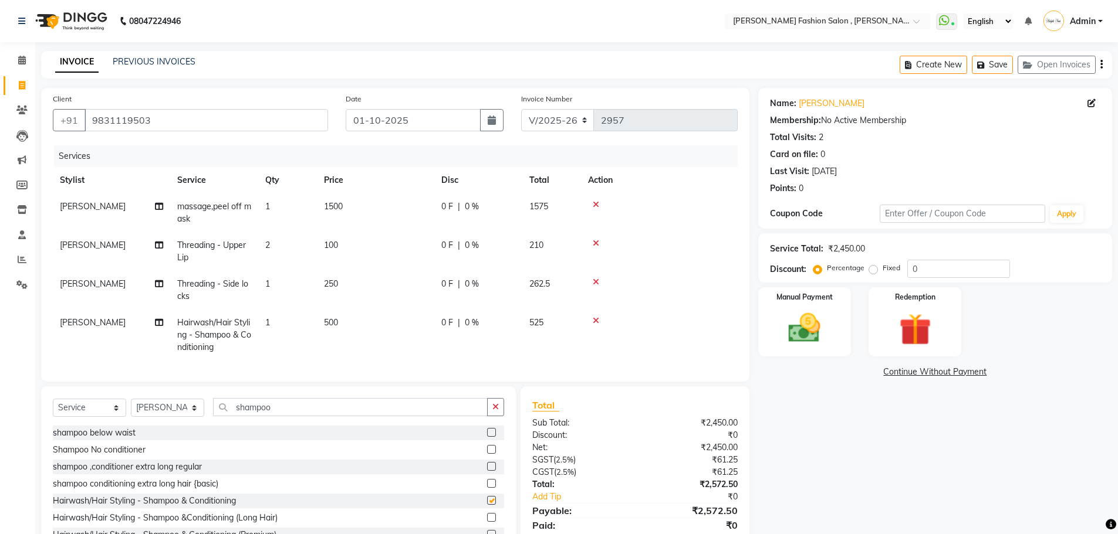
checkbox input "false"
click at [1000, 65] on button "Save" at bounding box center [991, 65] width 41 height 18
click at [22, 87] on icon at bounding box center [22, 85] width 6 height 9
select select "5233"
select select "service"
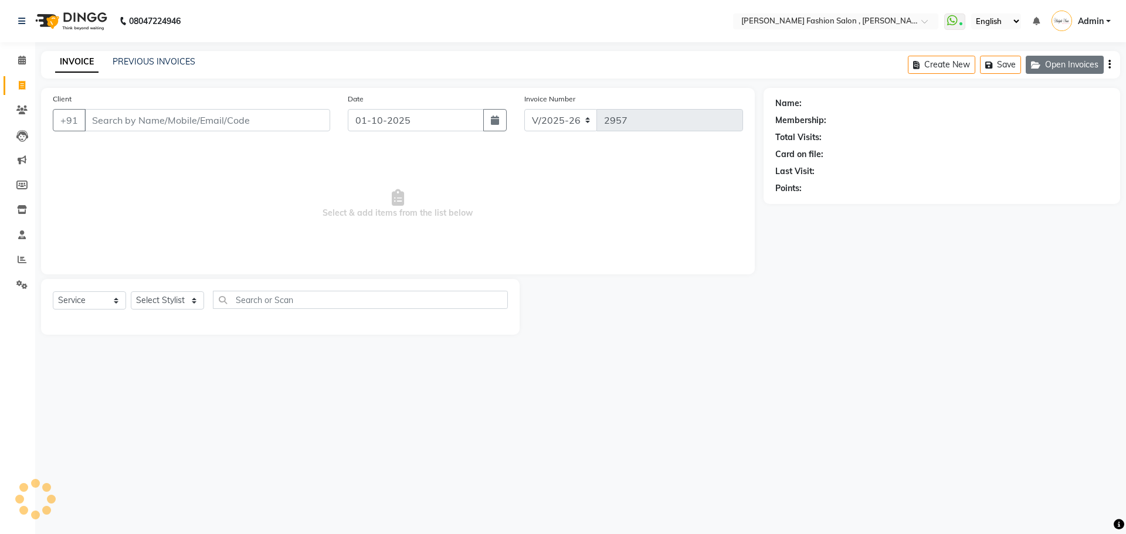
click at [1038, 63] on icon "button" at bounding box center [1038, 65] width 14 height 8
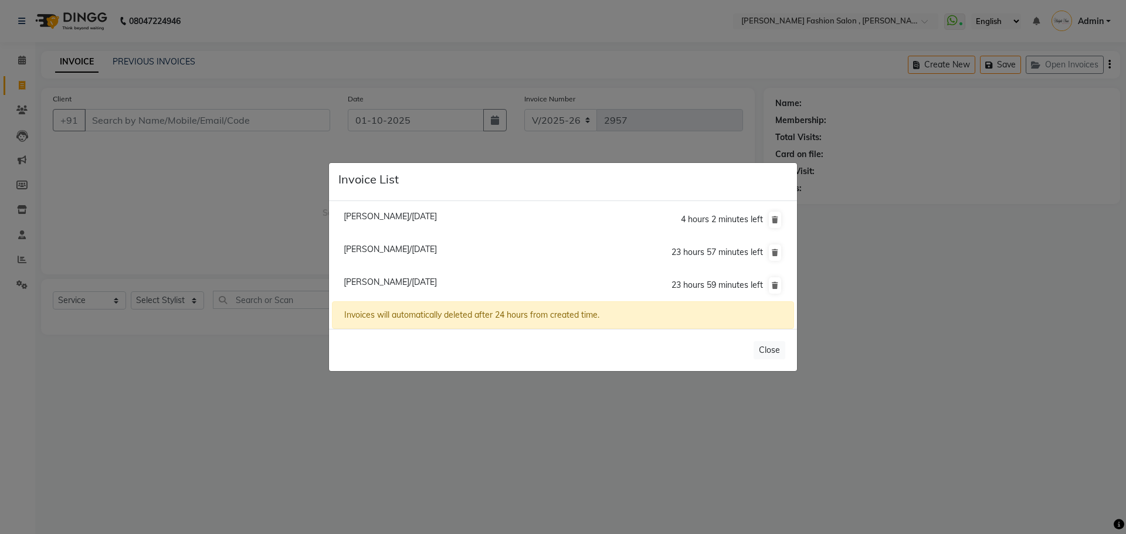
click at [429, 249] on span "[PERSON_NAME]/[DATE]" at bounding box center [390, 249] width 93 height 11
type input "9007700400"
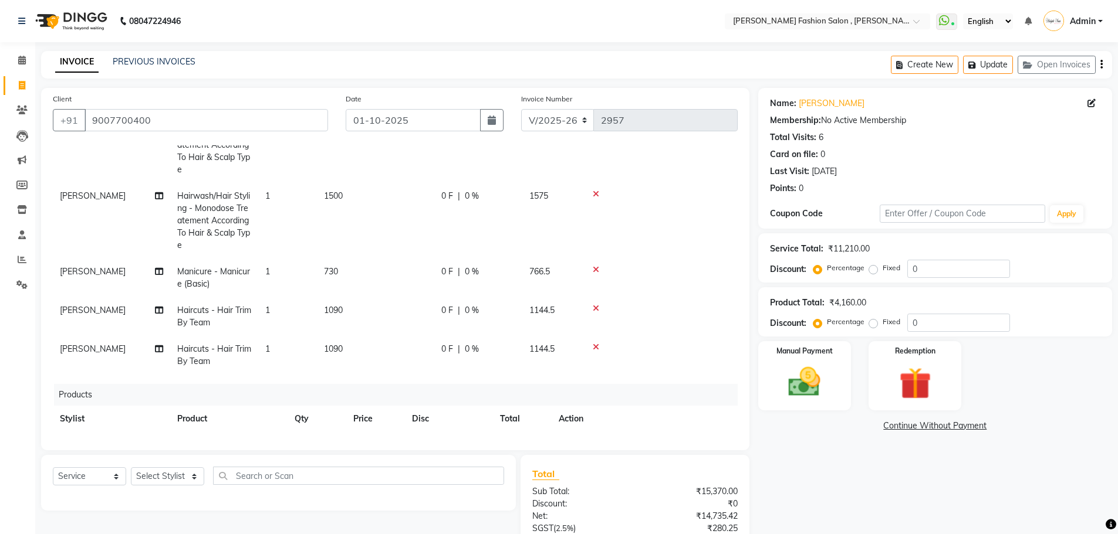
scroll to position [235, 0]
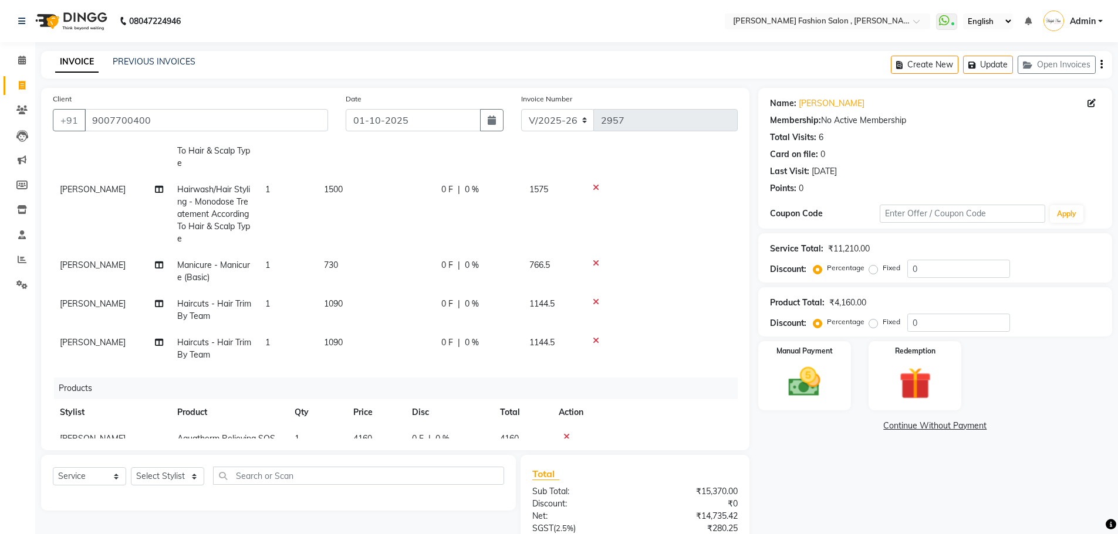
click at [360, 303] on td "1090" at bounding box center [375, 310] width 117 height 39
select select "33869"
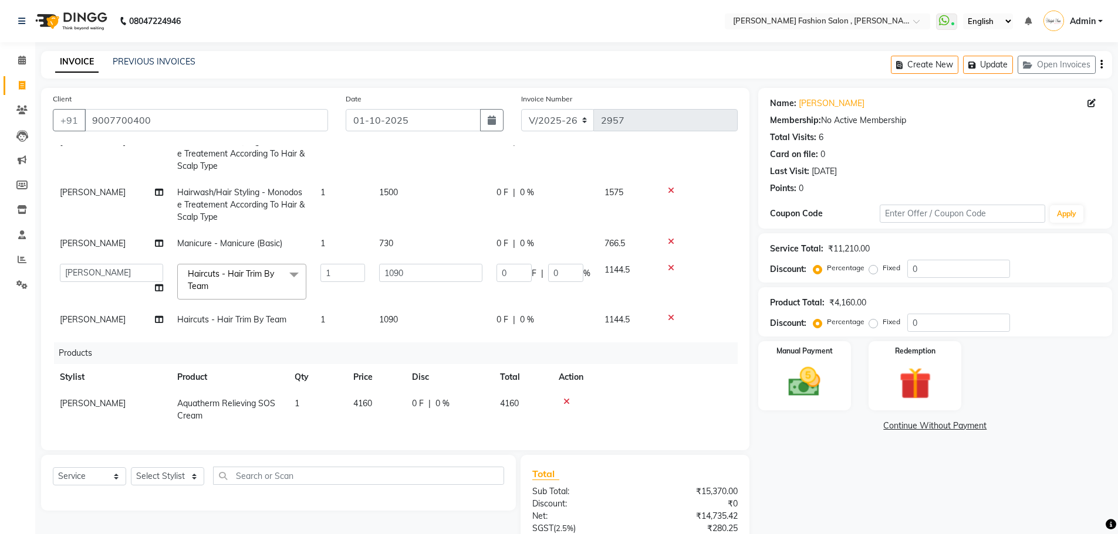
scroll to position [180, 0]
drag, startPoint x: 424, startPoint y: 265, endPoint x: 327, endPoint y: 300, distance: 103.6
click at [327, 300] on tbody "[PERSON_NAME] massage,peel off mask 1 1800 0 F | 0 % 1890 Babu Das Pedicure - P…" at bounding box center [395, 178] width 685 height 310
type input "1460"
click at [441, 289] on tbody "[PERSON_NAME] massage,peel off mask 1 1800 0 F | 0 % 1890 Babu Das Pedicure - P…" at bounding box center [395, 178] width 685 height 310
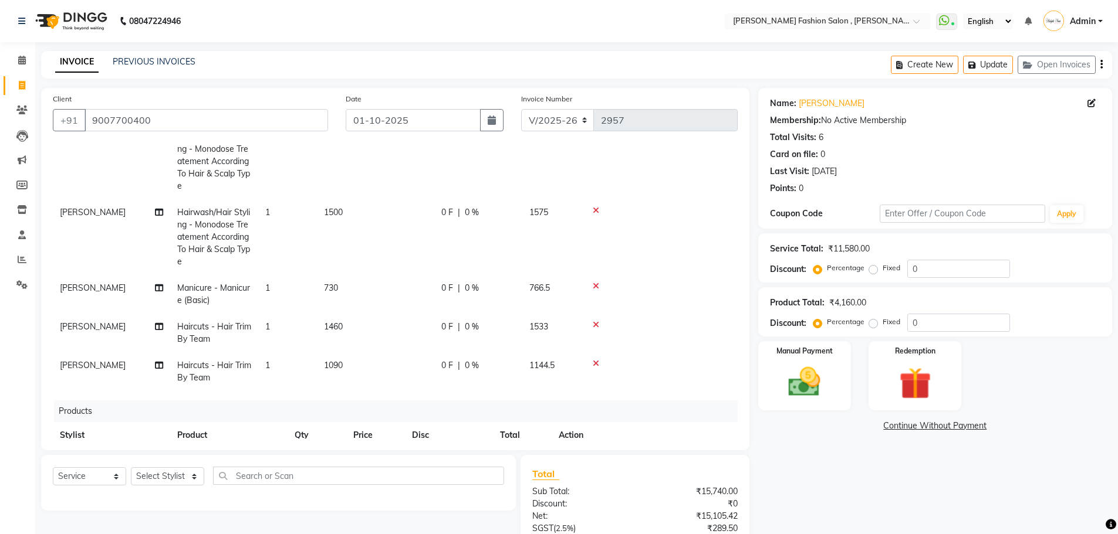
scroll to position [219, 0]
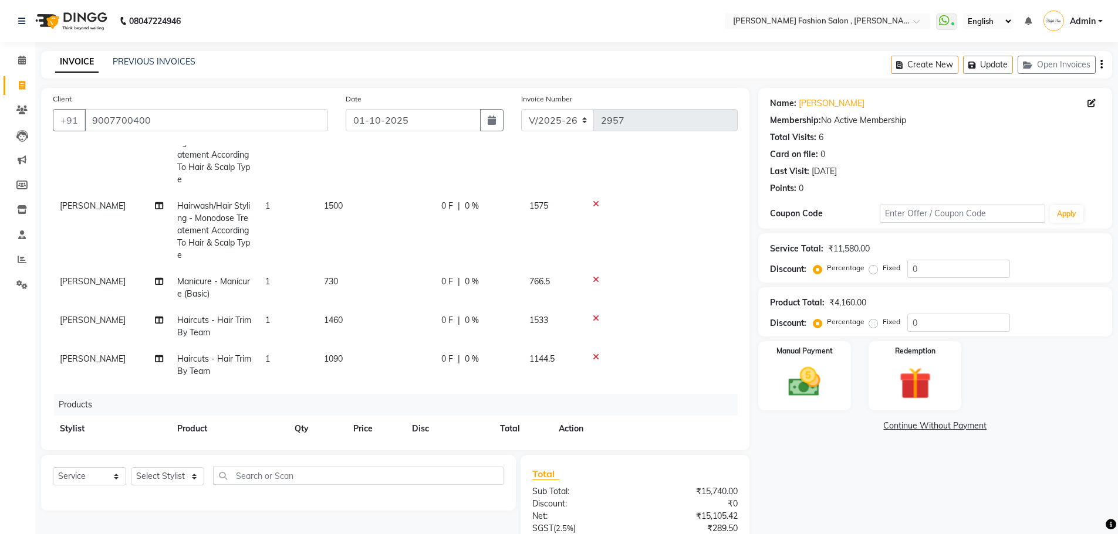
click at [217, 324] on span "Haircuts - Hair Trim By Team" at bounding box center [214, 326] width 74 height 23
select select "33869"
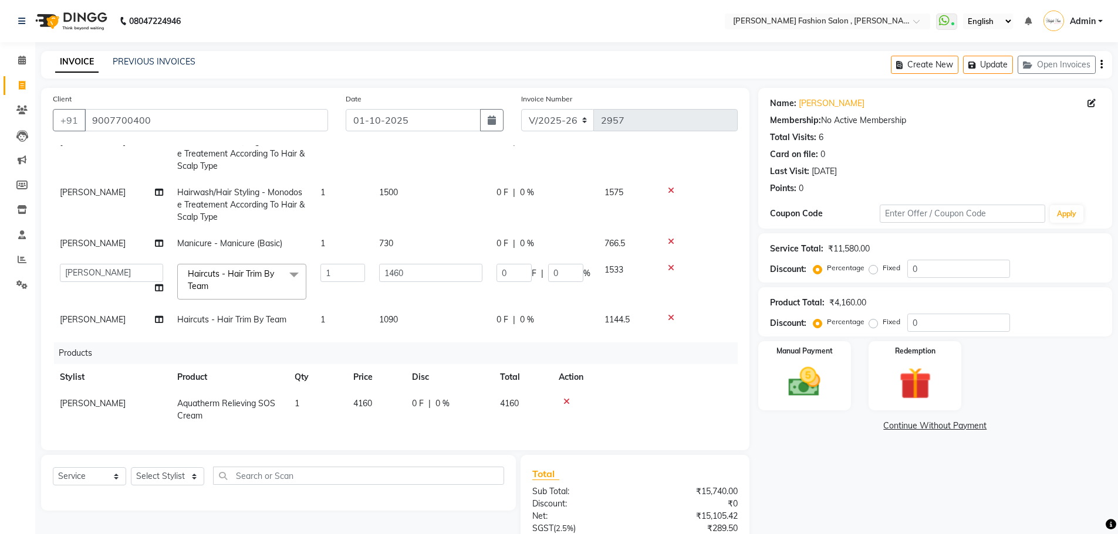
scroll to position [180, 0]
click at [293, 266] on span at bounding box center [293, 275] width 23 height 22
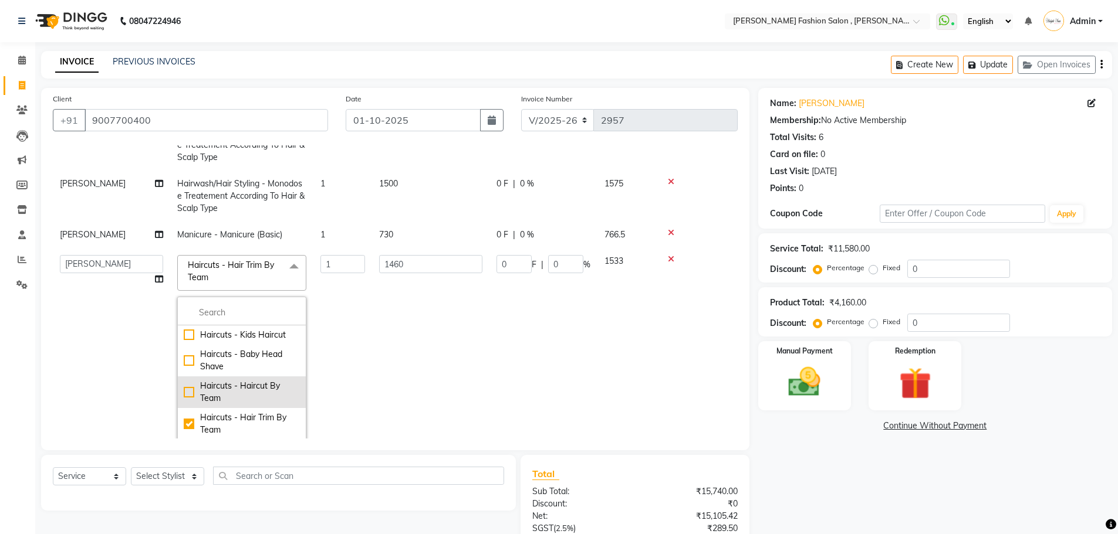
click at [184, 387] on div "Haircuts - Haircut By Team" at bounding box center [242, 392] width 116 height 25
checkbox input "true"
checkbox input "false"
click at [446, 307] on td "1460" at bounding box center [430, 348] width 117 height 201
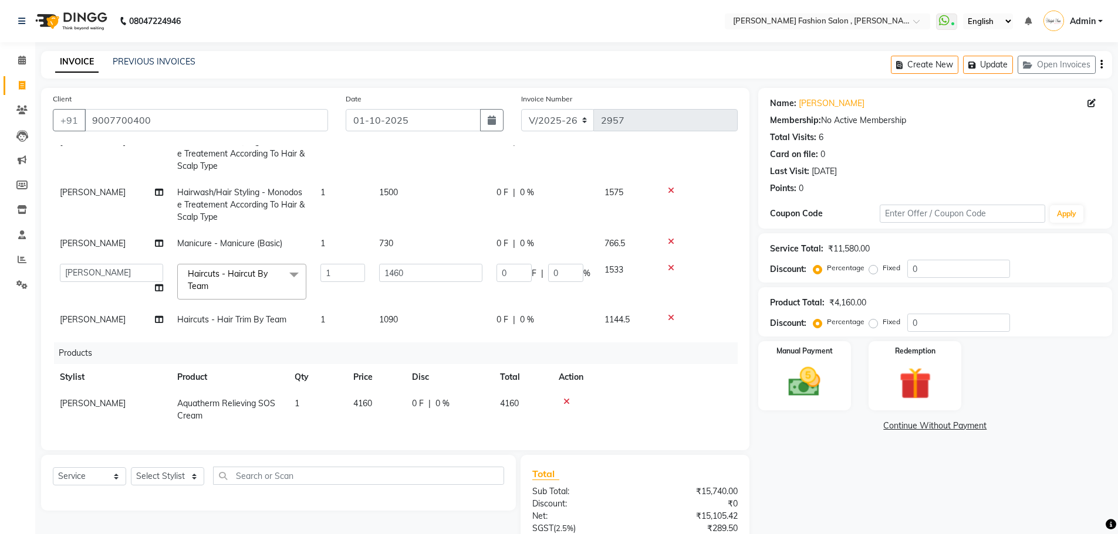
click at [287, 314] on td "Haircuts - Hair Trim By Team" at bounding box center [241, 320] width 143 height 26
select select "33869"
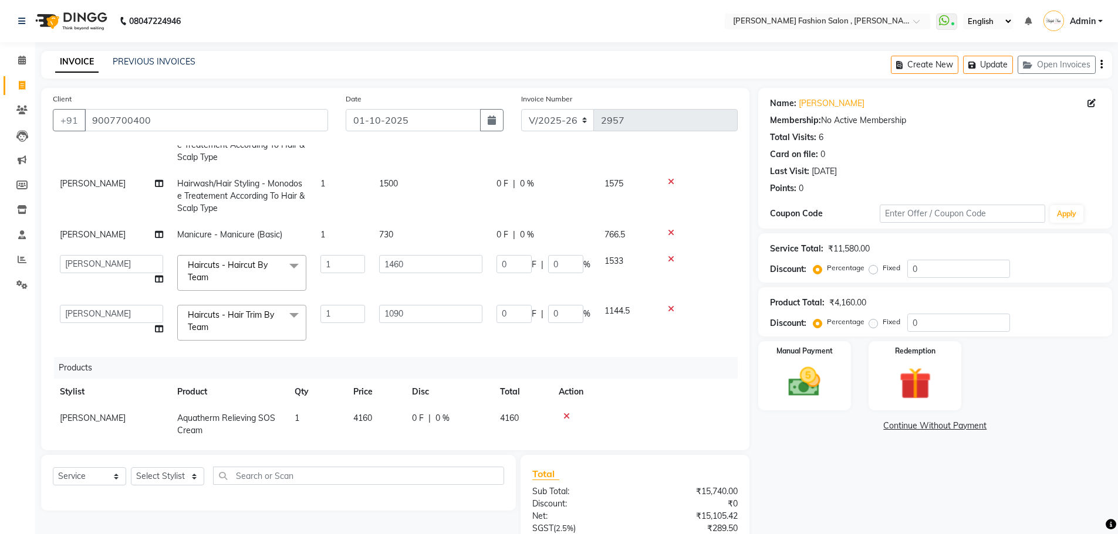
click at [669, 309] on icon at bounding box center [671, 309] width 6 height 8
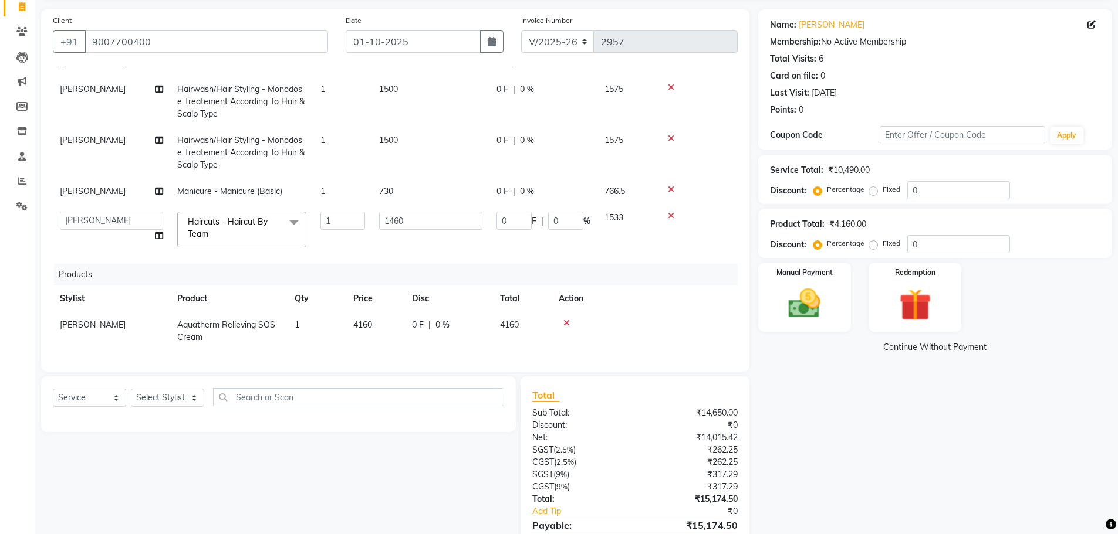
scroll to position [136, 0]
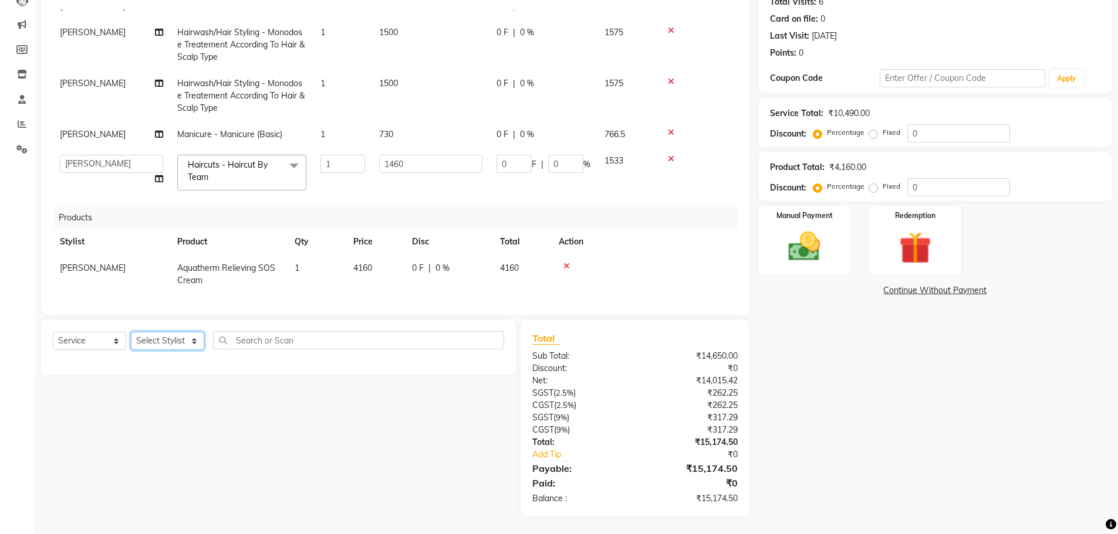
click at [182, 336] on select "Select Stylist [PERSON_NAME] [PERSON_NAME] [PERSON_NAME] [PERSON_NAME] [PERSON_…" at bounding box center [167, 341] width 73 height 18
select select "33869"
click at [131, 332] on select "Select Stylist [PERSON_NAME] [PERSON_NAME] [PERSON_NAME] [PERSON_NAME] [PERSON_…" at bounding box center [167, 341] width 73 height 18
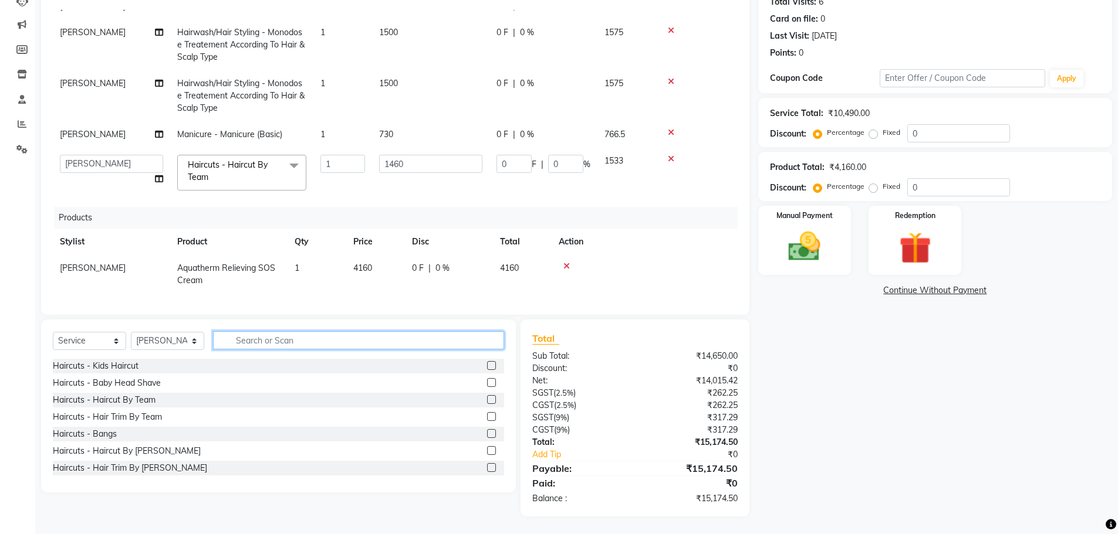
click at [257, 342] on input "text" at bounding box center [358, 340] width 291 height 18
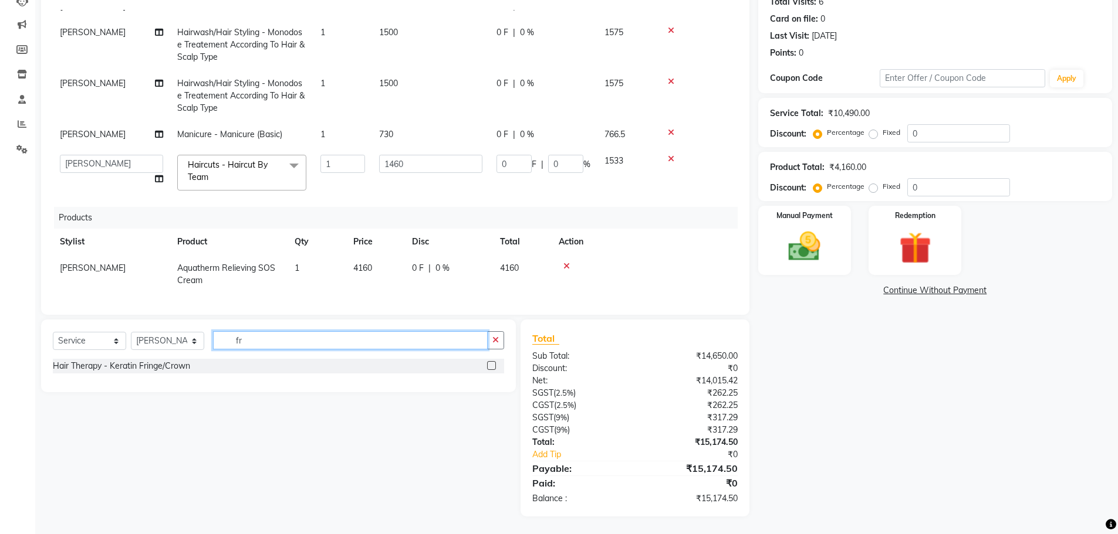
type input "f"
type input "bang"
click at [492, 367] on label at bounding box center [491, 365] width 9 height 9
click at [492, 367] on input "checkbox" at bounding box center [491, 367] width 8 height 8
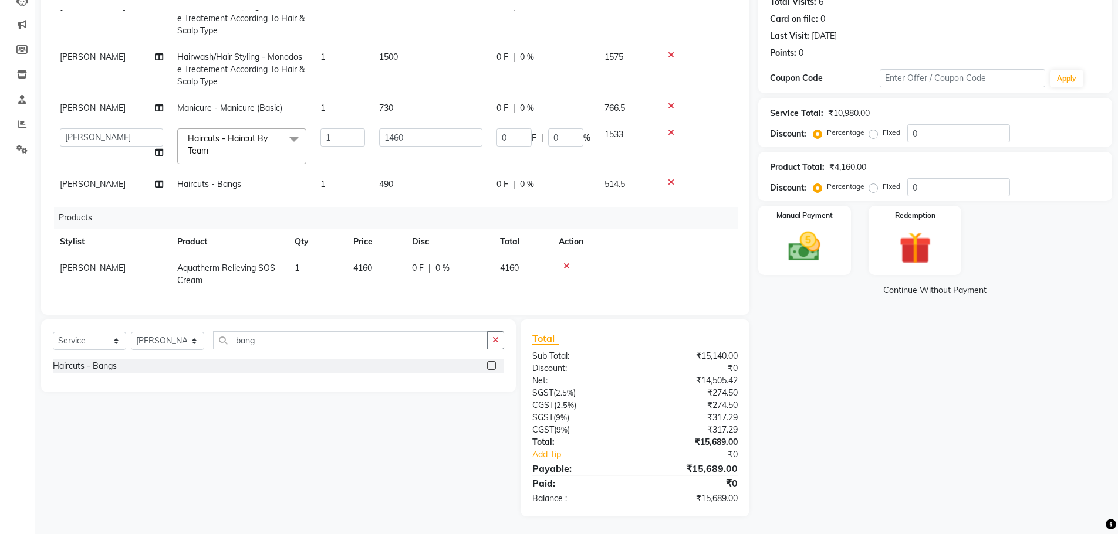
checkbox input "false"
drag, startPoint x: 264, startPoint y: 341, endPoint x: 195, endPoint y: 377, distance: 77.7
click at [195, 377] on div "Select Service Product Membership Package Voucher Prepaid Gift Card Select Styl…" at bounding box center [278, 356] width 475 height 73
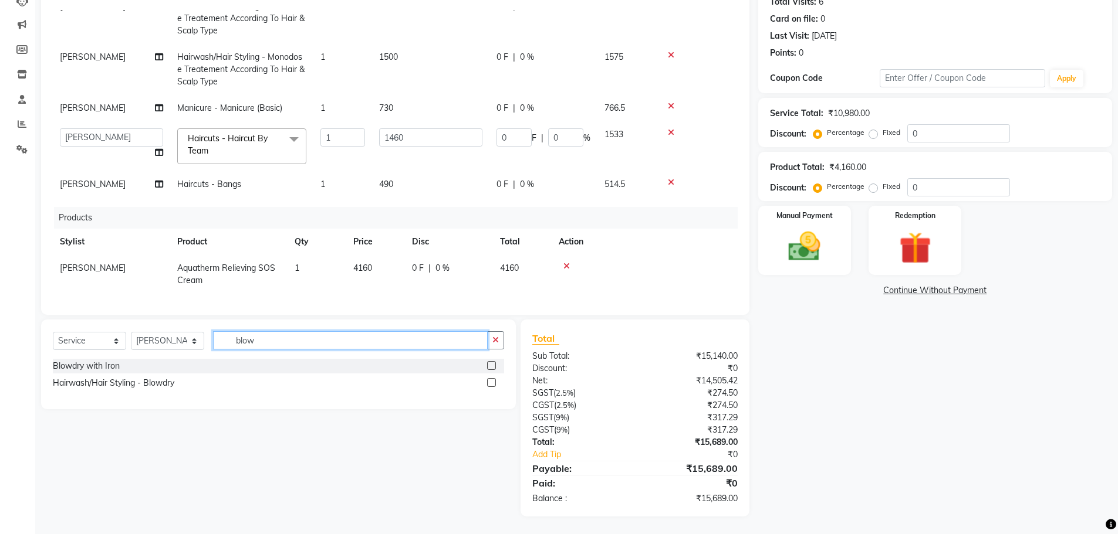
type input "blow"
click at [488, 383] on label at bounding box center [491, 382] width 9 height 9
click at [488, 383] on input "checkbox" at bounding box center [491, 384] width 8 height 8
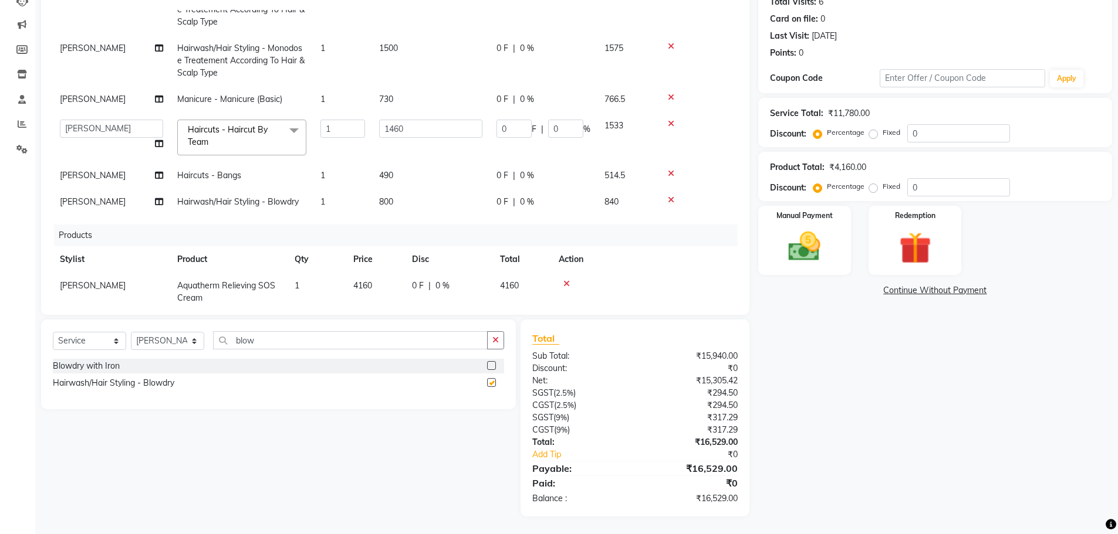
checkbox input "false"
click at [197, 339] on select "Select Stylist [PERSON_NAME] [PERSON_NAME] [PERSON_NAME] [PERSON_NAME] [PERSON_…" at bounding box center [167, 341] width 73 height 18
select select "33874"
click at [131, 332] on select "Select Stylist [PERSON_NAME] [PERSON_NAME] [PERSON_NAME] [PERSON_NAME] [PERSON_…" at bounding box center [167, 341] width 73 height 18
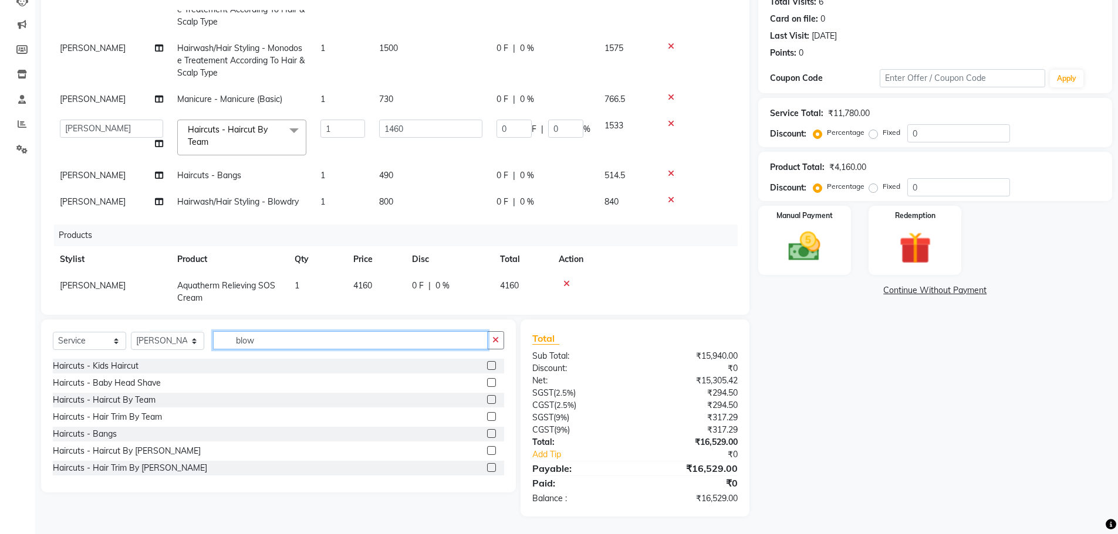
drag, startPoint x: 263, startPoint y: 340, endPoint x: 214, endPoint y: 357, distance: 52.5
click at [214, 357] on div "Select Service Product Membership Package Voucher Prepaid Gift Card Select Styl…" at bounding box center [278, 345] width 451 height 28
type input "threa"
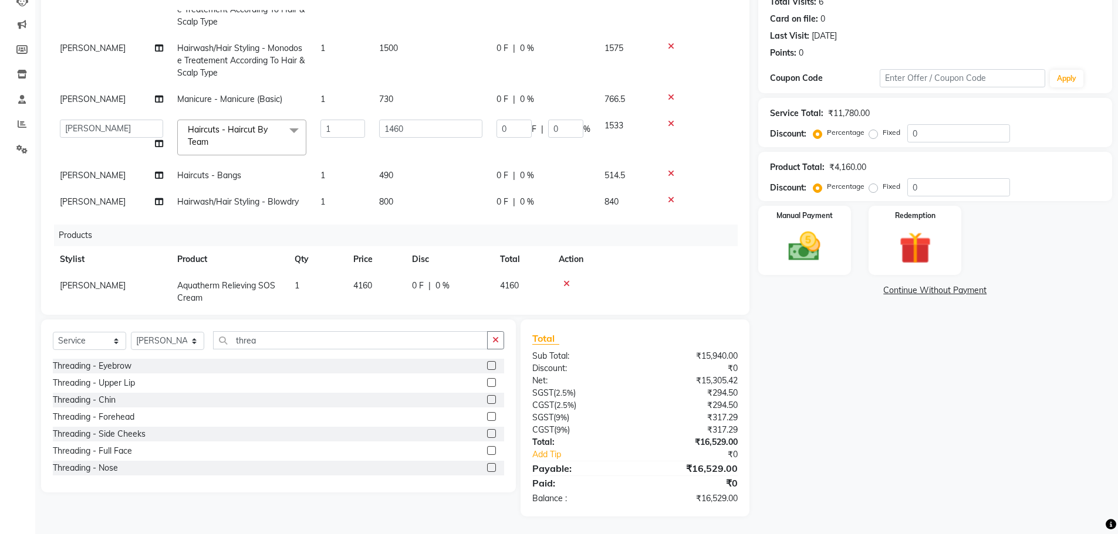
click at [487, 366] on label at bounding box center [491, 365] width 9 height 9
click at [487, 366] on input "checkbox" at bounding box center [491, 367] width 8 height 8
checkbox input "false"
click at [487, 378] on label at bounding box center [491, 382] width 9 height 9
click at [487, 380] on input "checkbox" at bounding box center [491, 384] width 8 height 8
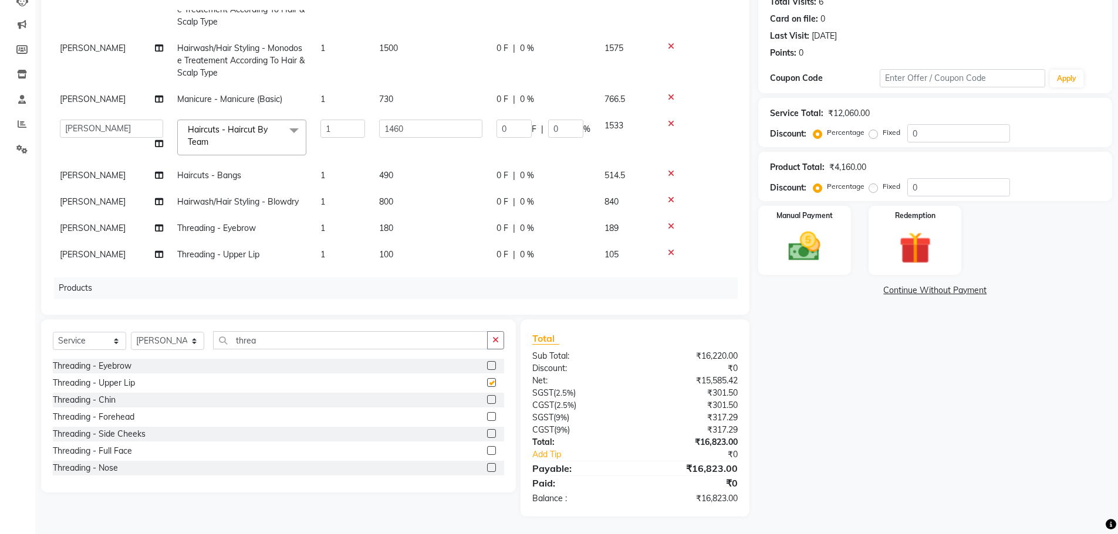
checkbox input "false"
click at [487, 398] on label at bounding box center [491, 399] width 9 height 9
click at [487, 398] on input "checkbox" at bounding box center [491, 401] width 8 height 8
checkbox input "false"
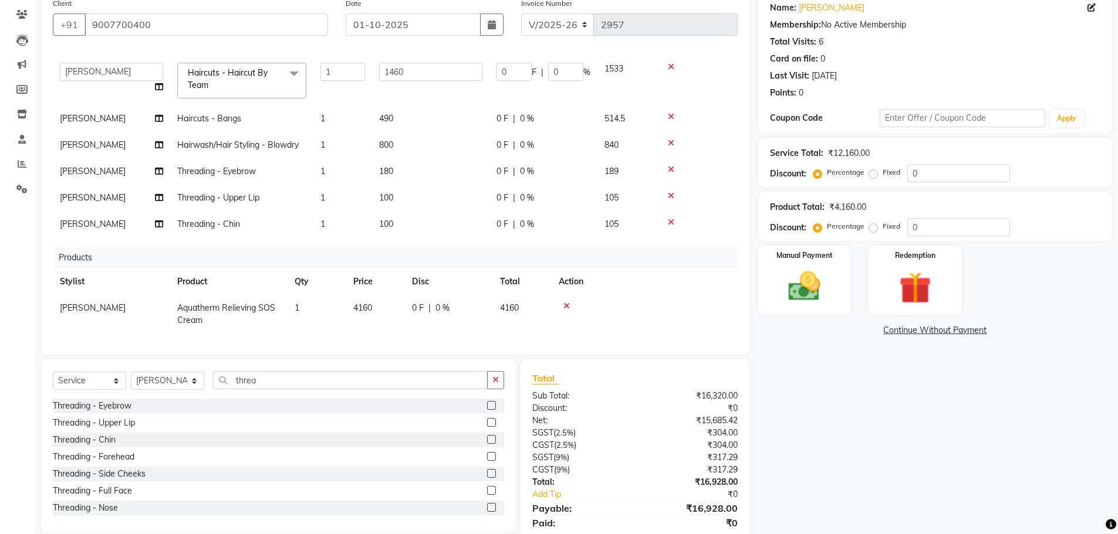
scroll to position [136, 0]
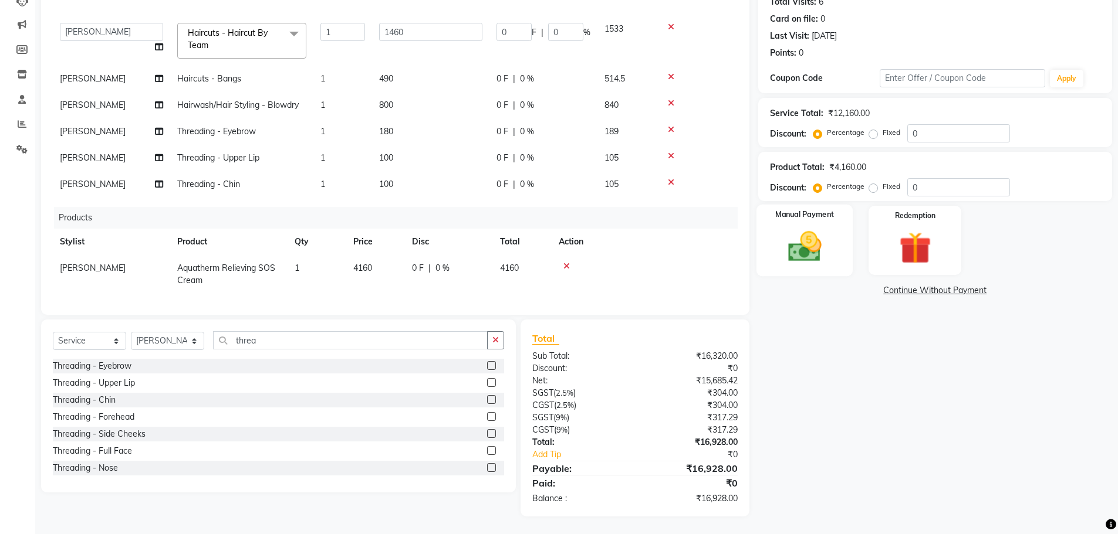
click at [837, 223] on div "Manual Payment" at bounding box center [804, 241] width 97 height 72
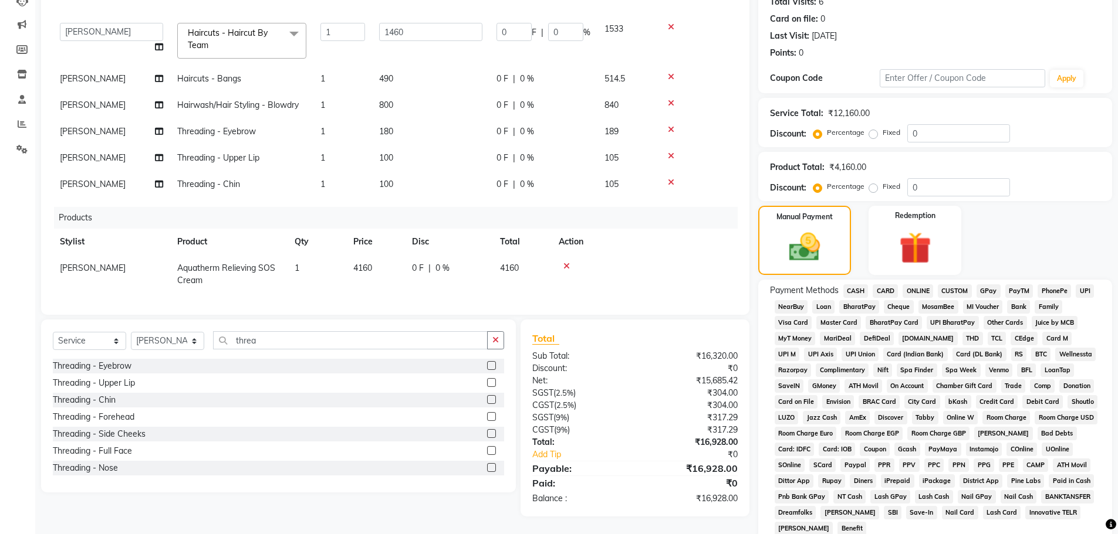
click at [855, 291] on span "CASH" at bounding box center [855, 291] width 25 height 13
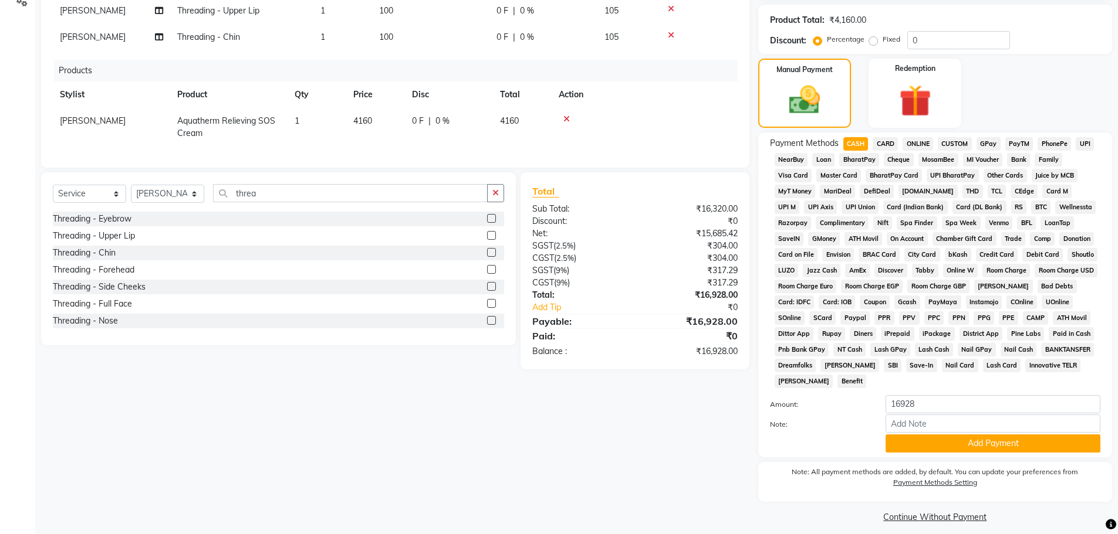
scroll to position [292, 0]
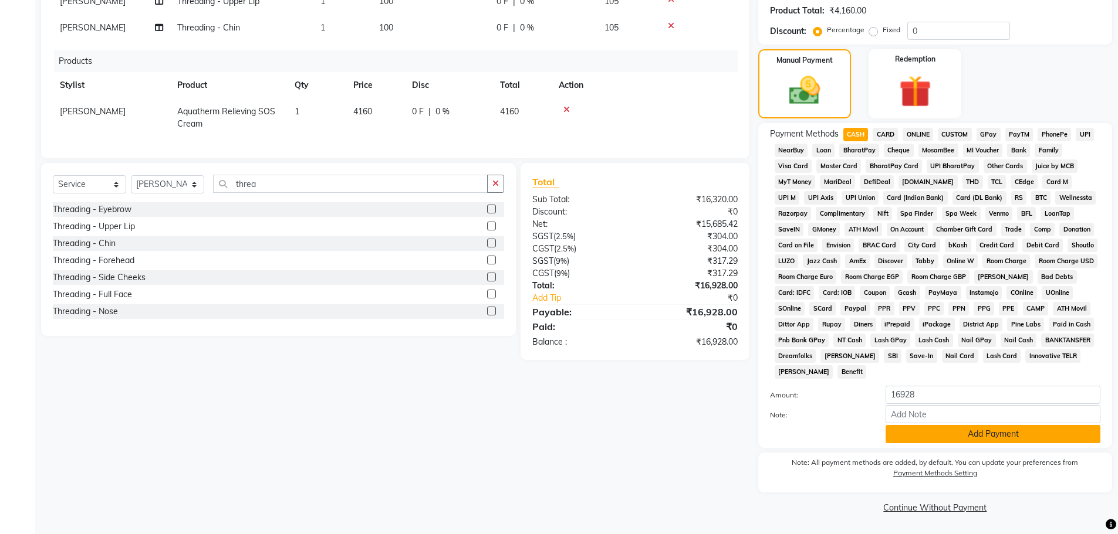
click at [985, 439] on button "Add Payment" at bounding box center [992, 434] width 215 height 18
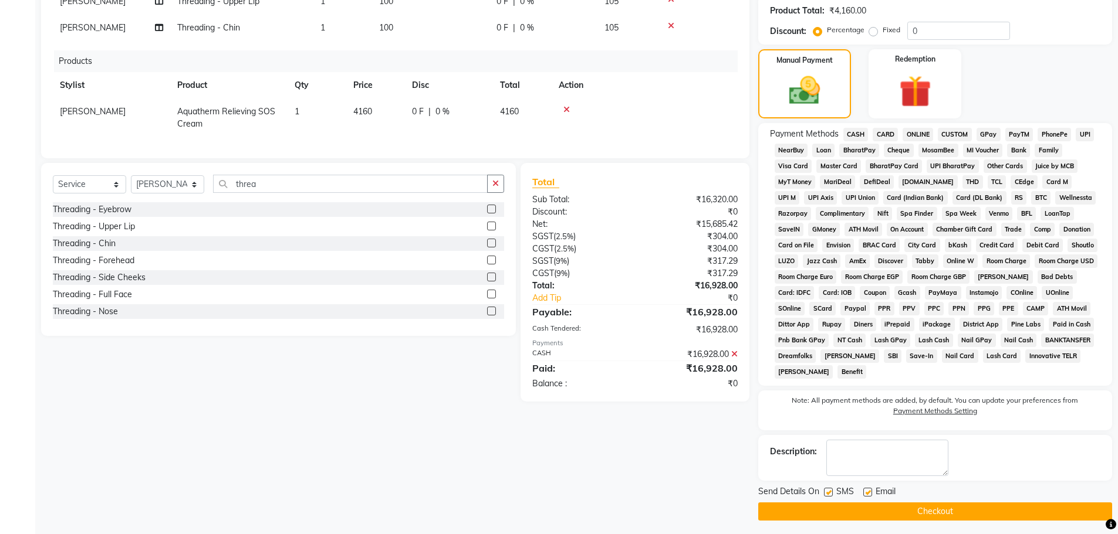
drag, startPoint x: 781, startPoint y: 513, endPoint x: 773, endPoint y: 506, distance: 10.4
click at [781, 512] on button "Checkout" at bounding box center [935, 512] width 354 height 18
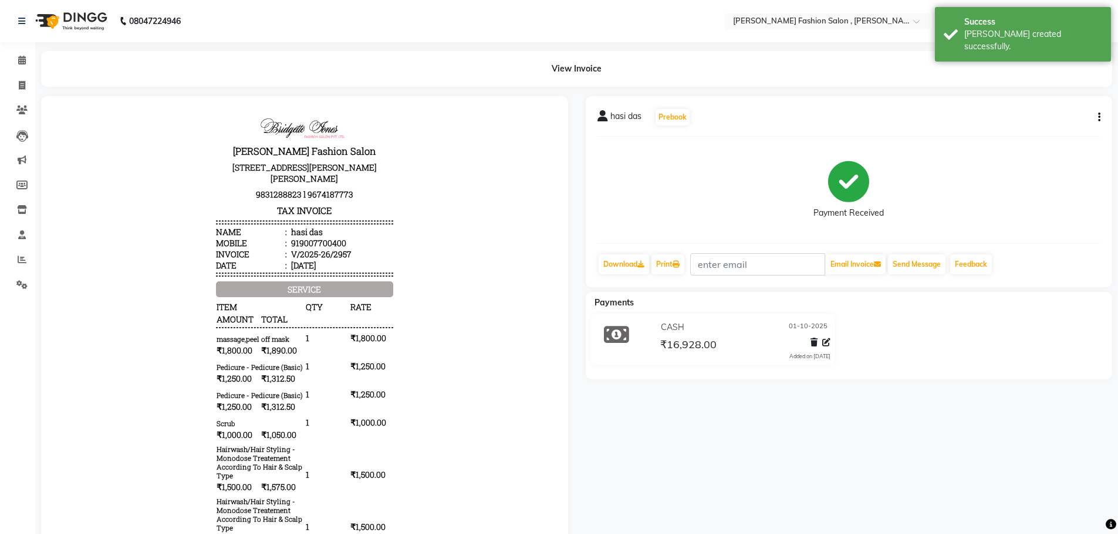
click at [1099, 117] on icon "button" at bounding box center [1099, 117] width 2 height 1
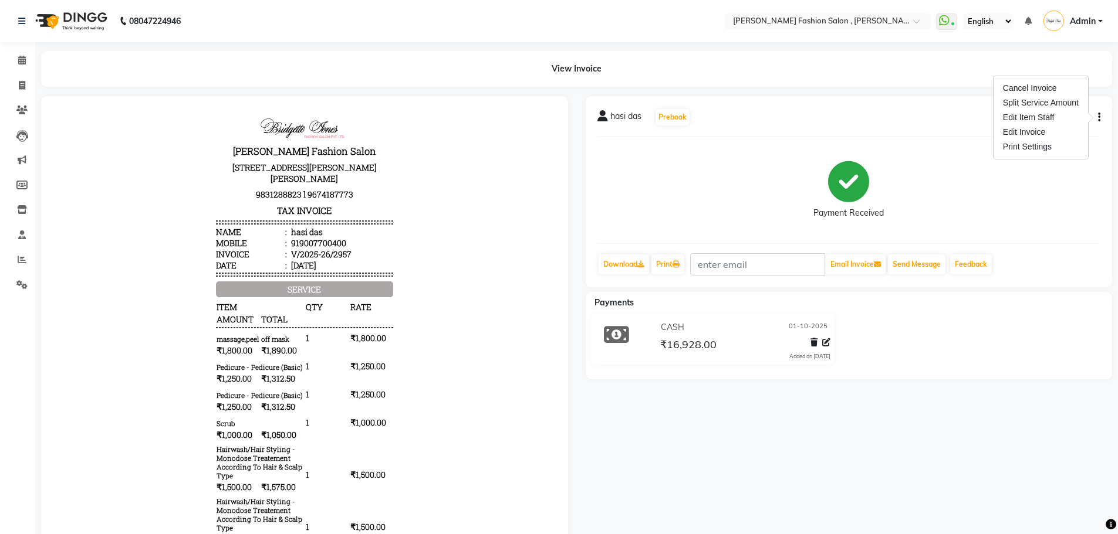
click at [1098, 117] on icon "button" at bounding box center [1099, 117] width 2 height 1
click at [949, 20] on icon at bounding box center [944, 21] width 11 height 12
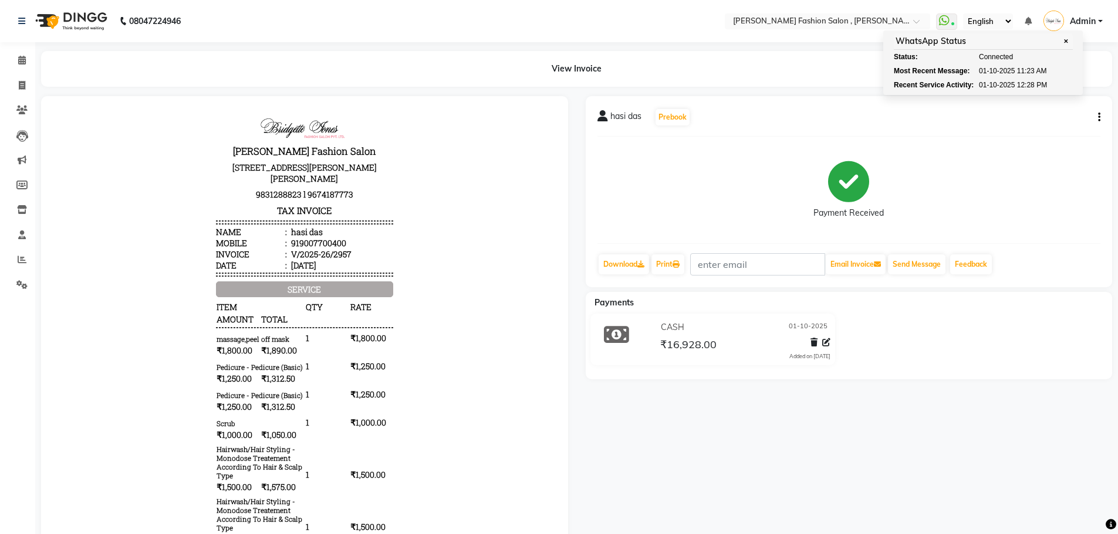
click at [1093, 128] on div "hasi das Prebook Payment Received Download Print Email Invoice Send Message Fee…" at bounding box center [848, 191] width 527 height 191
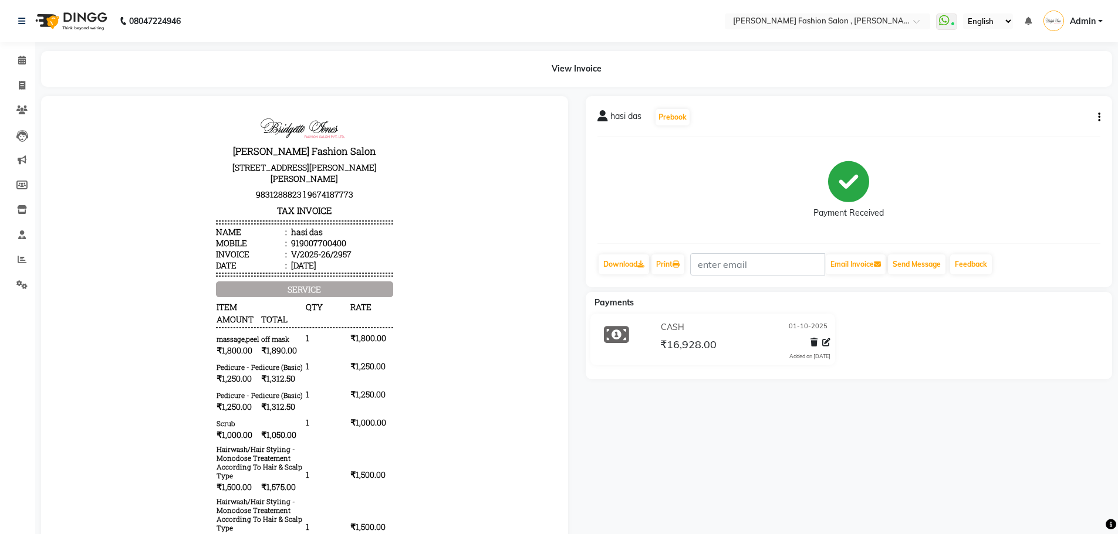
click at [1098, 118] on icon "button" at bounding box center [1099, 117] width 2 height 1
click at [1045, 134] on div "Edit Invoice" at bounding box center [1040, 132] width 80 height 15
select select "service"
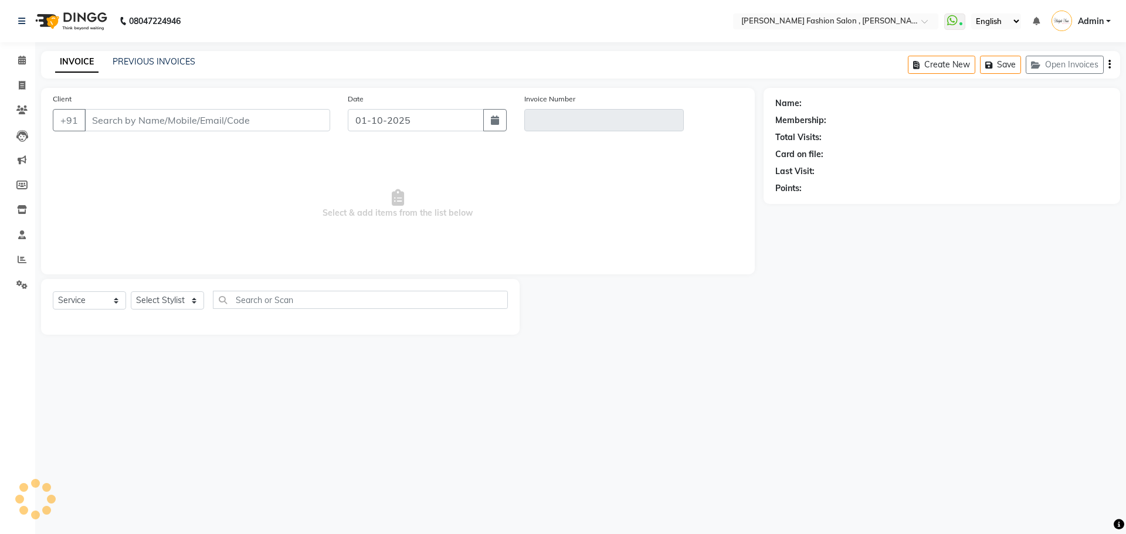
type input "9007700400"
type input "V/2025-26/2957"
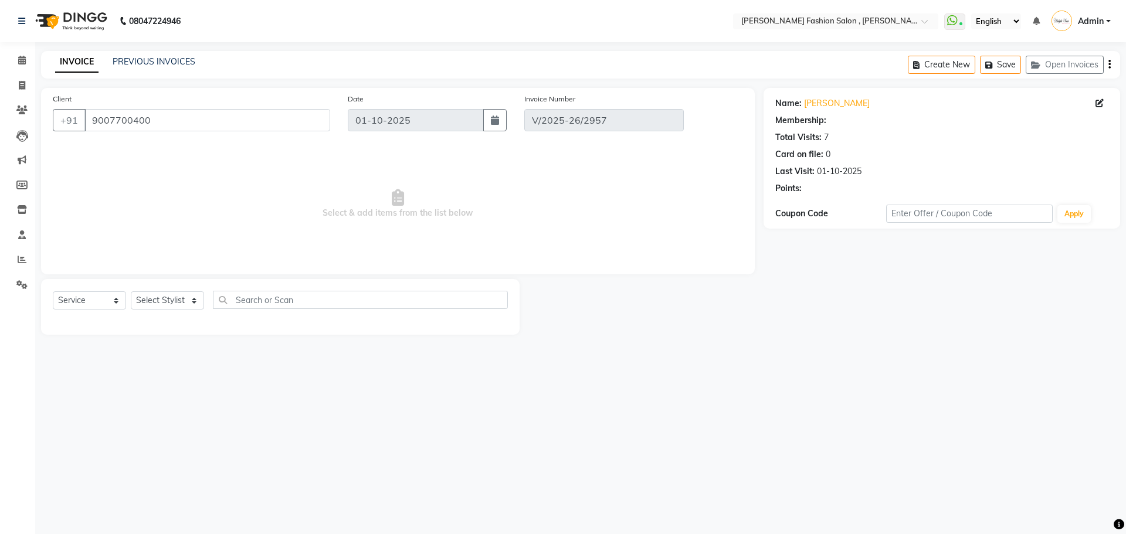
select select "select"
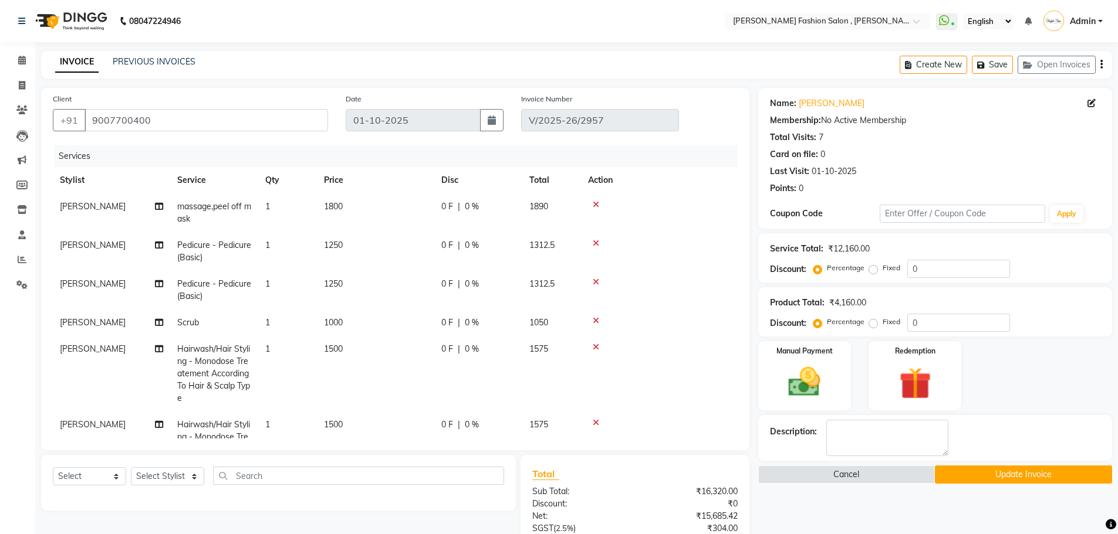
click at [1101, 65] on icon "button" at bounding box center [1101, 65] width 2 height 1
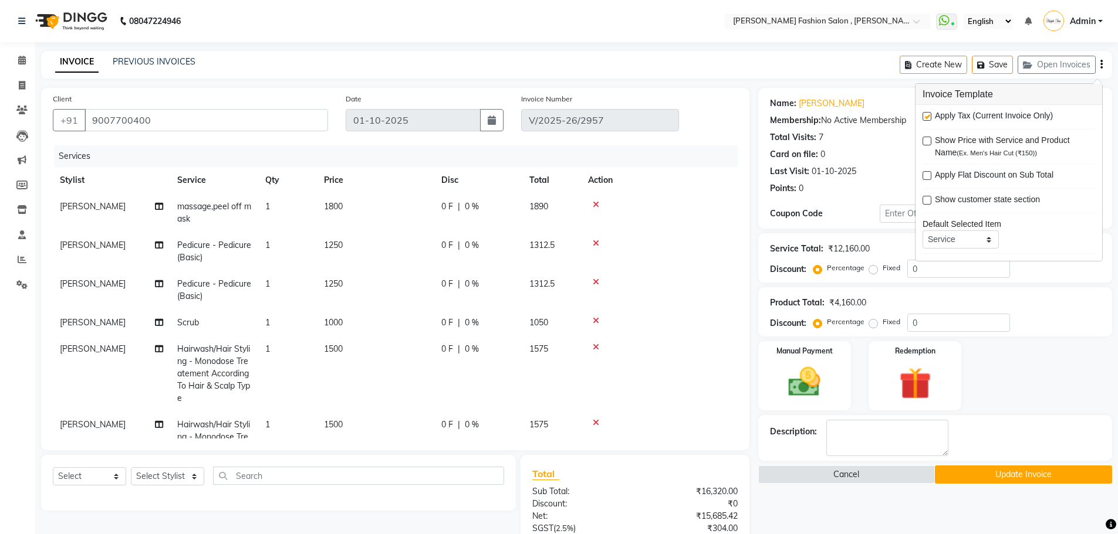
click at [757, 48] on div "08047224946 Select Location × [PERSON_NAME] Fashion Salon , [PERSON_NAME][GEOGR…" at bounding box center [559, 356] width 1118 height 712
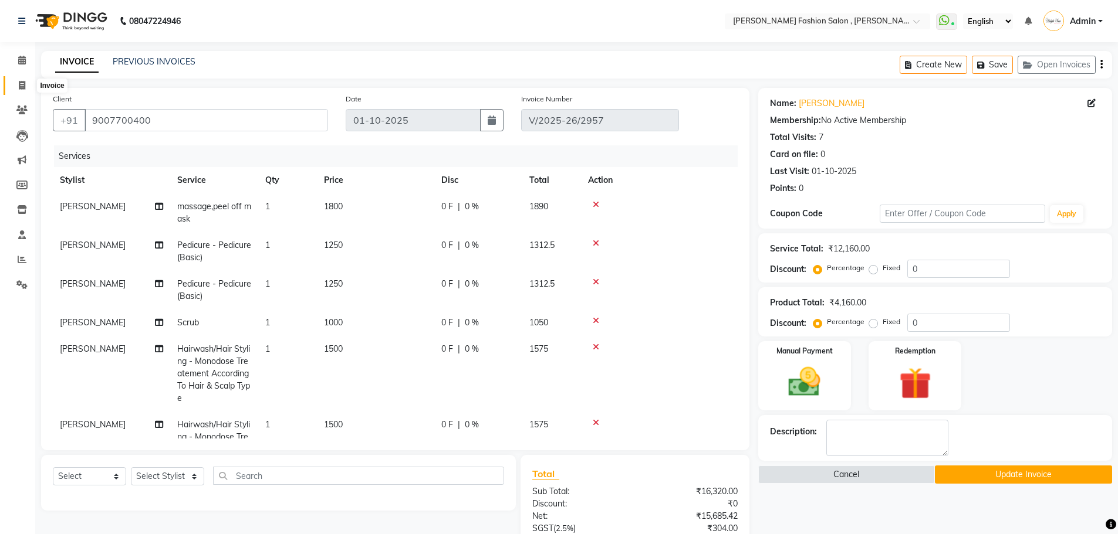
click at [21, 83] on icon at bounding box center [22, 85] width 6 height 9
select select "service"
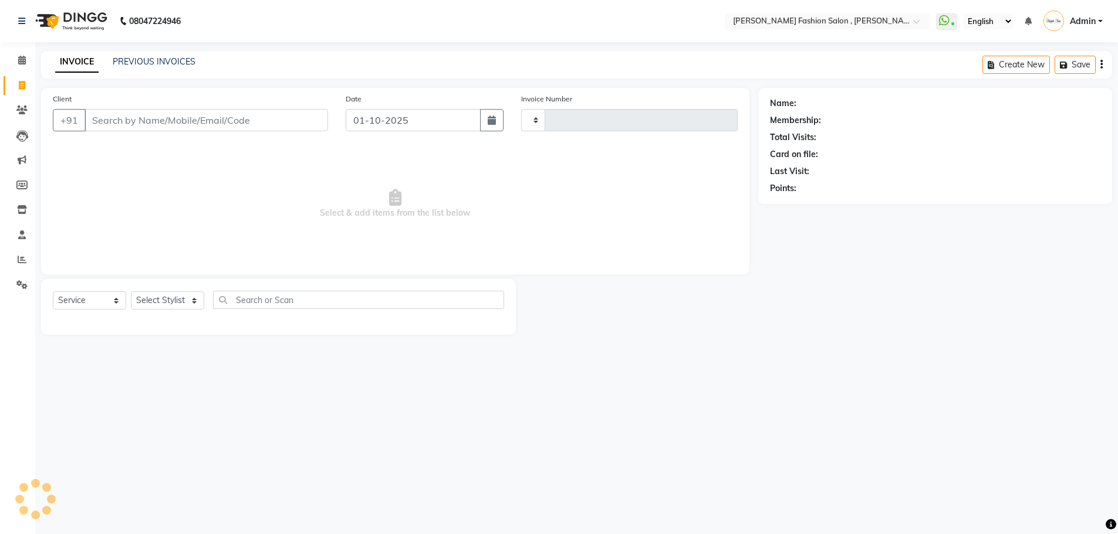
type input "2958"
select select "5233"
click at [1051, 68] on button "Open Invoices" at bounding box center [1065, 65] width 78 height 18
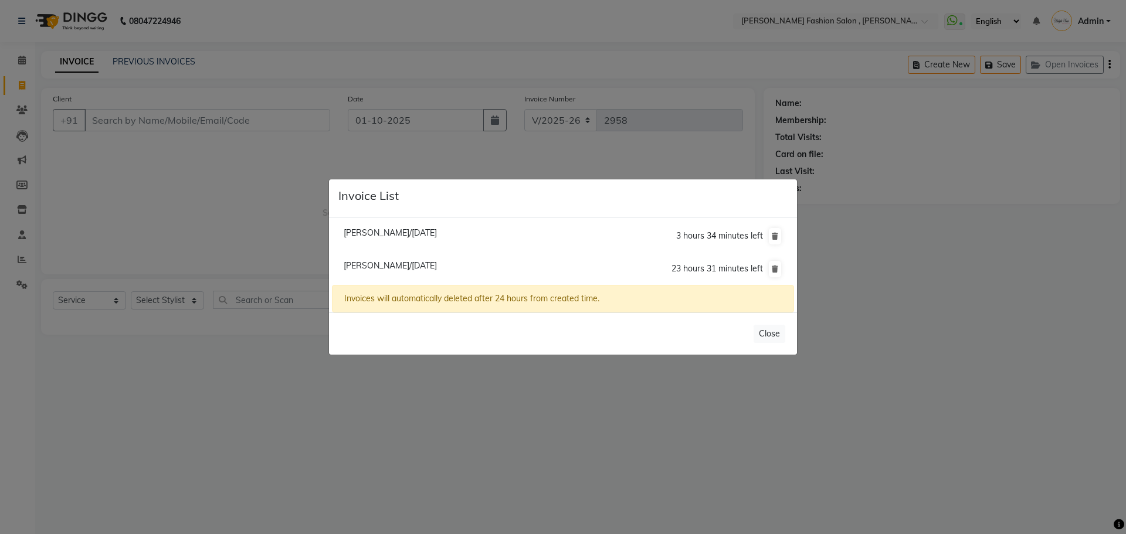
click at [421, 262] on span "[PERSON_NAME]/[DATE]" at bounding box center [390, 265] width 93 height 11
type input "9831119503"
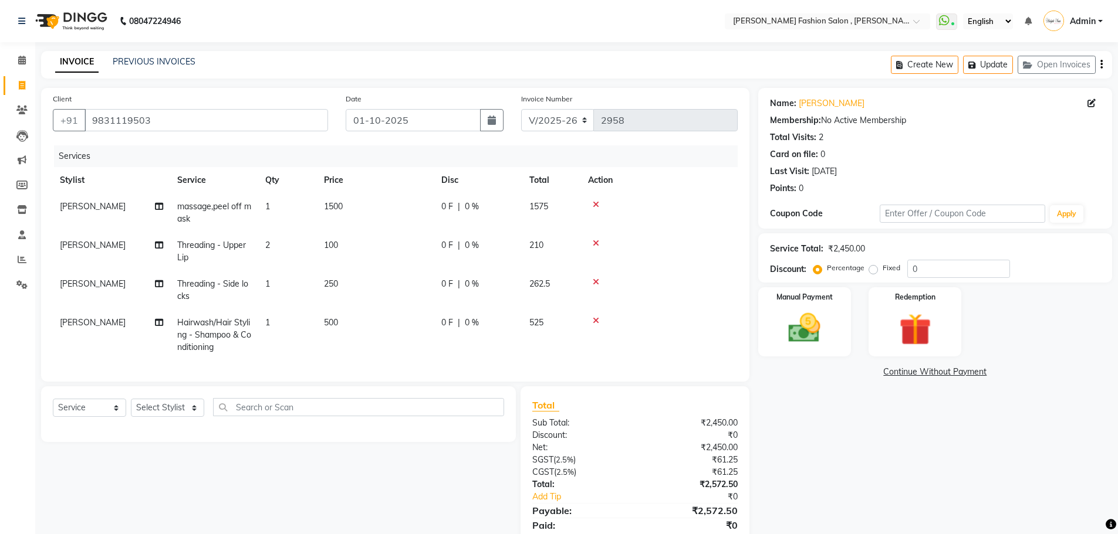
scroll to position [51, 0]
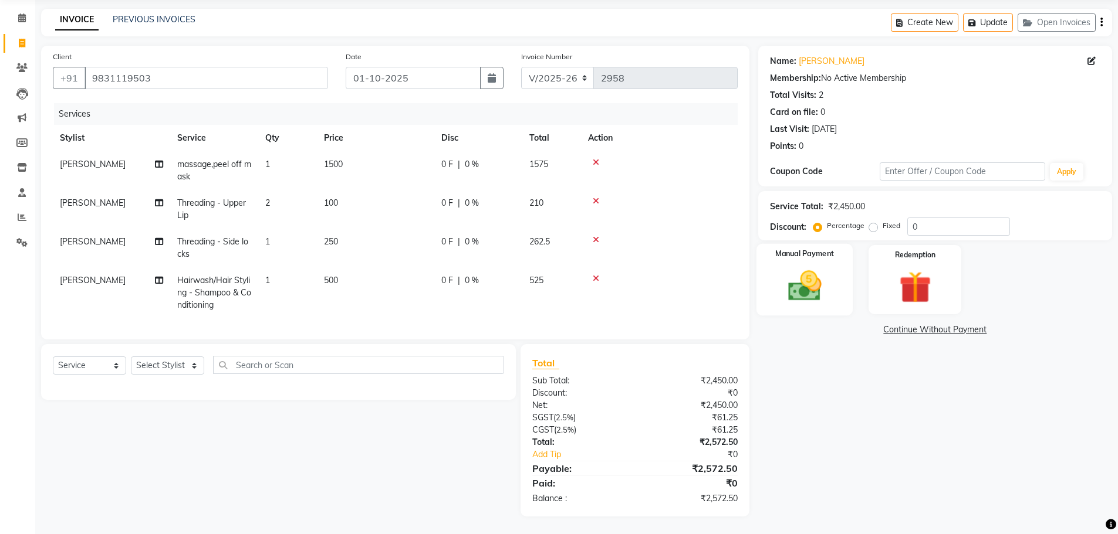
click at [821, 268] on img at bounding box center [804, 286] width 54 height 38
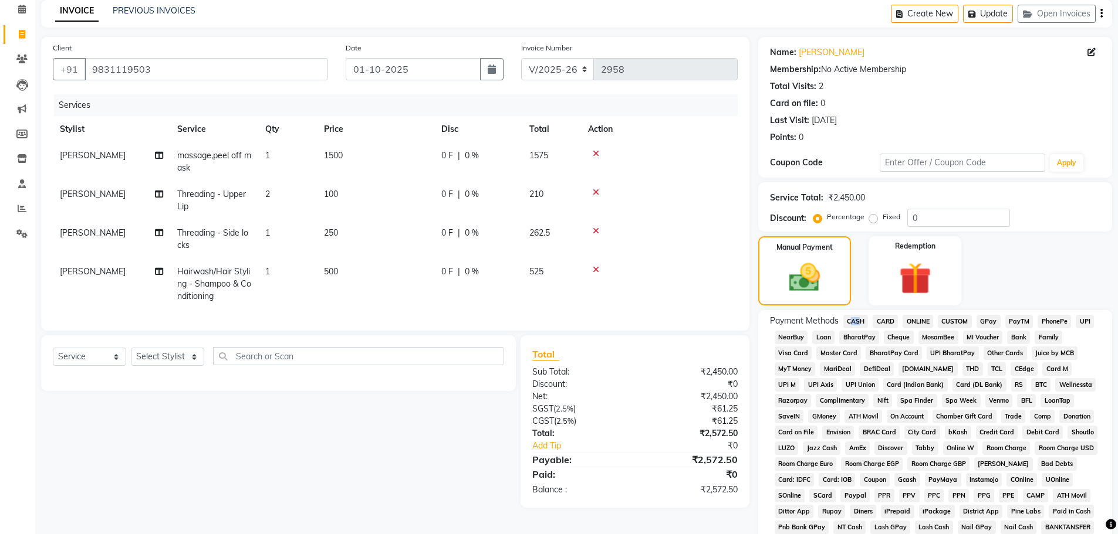
click at [856, 315] on span "CASH" at bounding box center [855, 321] width 25 height 13
click at [891, 324] on span "CARD" at bounding box center [884, 321] width 25 height 13
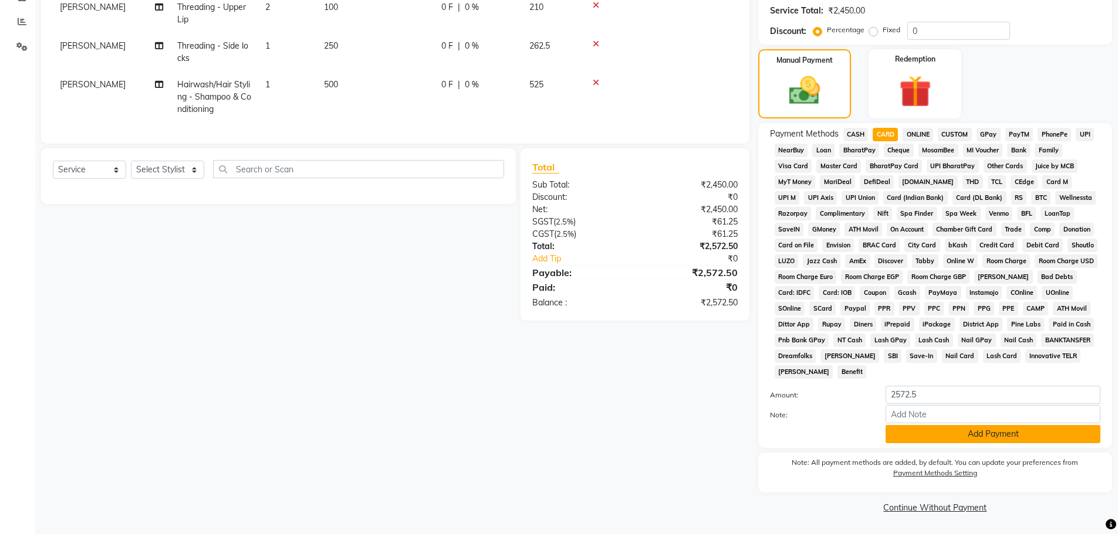
click at [1035, 436] on button "Add Payment" at bounding box center [992, 434] width 215 height 18
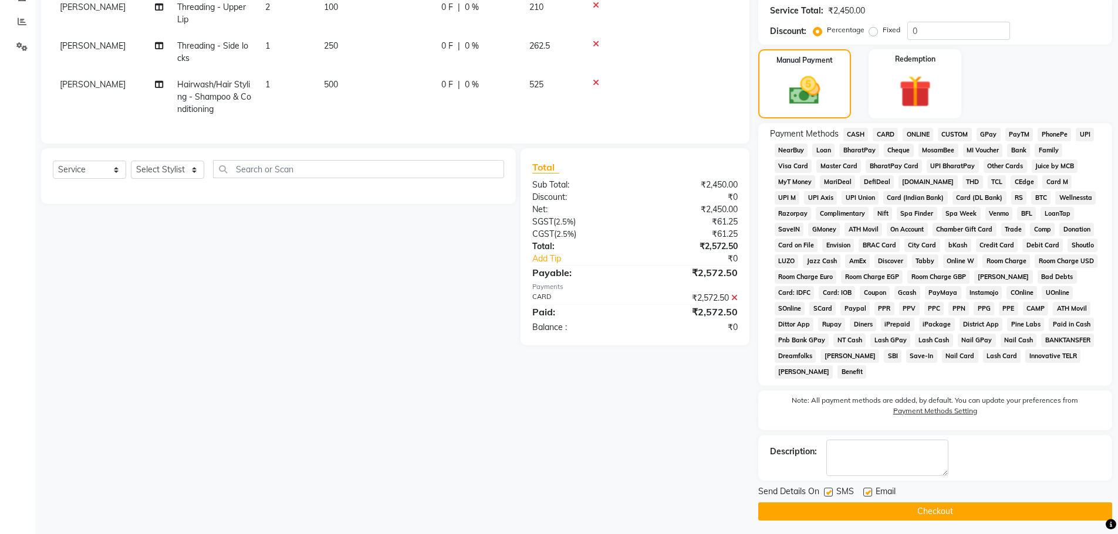
click at [1022, 515] on button "Checkout" at bounding box center [935, 512] width 354 height 18
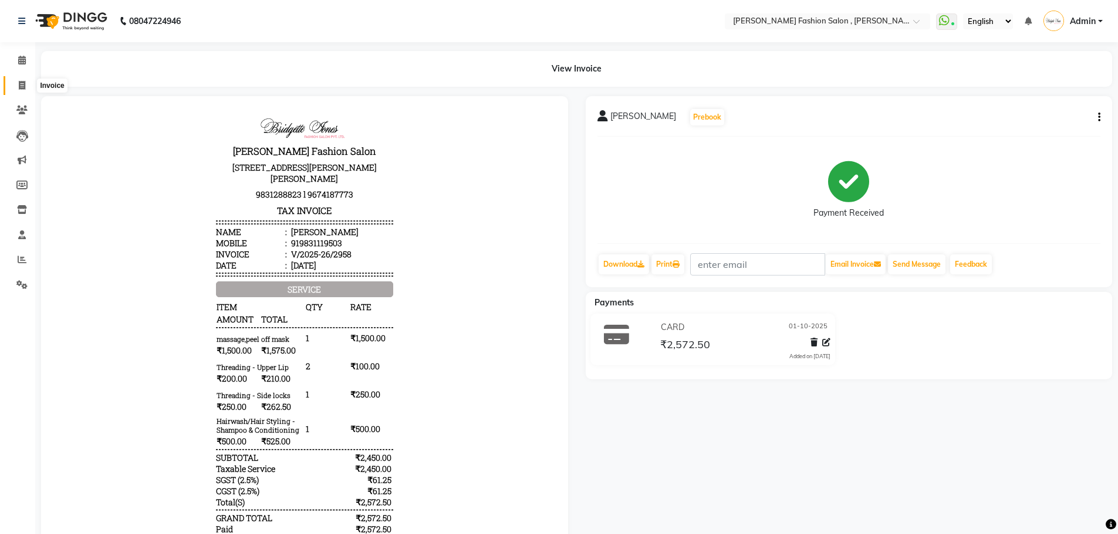
click at [19, 82] on icon at bounding box center [22, 85] width 6 height 9
select select "service"
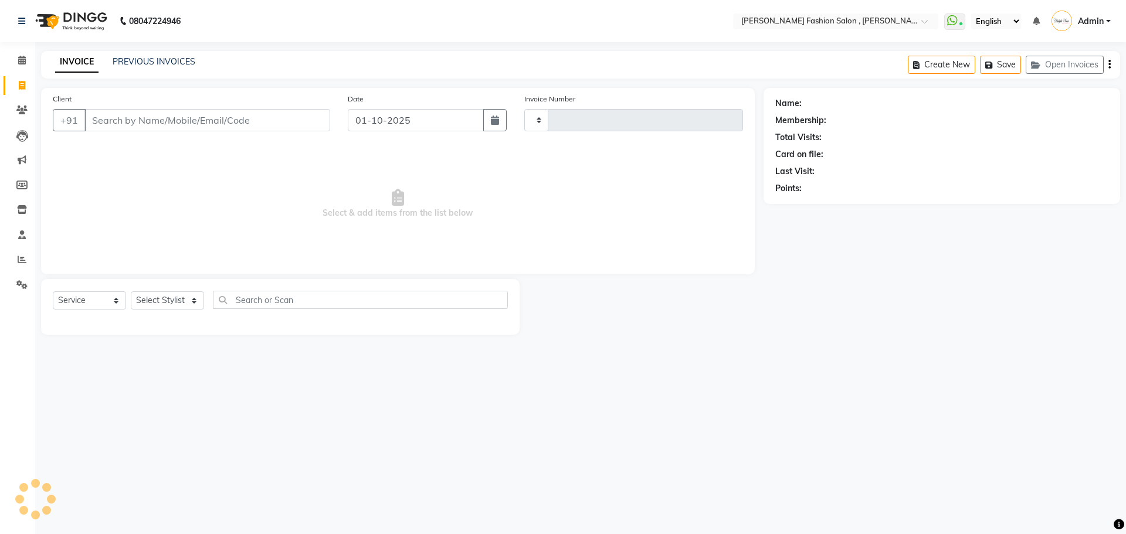
type input "2959"
select select "5233"
click at [111, 124] on input "Client" at bounding box center [207, 120] width 246 height 22
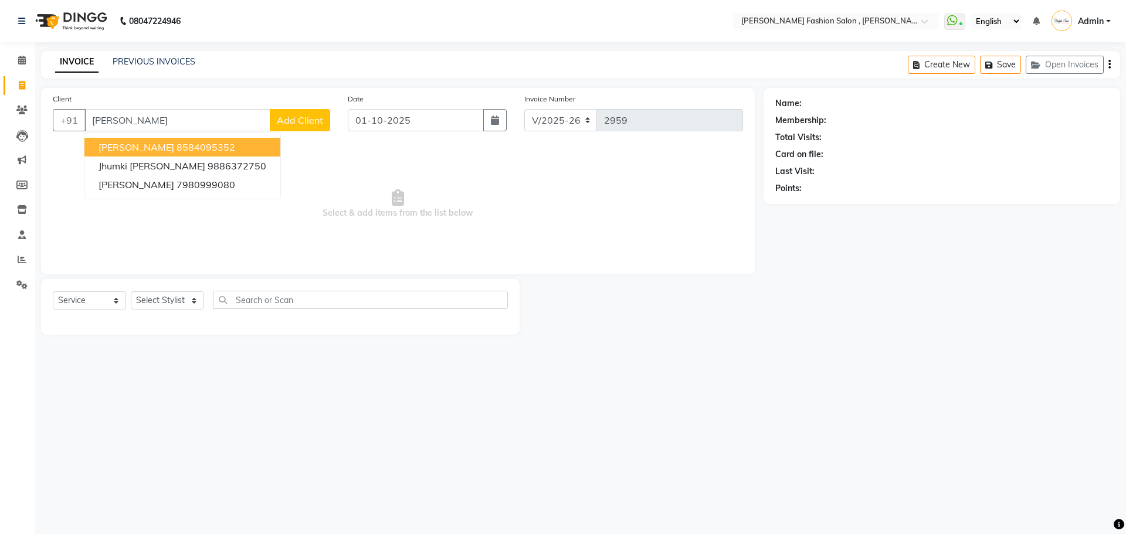
click at [222, 151] on button "[PERSON_NAME] 8584095352" at bounding box center [182, 147] width 196 height 19
type input "8584095352"
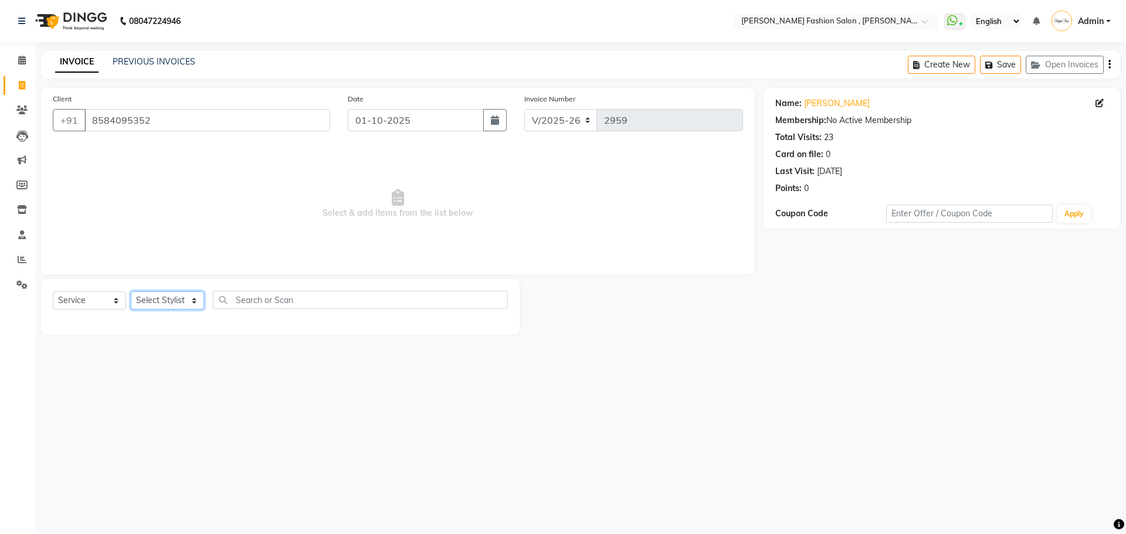
click at [189, 300] on select "Select Stylist [PERSON_NAME] [PERSON_NAME] [PERSON_NAME] [PERSON_NAME] [PERSON_…" at bounding box center [167, 301] width 73 height 18
select select "33870"
click at [131, 292] on select "Select Stylist [PERSON_NAME] [PERSON_NAME] [PERSON_NAME] [PERSON_NAME] [PERSON_…" at bounding box center [167, 301] width 73 height 18
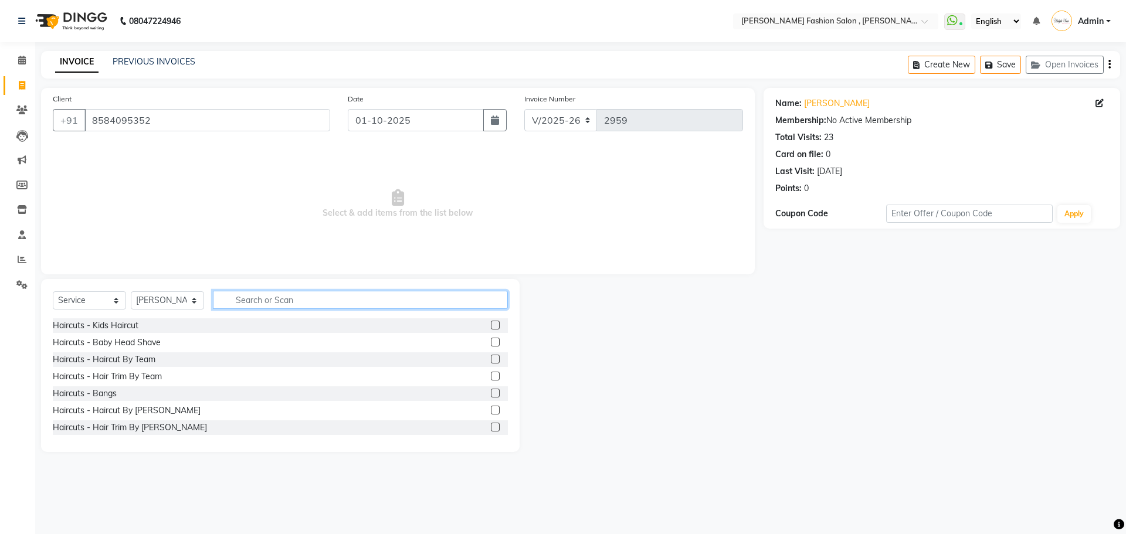
click at [279, 291] on input "text" at bounding box center [360, 300] width 295 height 18
type input "[PERSON_NAME]"
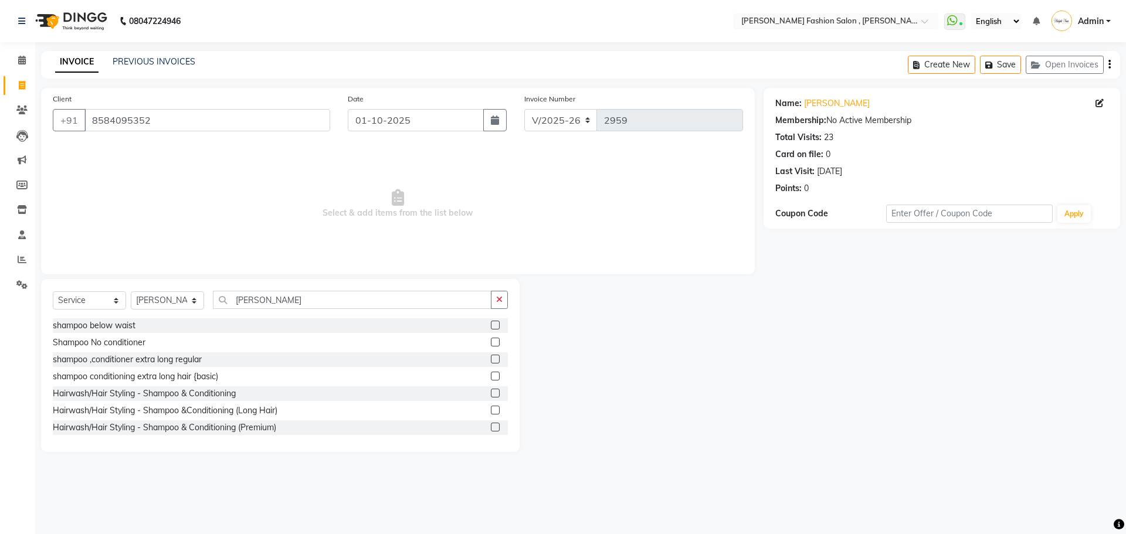
drag, startPoint x: 489, startPoint y: 428, endPoint x: 482, endPoint y: 422, distance: 8.7
click at [491, 428] on label at bounding box center [495, 427] width 9 height 9
click at [491, 428] on input "checkbox" at bounding box center [495, 428] width 8 height 8
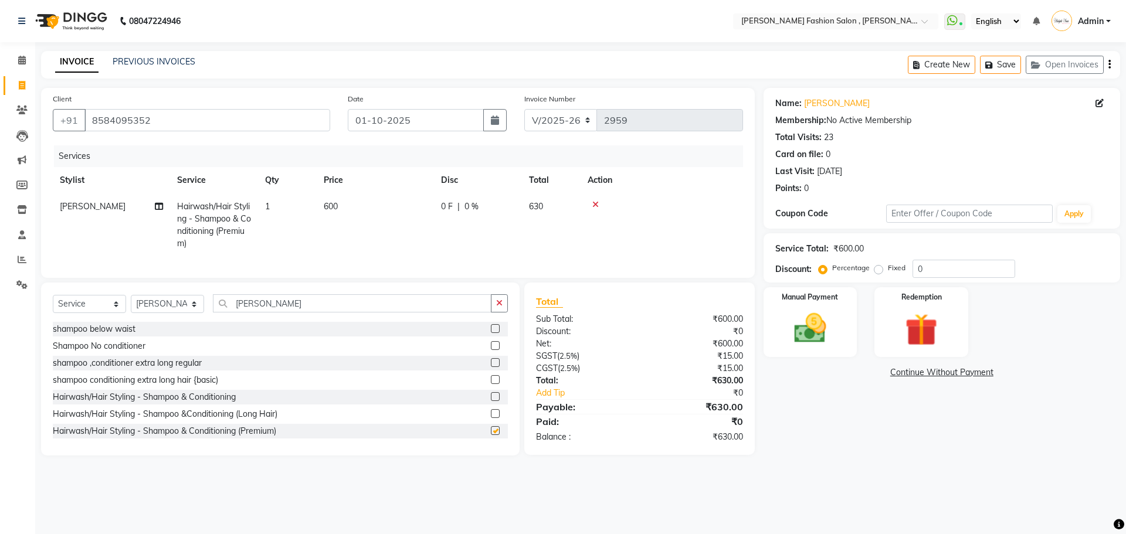
checkbox input "false"
click at [199, 313] on select "Select Stylist [PERSON_NAME] [PERSON_NAME] [PERSON_NAME] [PERSON_NAME] [PERSON_…" at bounding box center [167, 304] width 73 height 18
select select "33869"
click at [131, 304] on select "Select Stylist [PERSON_NAME] [PERSON_NAME] [PERSON_NAME] [PERSON_NAME] [PERSON_…" at bounding box center [167, 304] width 73 height 18
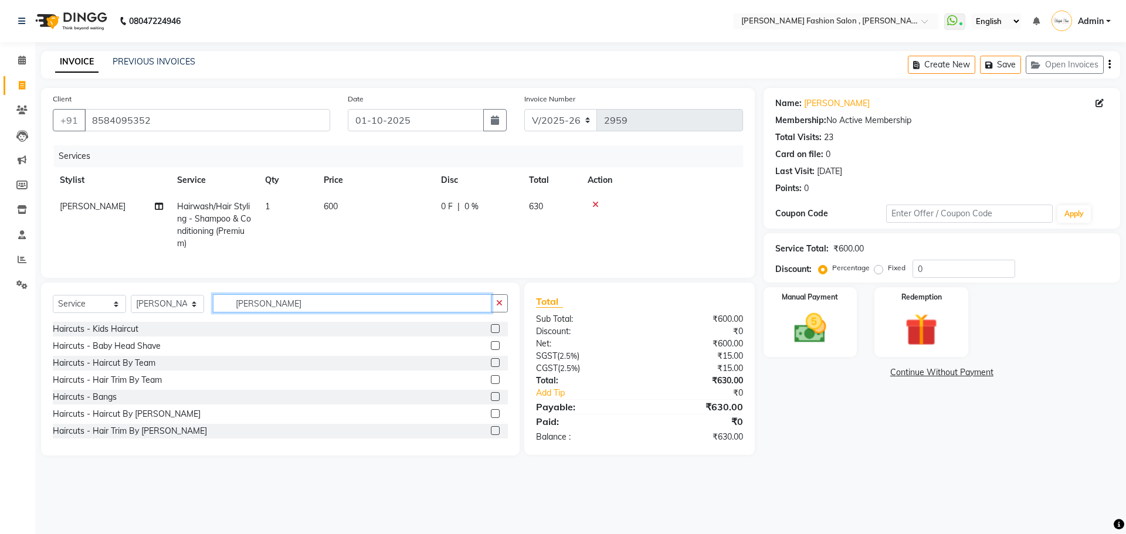
drag, startPoint x: 274, startPoint y: 315, endPoint x: 167, endPoint y: 368, distance: 119.4
click at [167, 368] on div "Select Service Product Membership Package Voucher Prepaid Gift Card Select Styl…" at bounding box center [280, 369] width 479 height 173
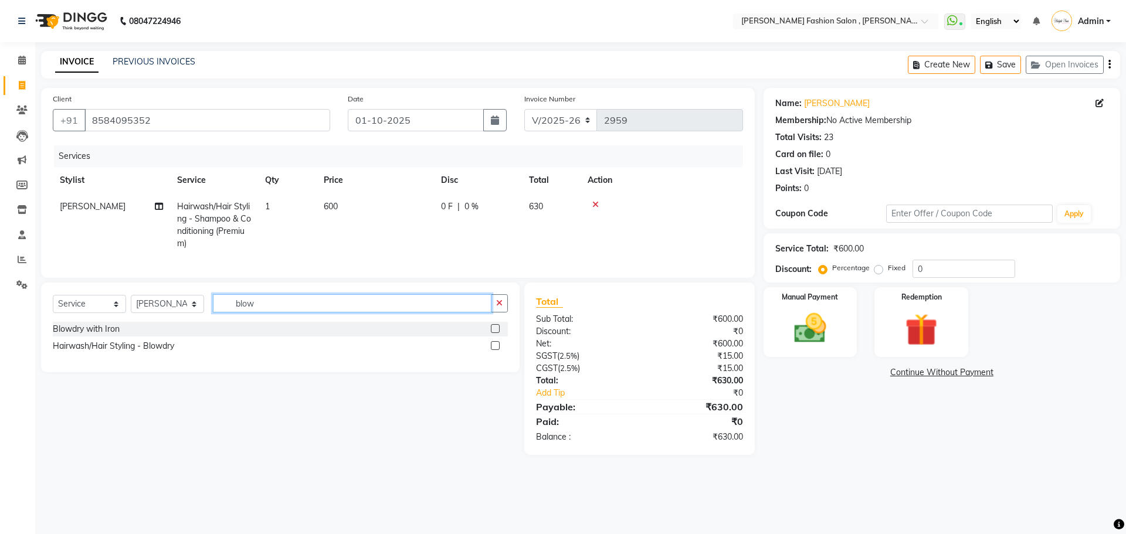
type input "blow"
click at [499, 333] on label at bounding box center [495, 328] width 9 height 9
click at [499, 333] on input "checkbox" at bounding box center [495, 330] width 8 height 8
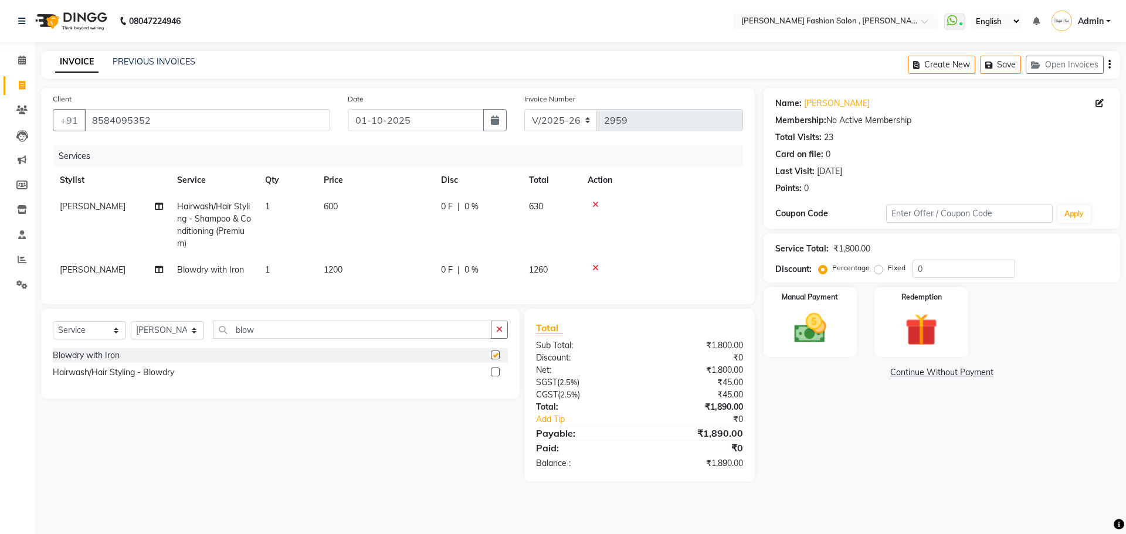
checkbox input "false"
click at [188, 340] on select "Select Stylist [PERSON_NAME] [PERSON_NAME] [PERSON_NAME] [PERSON_NAME] [PERSON_…" at bounding box center [167, 330] width 73 height 18
select select "33870"
click at [131, 330] on select "Select Stylist [PERSON_NAME] [PERSON_NAME] [PERSON_NAME] [PERSON_NAME] [PERSON_…" at bounding box center [167, 330] width 73 height 18
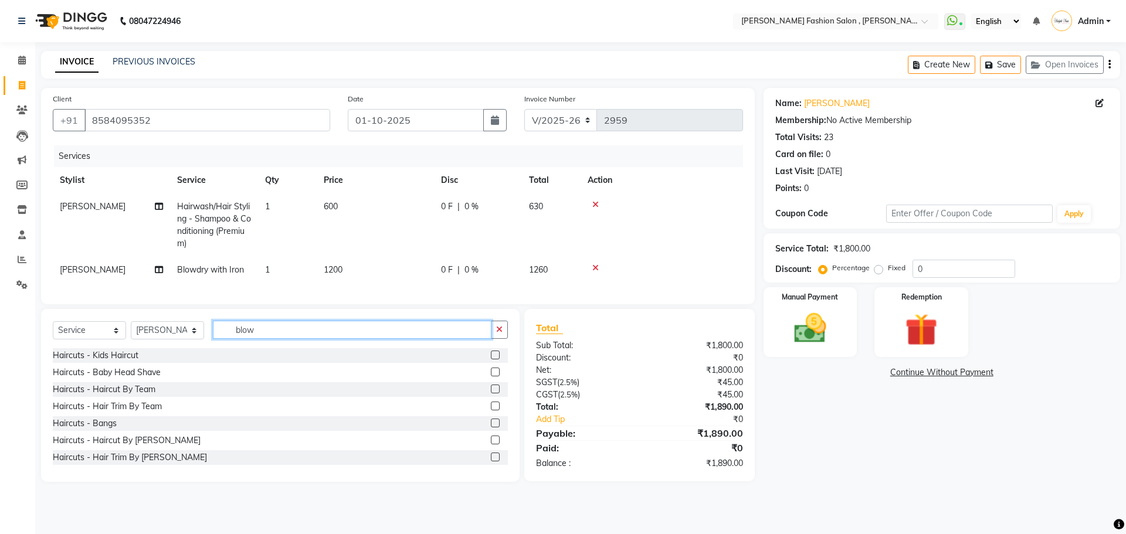
drag, startPoint x: 265, startPoint y: 342, endPoint x: 196, endPoint y: 373, distance: 75.1
click at [196, 373] on div "Select Service Product Membership Package Voucher Prepaid Gift Card Select Styl…" at bounding box center [280, 395] width 479 height 173
type input "l"
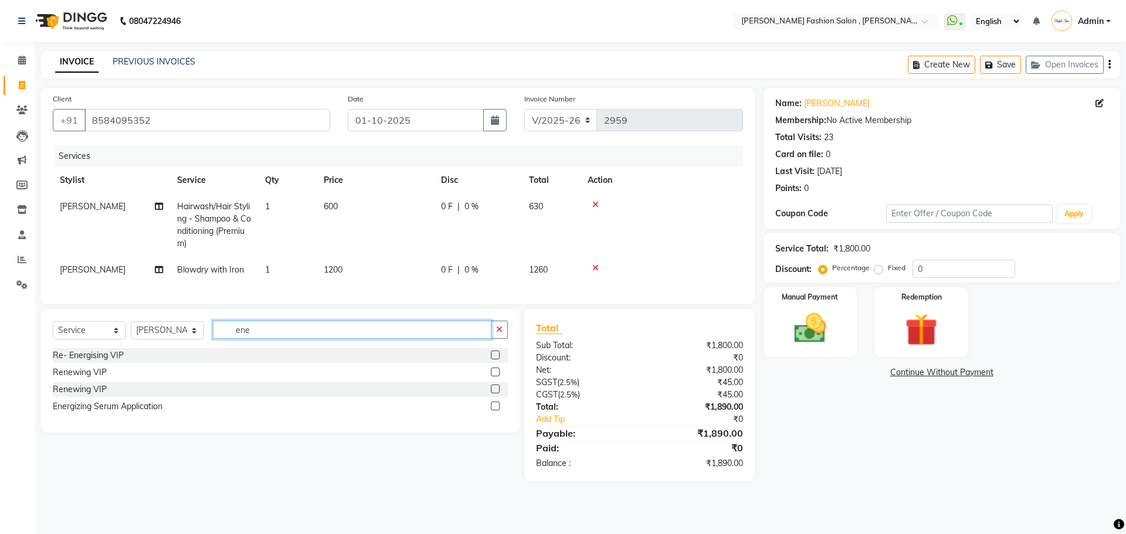
type input "ene"
click at [497, 411] on label at bounding box center [495, 406] width 9 height 9
click at [497, 411] on input "checkbox" at bounding box center [495, 407] width 8 height 8
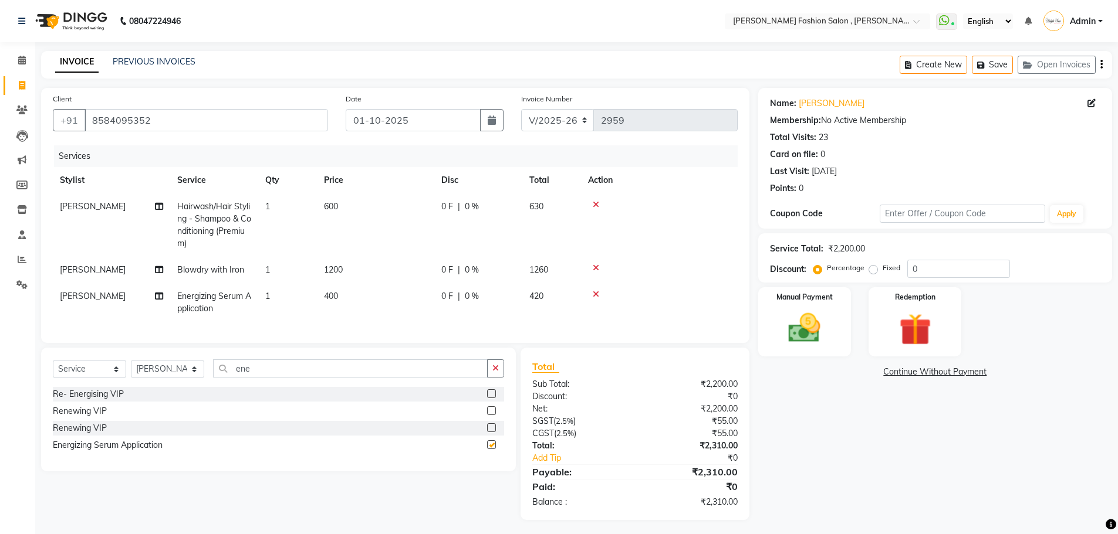
checkbox input "false"
click at [361, 310] on td "400" at bounding box center [375, 302] width 117 height 39
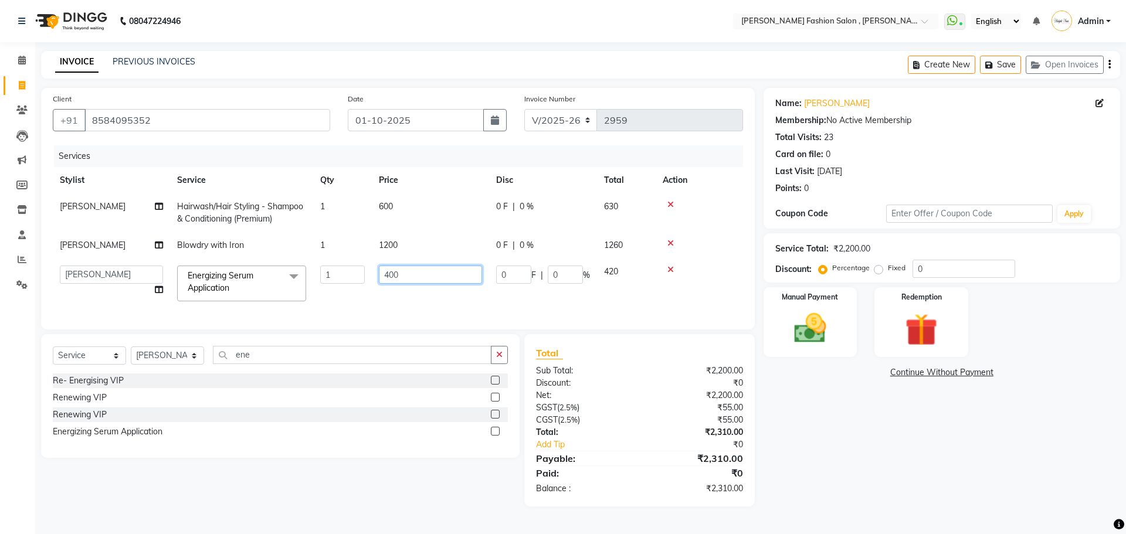
drag, startPoint x: 405, startPoint y: 275, endPoint x: 341, endPoint y: 313, distance: 74.8
click at [341, 313] on div "Services Stylist Service Qty Price Disc Total Action [PERSON_NAME]/Hair Styling…" at bounding box center [398, 231] width 690 height 172
type input "500"
click at [343, 306] on tr "[PERSON_NAME] [PERSON_NAME] Babu [PERSON_NAME] [PERSON_NAME] [PERSON_NAME] [PER…" at bounding box center [398, 284] width 690 height 50
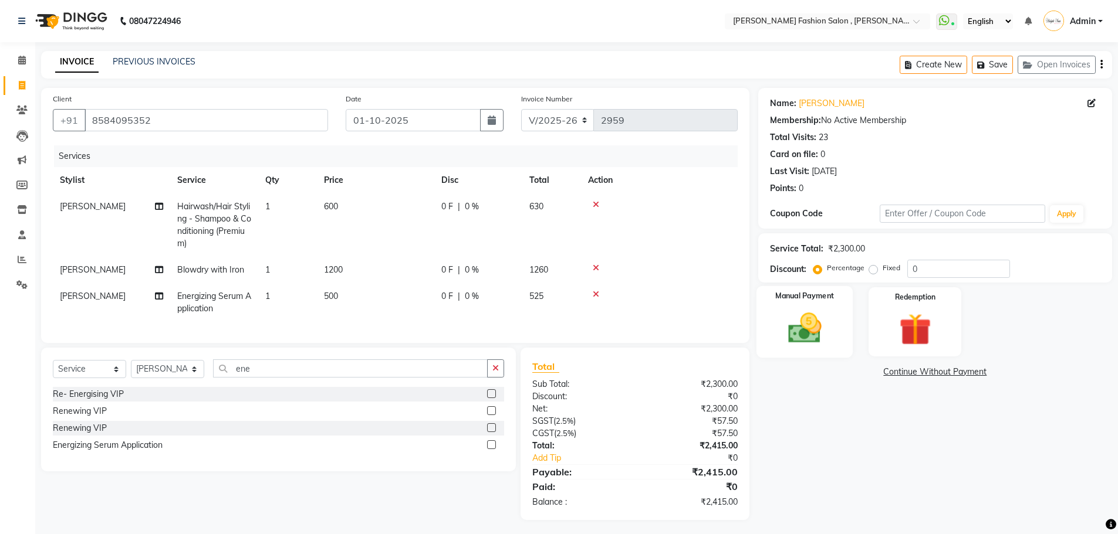
drag, startPoint x: 814, startPoint y: 327, endPoint x: 831, endPoint y: 358, distance: 34.9
click at [814, 329] on img at bounding box center [804, 328] width 54 height 38
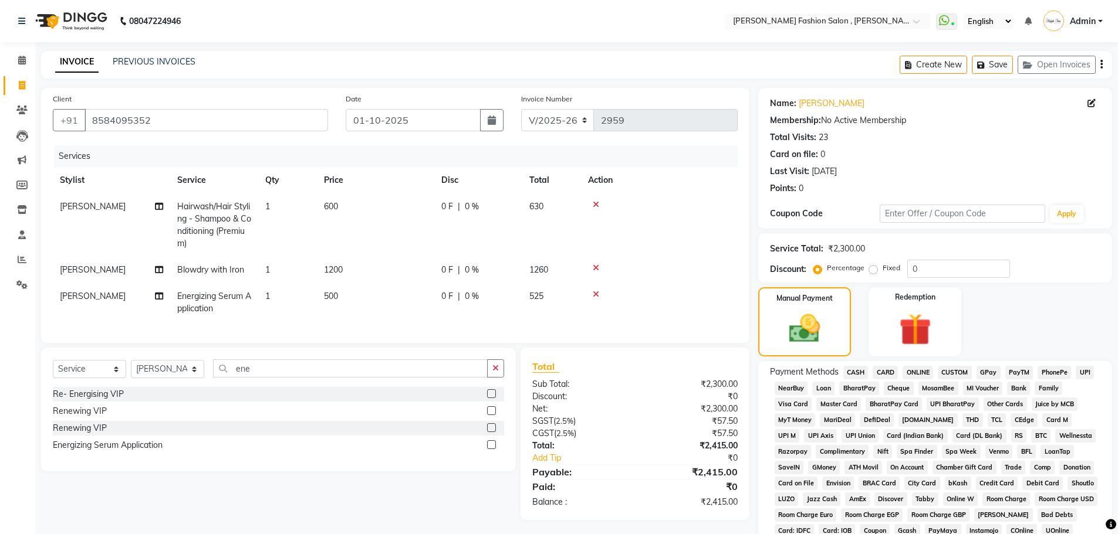
click at [859, 373] on span "CASH" at bounding box center [855, 372] width 25 height 13
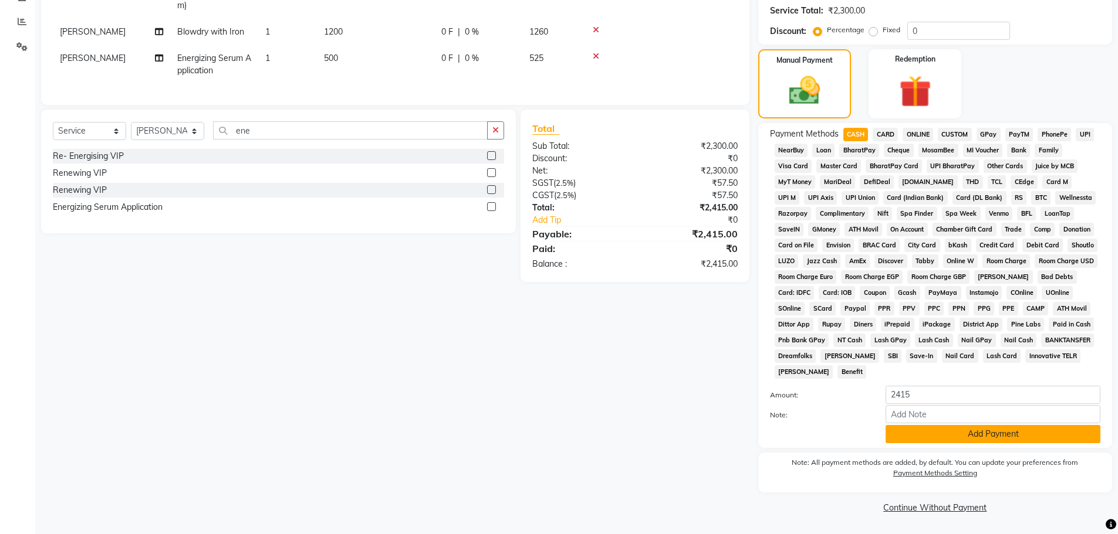
click at [961, 433] on button "Add Payment" at bounding box center [992, 434] width 215 height 18
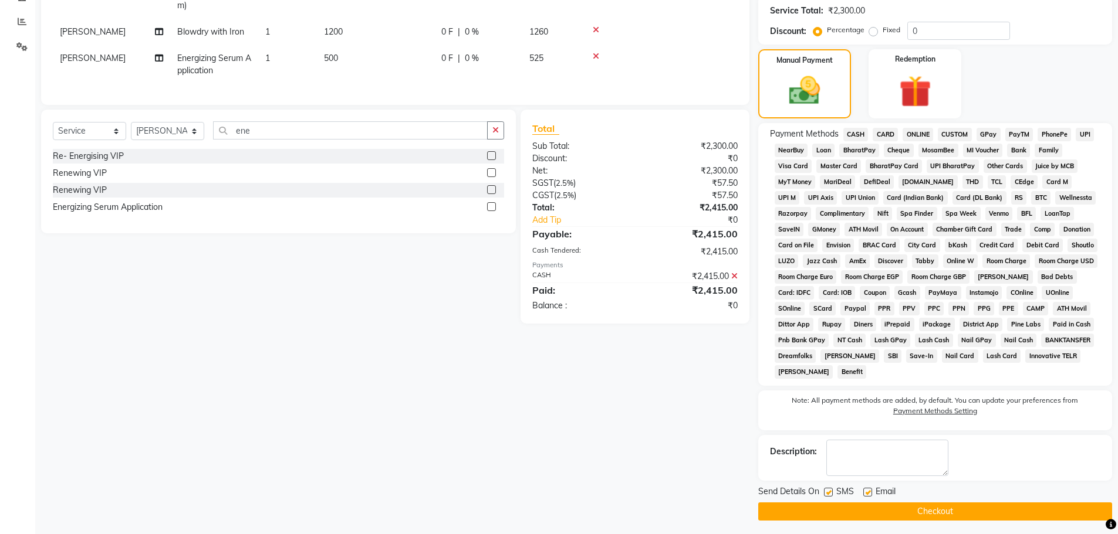
click at [946, 513] on button "Checkout" at bounding box center [935, 512] width 354 height 18
